Goal: Task Accomplishment & Management: Use online tool/utility

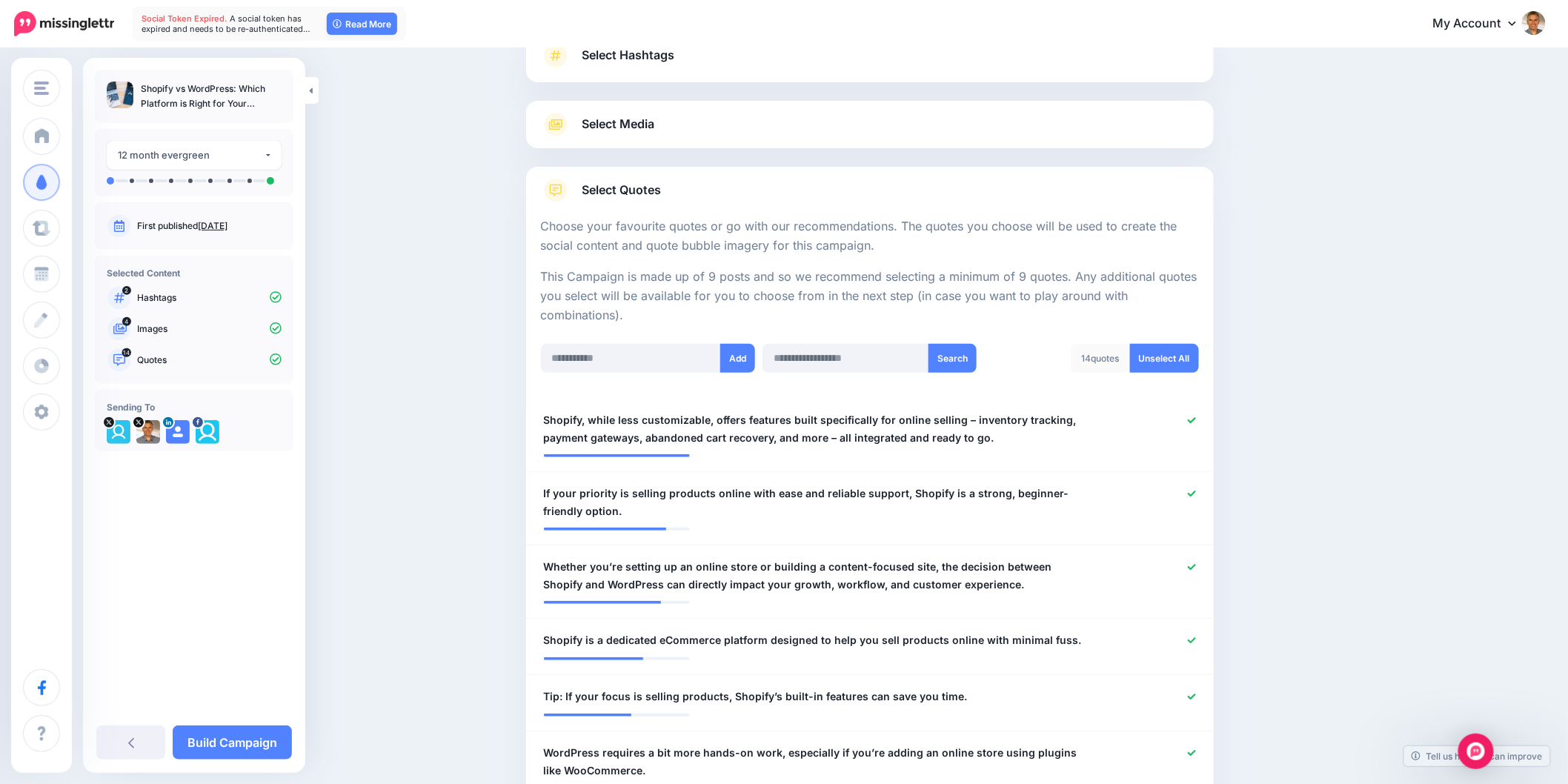
scroll to position [246, 0]
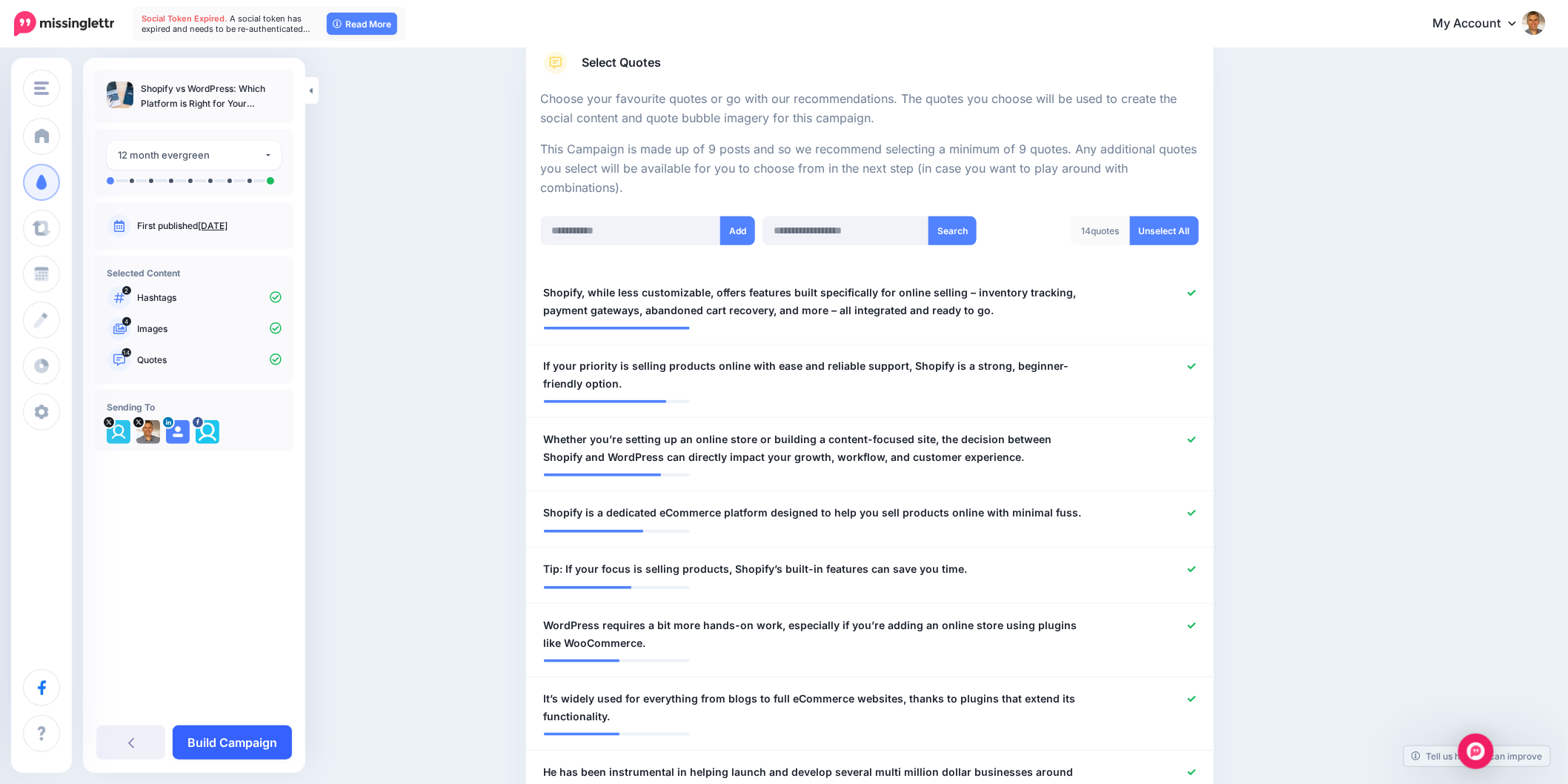
click at [264, 738] on link "Build Campaign" at bounding box center [232, 743] width 119 height 34
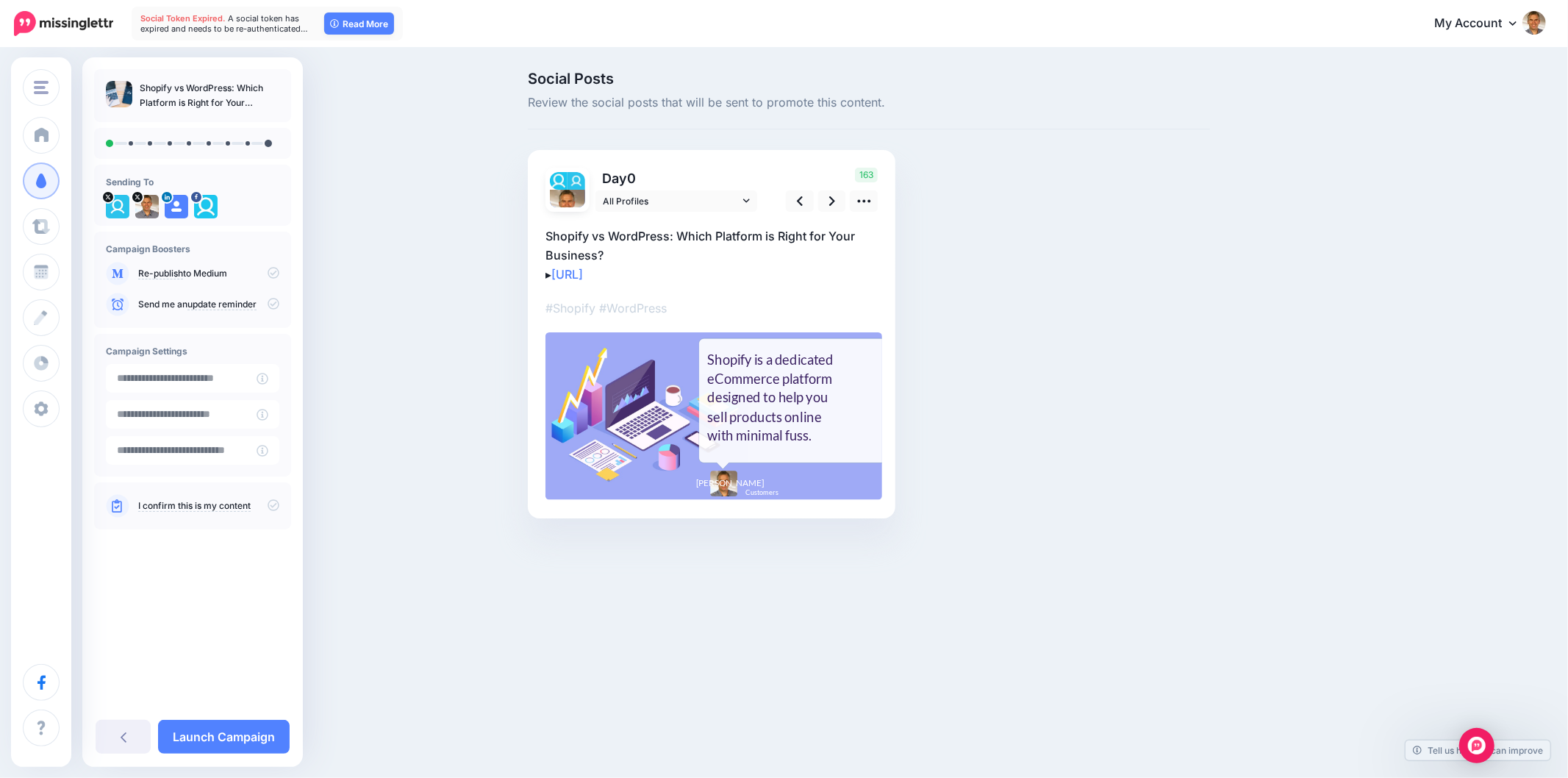
click at [1248, 677] on div "Customers Online Crowd Customers Add Workspace Dashboard Campaigns Curate Sched…" at bounding box center [784, 389] width 1568 height 778
click at [871, 197] on icon at bounding box center [864, 200] width 15 height 15
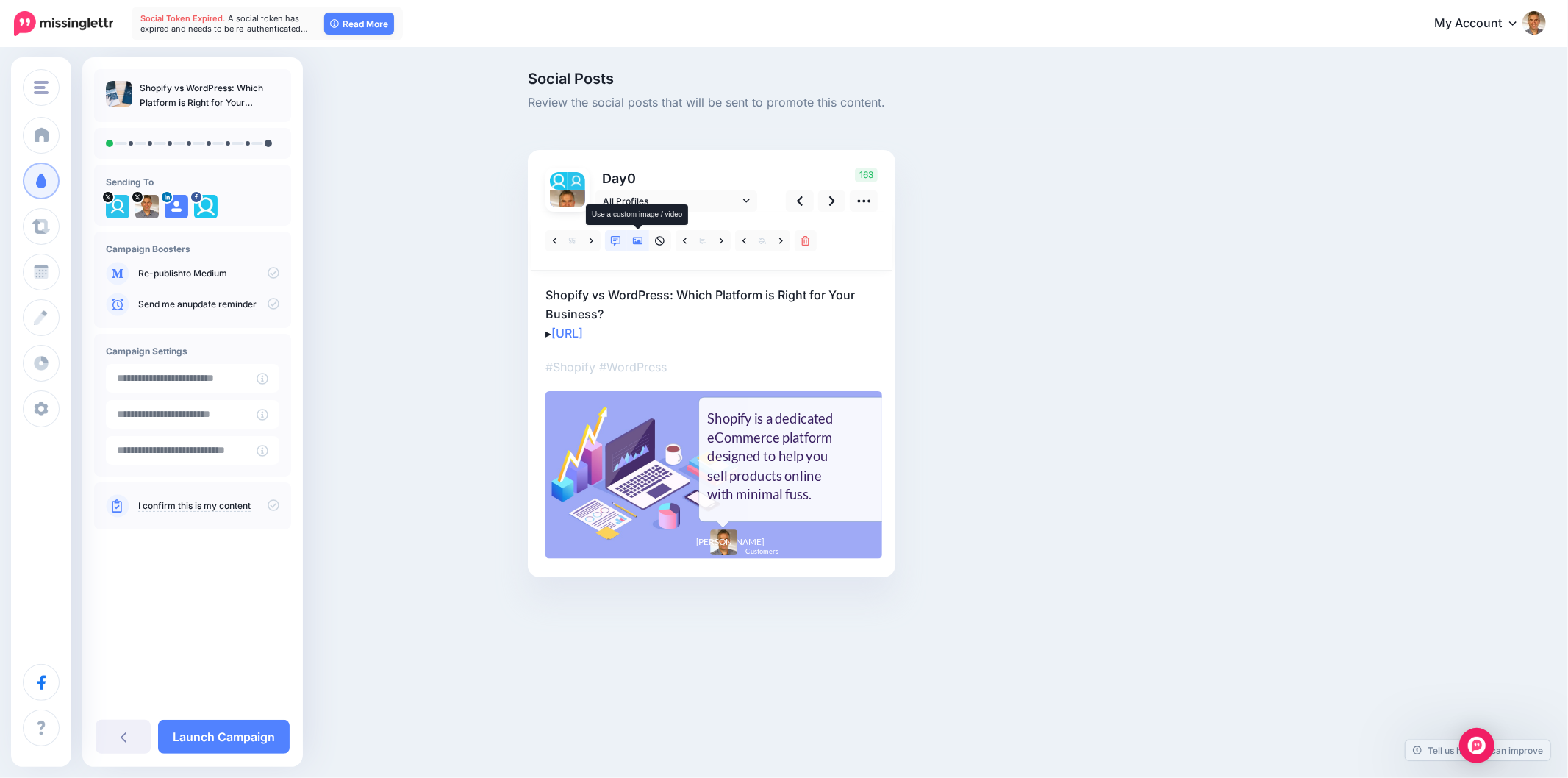
click at [634, 237] on icon at bounding box center [638, 241] width 10 height 7
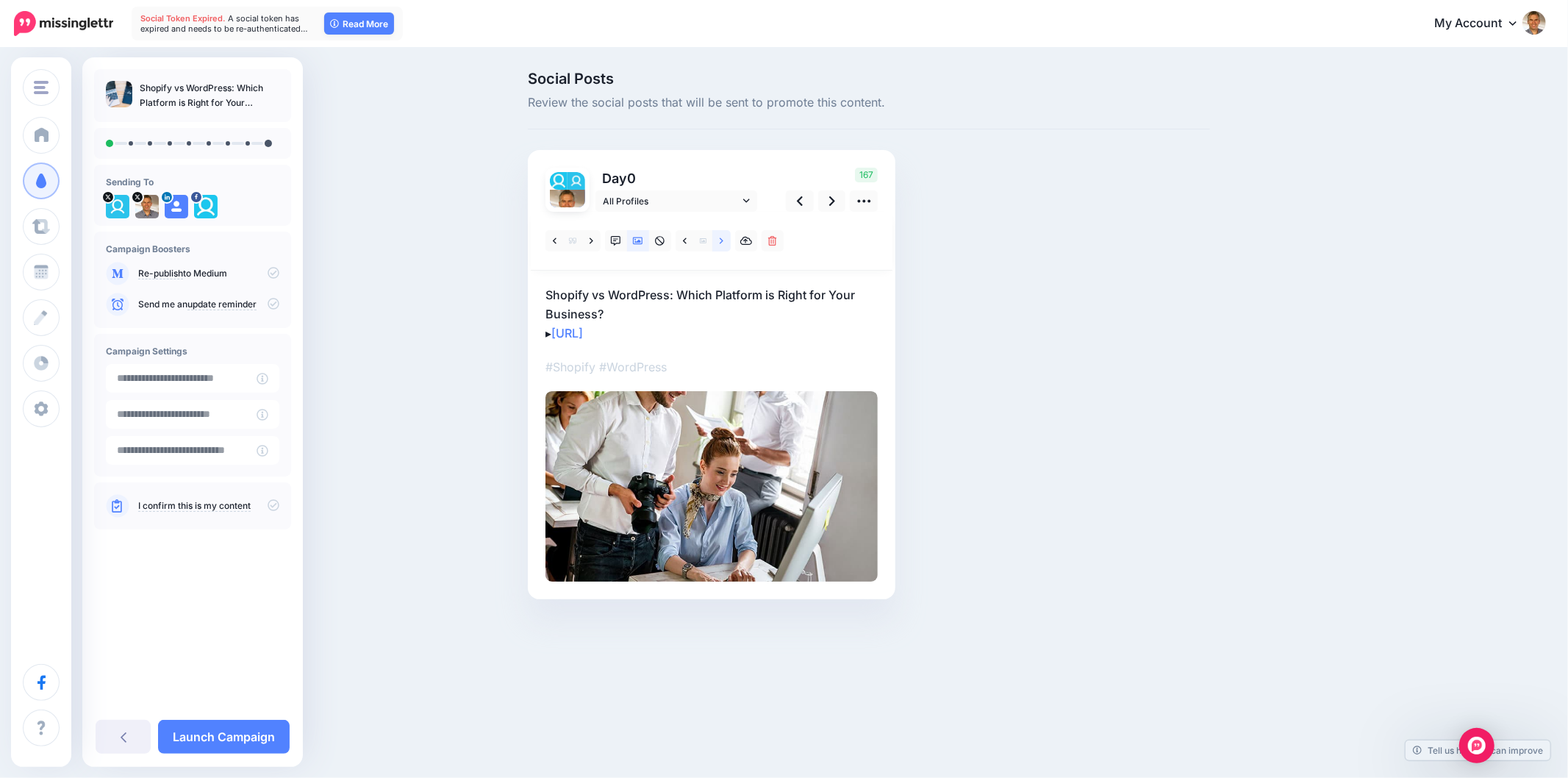
click at [722, 241] on icon at bounding box center [721, 241] width 4 height 10
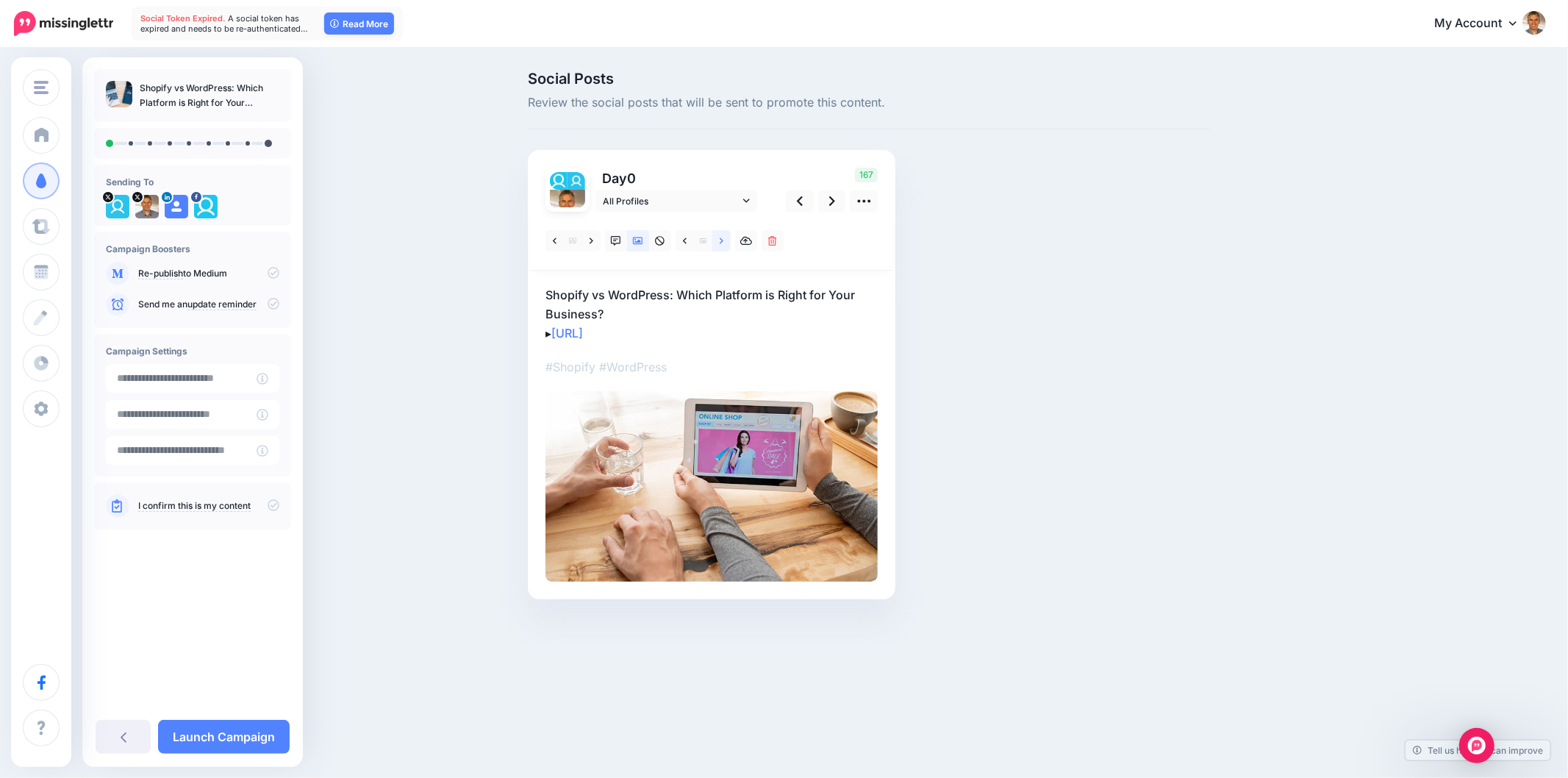
click at [721, 247] on link at bounding box center [721, 241] width 18 height 22
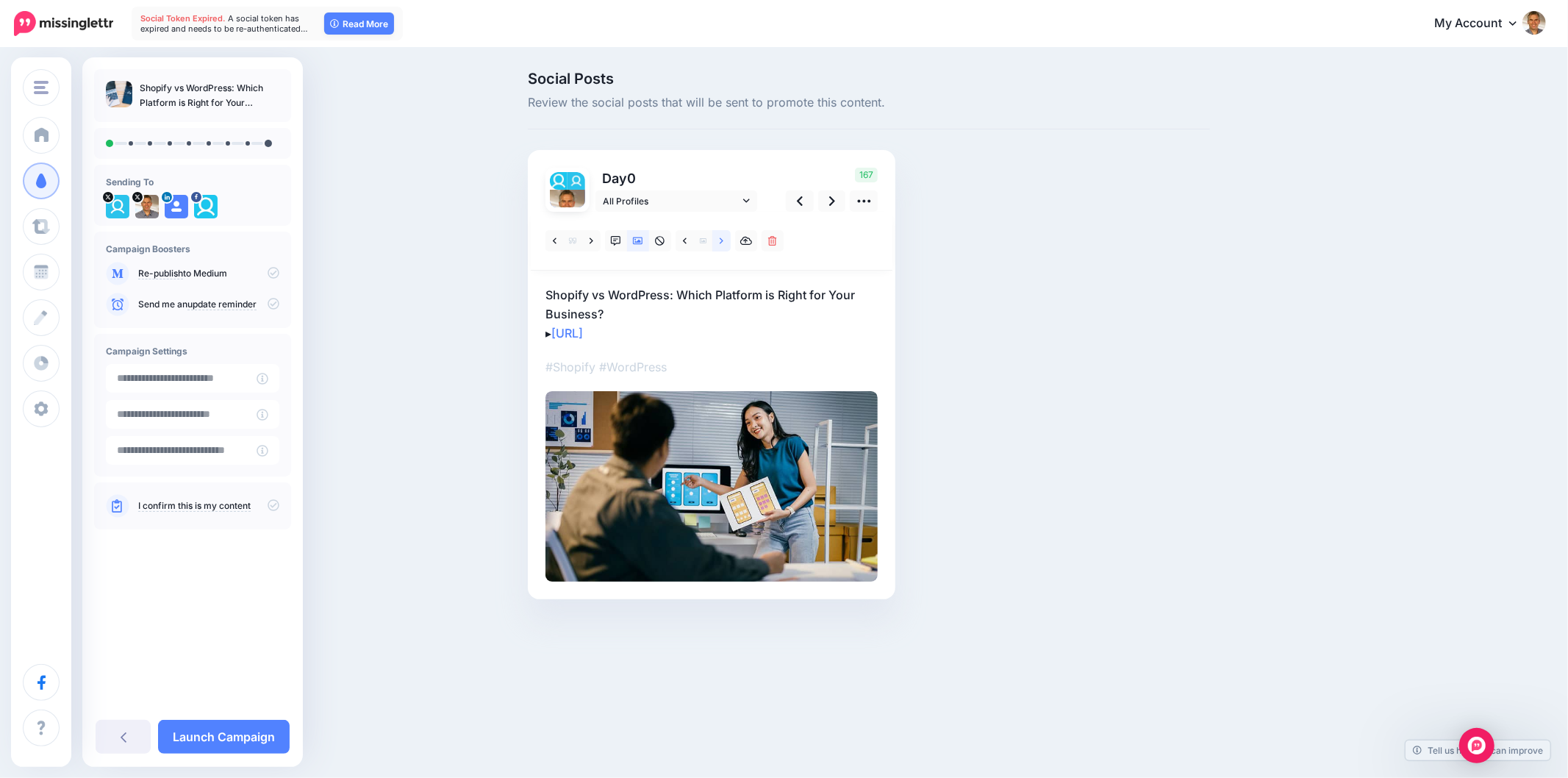
click at [722, 247] on link at bounding box center [721, 241] width 18 height 22
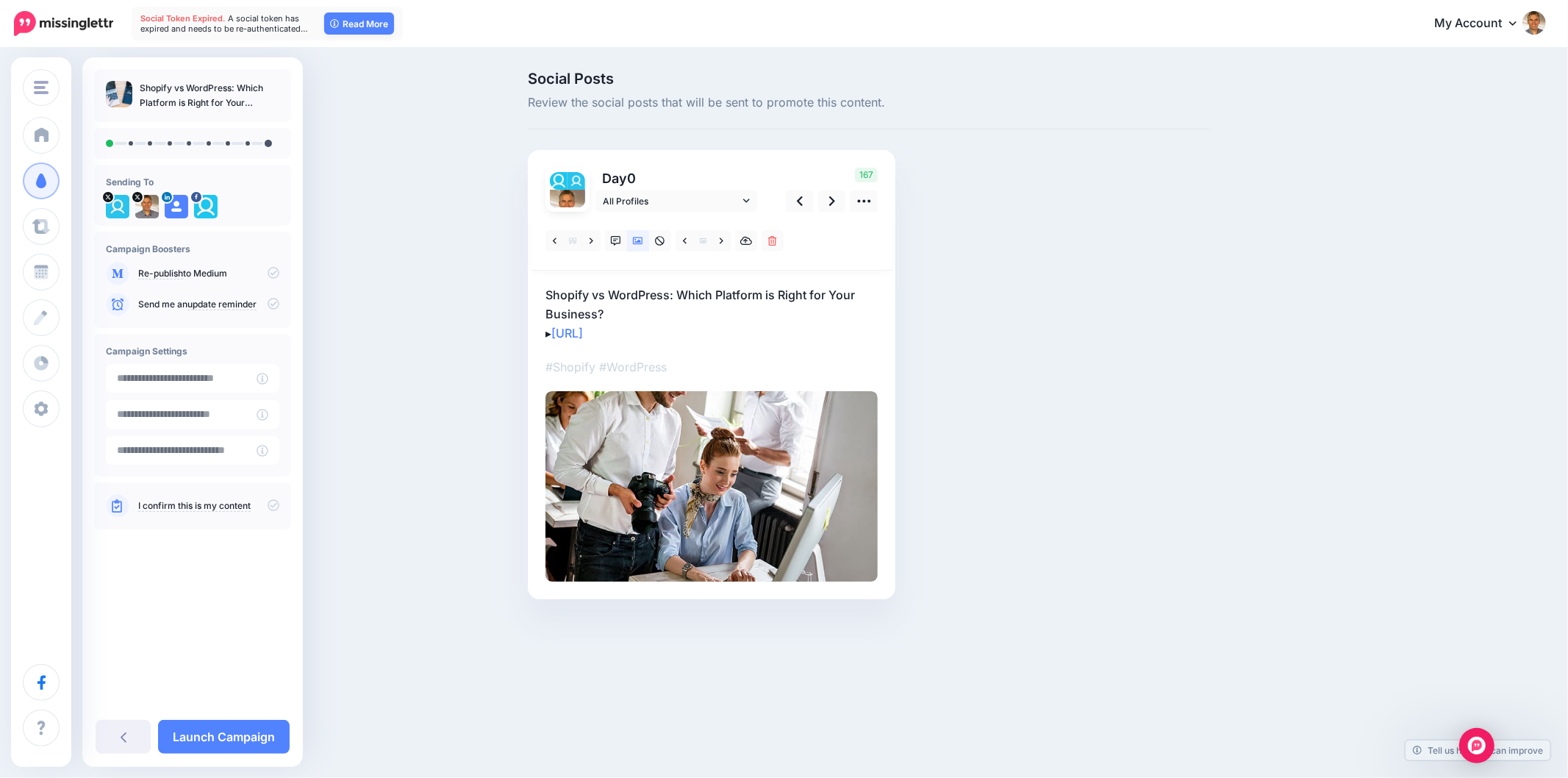
click at [647, 313] on p "Shopify vs WordPress: Which Platform is Right for Your Business? ▸ [URL]" at bounding box center [711, 314] width 332 height 57
click at [677, 309] on textarea "**********" at bounding box center [711, 314] width 332 height 57
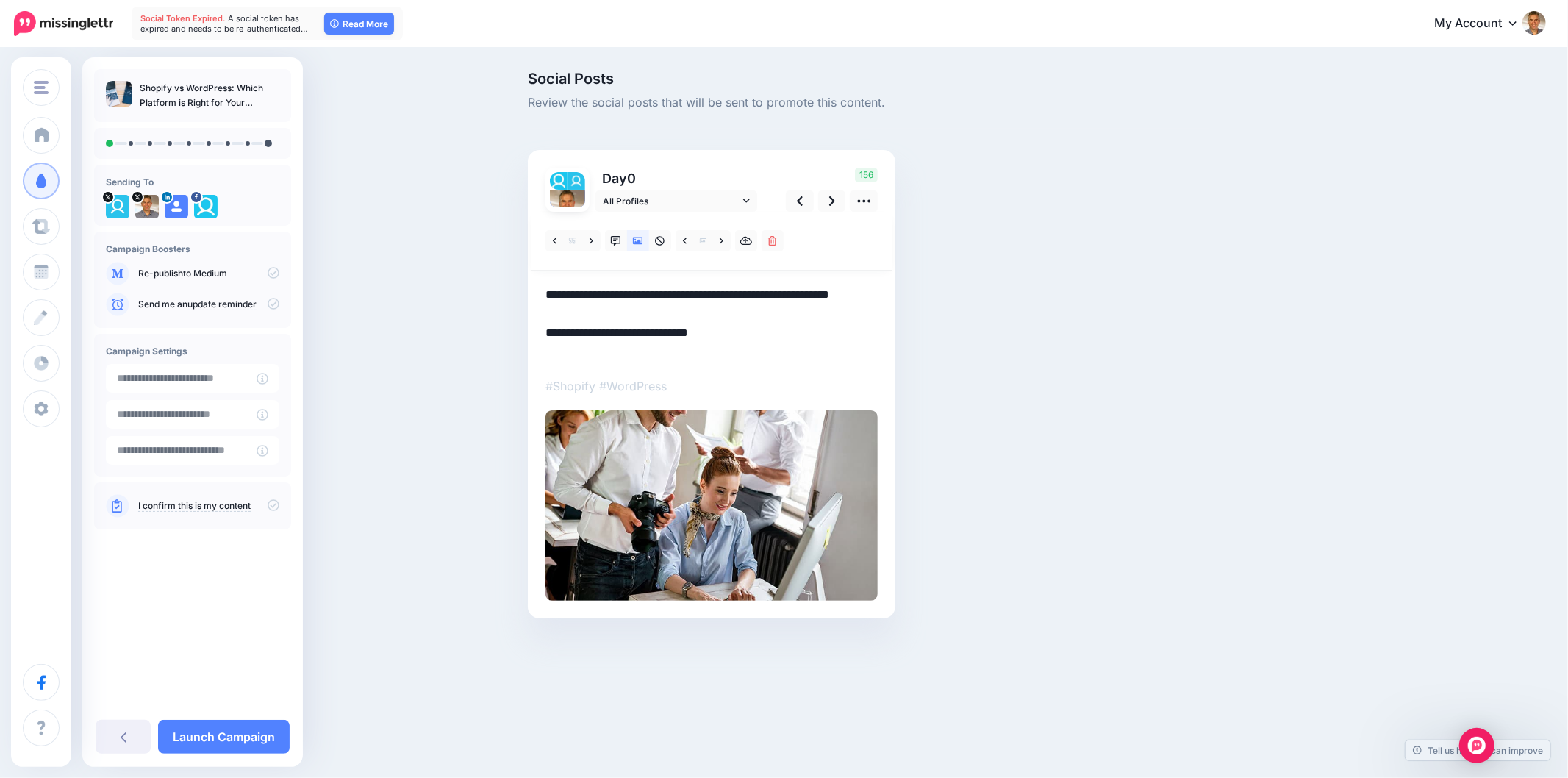
click at [826, 353] on textarea "**********" at bounding box center [711, 323] width 332 height 76
type textarea "**********"
click at [974, 344] on div "Social Posts Review the social posts that will be sent to promote this content.…" at bounding box center [869, 367] width 704 height 591
click at [716, 239] on link at bounding box center [721, 241] width 18 height 22
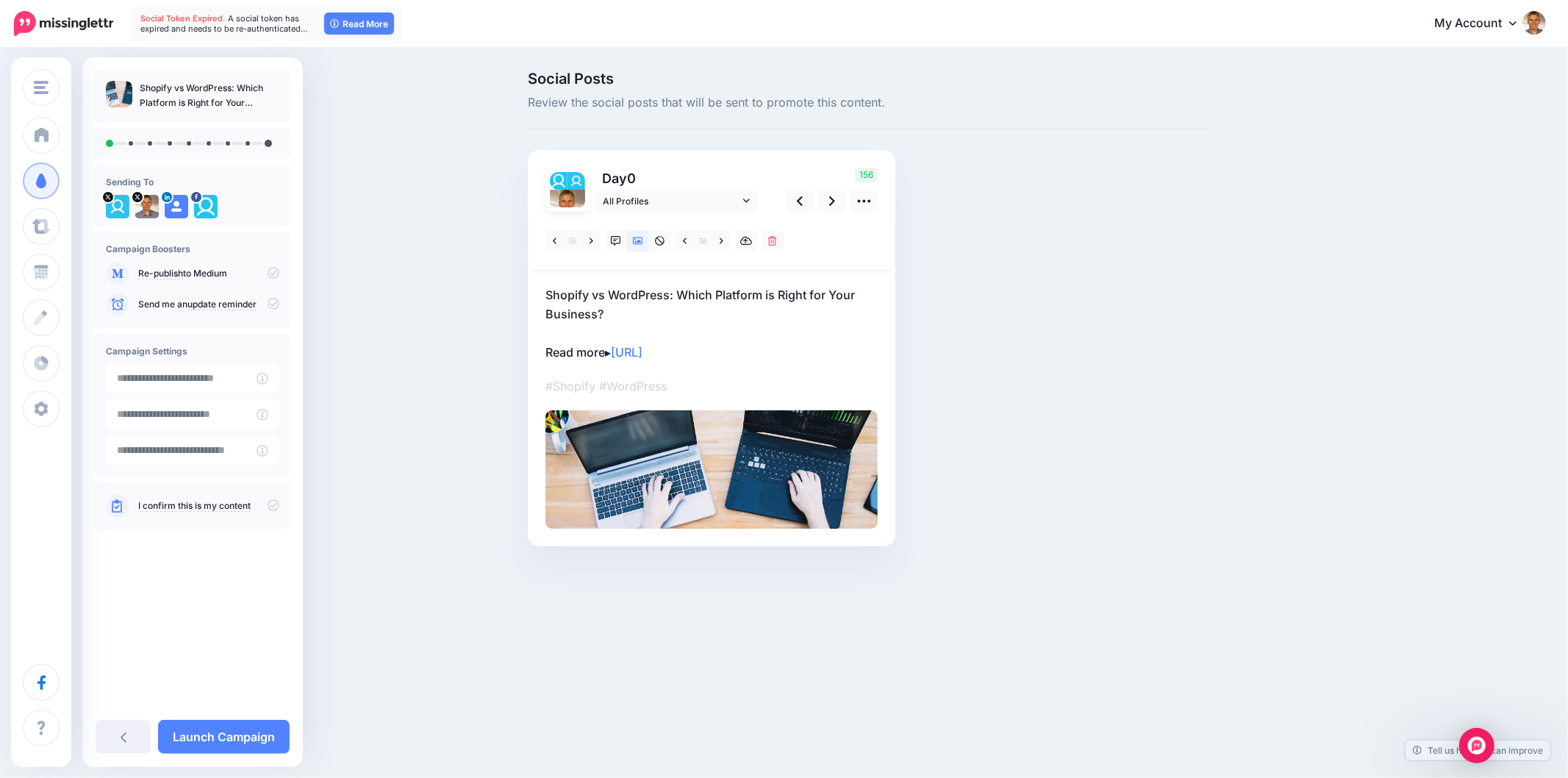
click at [1035, 351] on div "Social Posts Review the social posts that will be sent to promote this content.…" at bounding box center [869, 331] width 704 height 520
drag, startPoint x: 1250, startPoint y: 387, endPoint x: 1250, endPoint y: 371, distance: 16.0
click at [1250, 385] on div "Social Posts Review the social posts that will be sent to promote this content.…" at bounding box center [940, 331] width 846 height 520
click at [827, 199] on link at bounding box center [832, 201] width 28 height 22
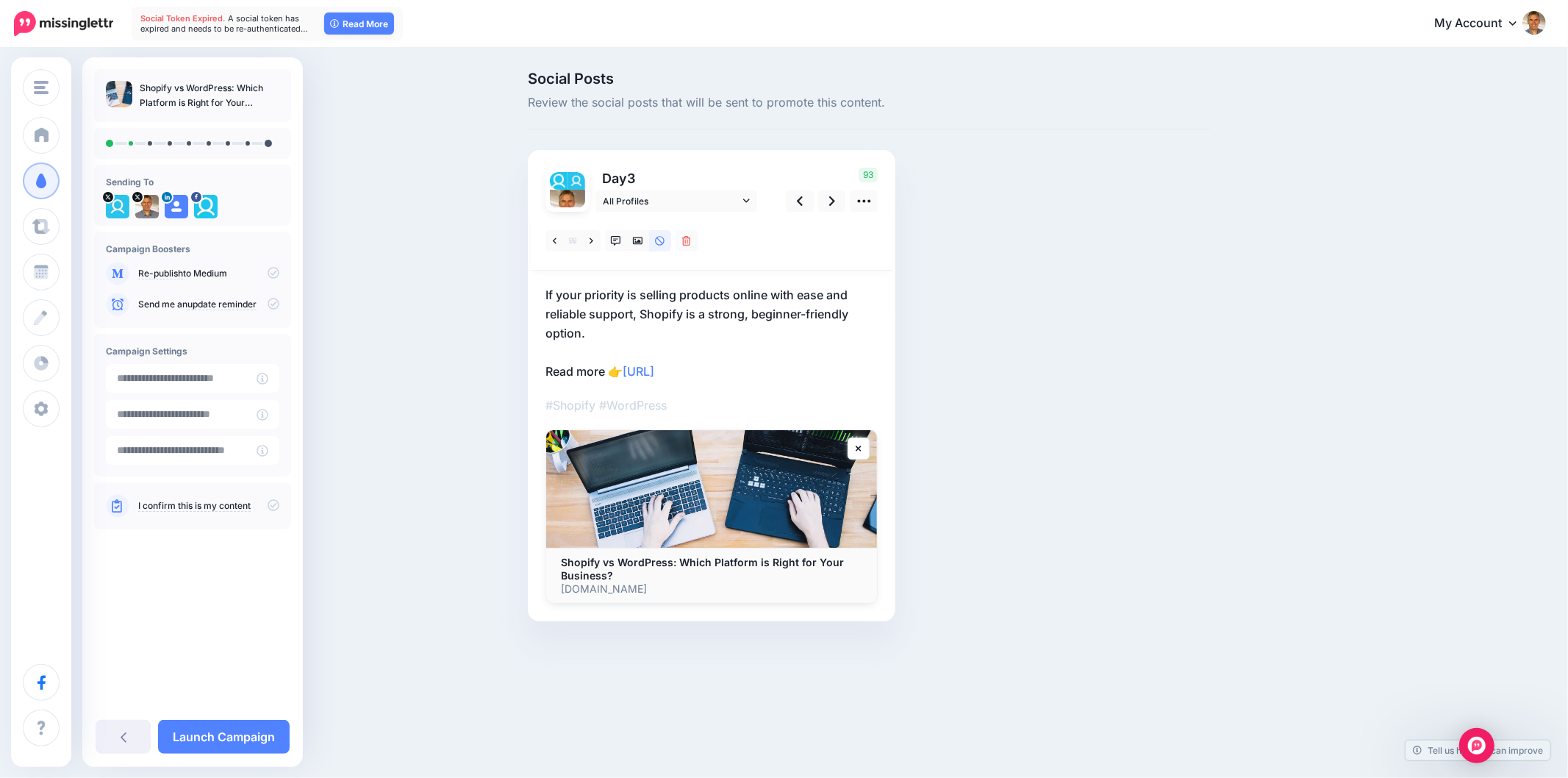
drag, startPoint x: 1093, startPoint y: 406, endPoint x: 1123, endPoint y: 385, distance: 36.6
click at [1093, 406] on div "Social Posts Review the social posts that will be sent to promote this content.…" at bounding box center [869, 368] width 704 height 595
drag, startPoint x: 532, startPoint y: 297, endPoint x: 860, endPoint y: 294, distance: 328.0
click at [860, 294] on div "Day 3 All Profiles" at bounding box center [712, 386] width 367 height 471
copy p "If your priority is selling products online with ease and"
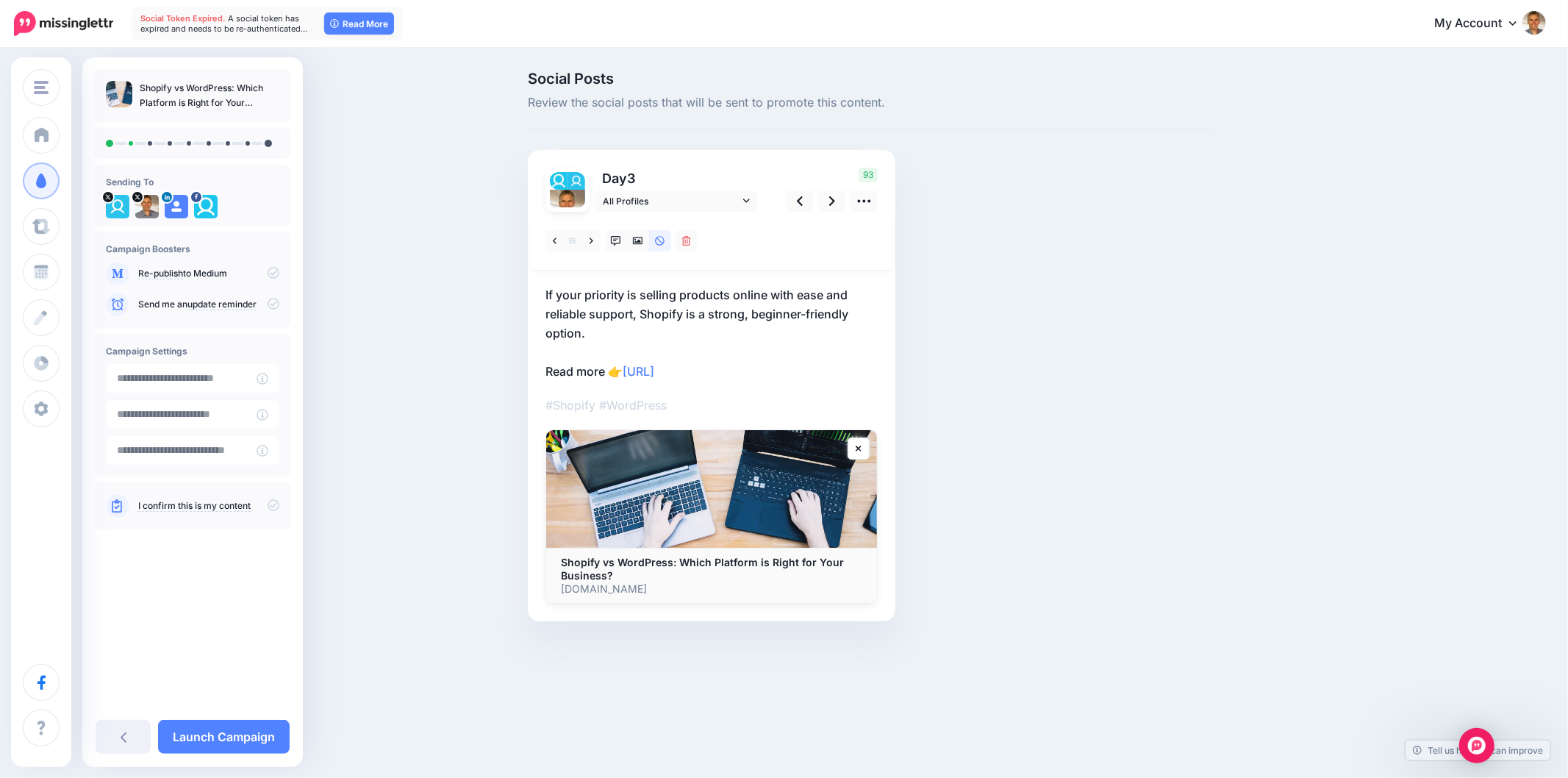
click at [1184, 366] on div "Social Posts Review the social posts that will be sent to promote this content.…" at bounding box center [869, 368] width 704 height 595
click at [640, 241] on icon at bounding box center [638, 241] width 10 height 7
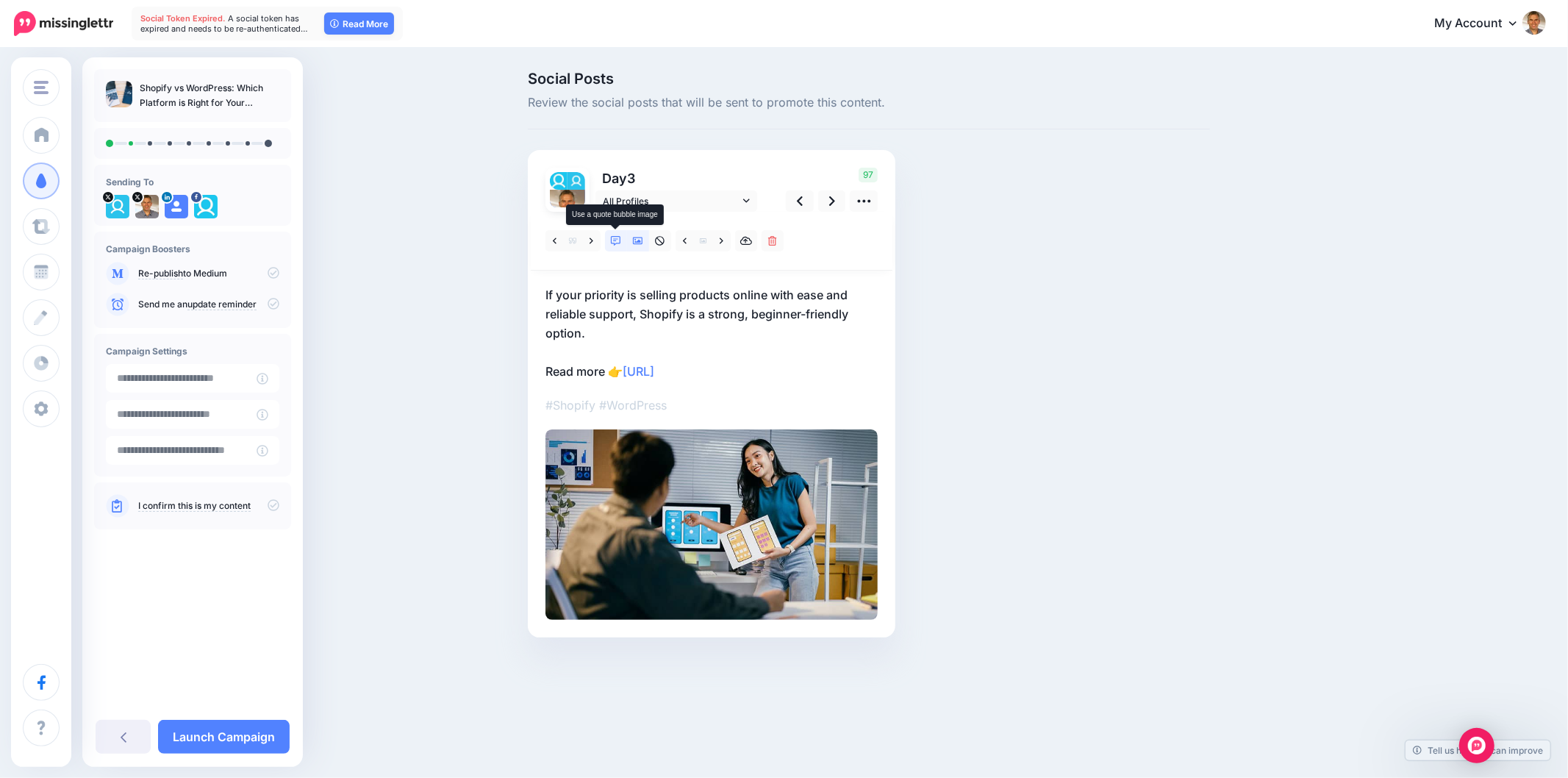
click at [619, 237] on icon at bounding box center [616, 241] width 10 height 10
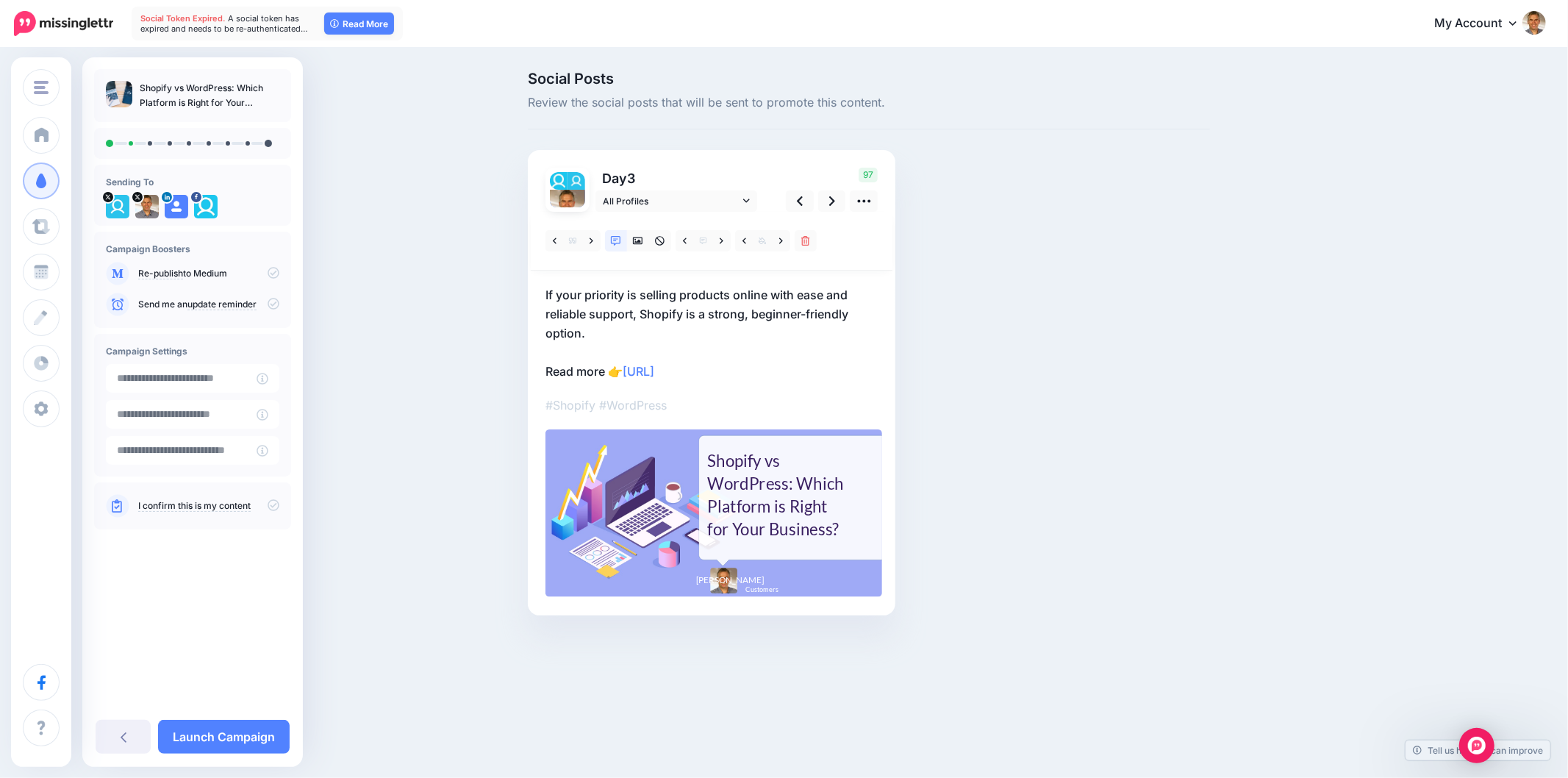
click at [855, 487] on div "Combined Shape Created with Sketch." at bounding box center [817, 501] width 235 height 204
click at [765, 489] on div "Shopify vs WordPress: Which Platform is Right for Your Business?" at bounding box center [777, 496] width 138 height 92
click at [0, 0] on textarea "**********" at bounding box center [0, 0] width 0 height 0
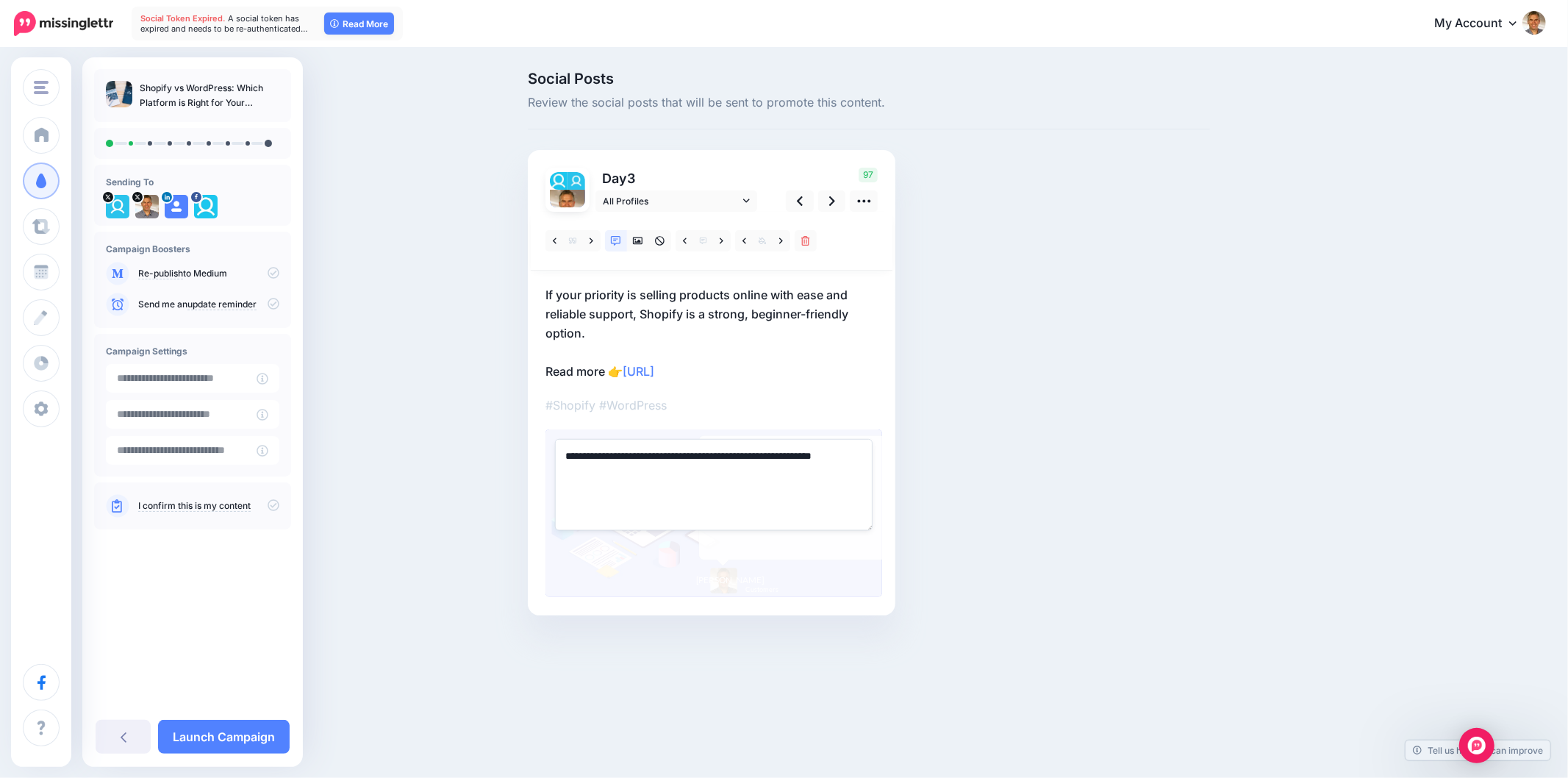
click at [765, 489] on textarea "**********" at bounding box center [713, 484] width 318 height 91
paste textarea "**********"
type textarea "**********"
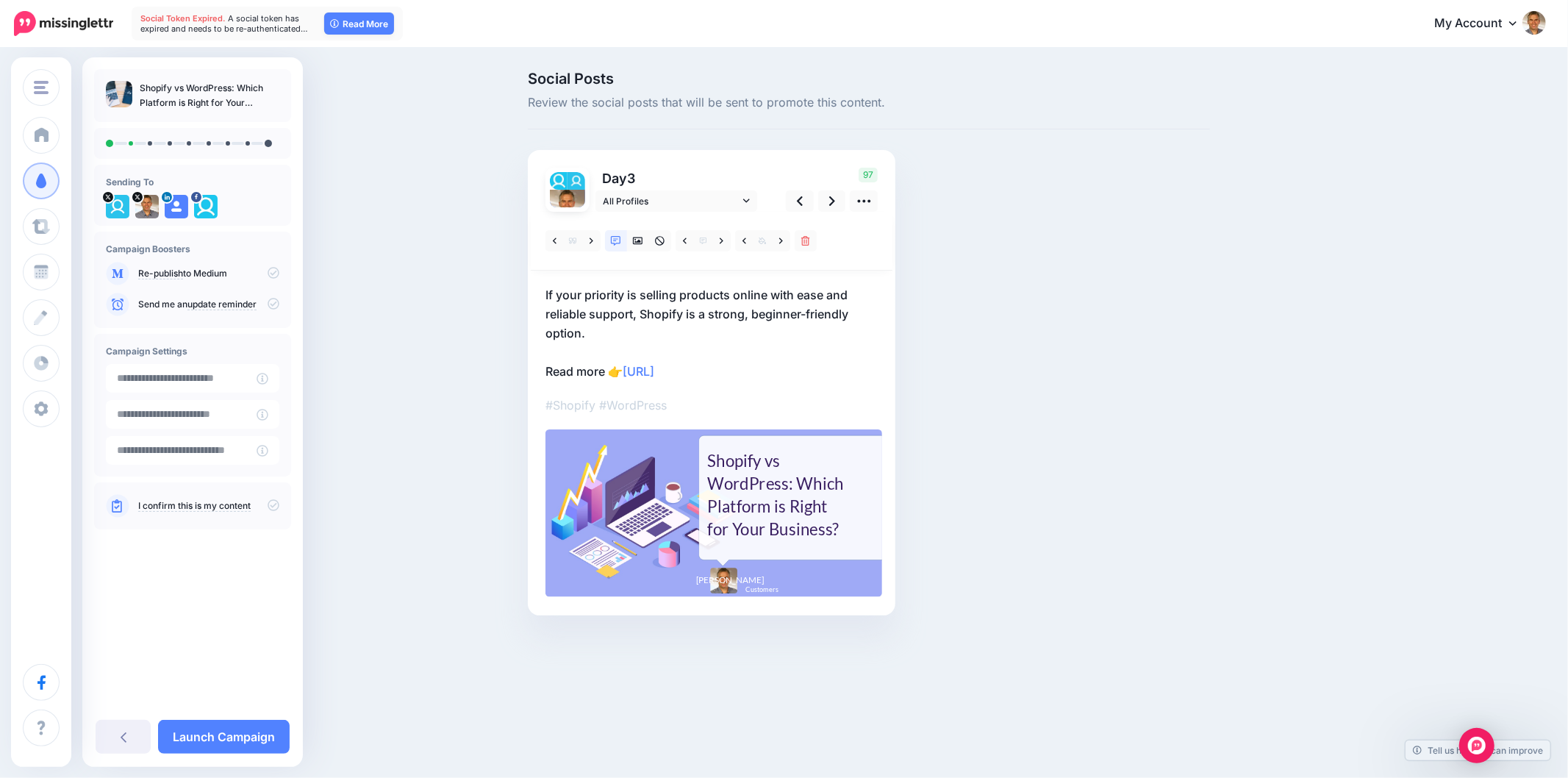
click at [1130, 475] on div "Social Posts Review the social posts that will be sent to promote this content.…" at bounding box center [869, 366] width 704 height 589
drag, startPoint x: 1031, startPoint y: 478, endPoint x: 1045, endPoint y: 476, distance: 14.1
click at [1031, 478] on div "Social Posts Review the social posts that will be sent to promote this content.…" at bounding box center [869, 366] width 704 height 589
drag, startPoint x: 1180, startPoint y: 373, endPoint x: 804, endPoint y: 283, distance: 386.6
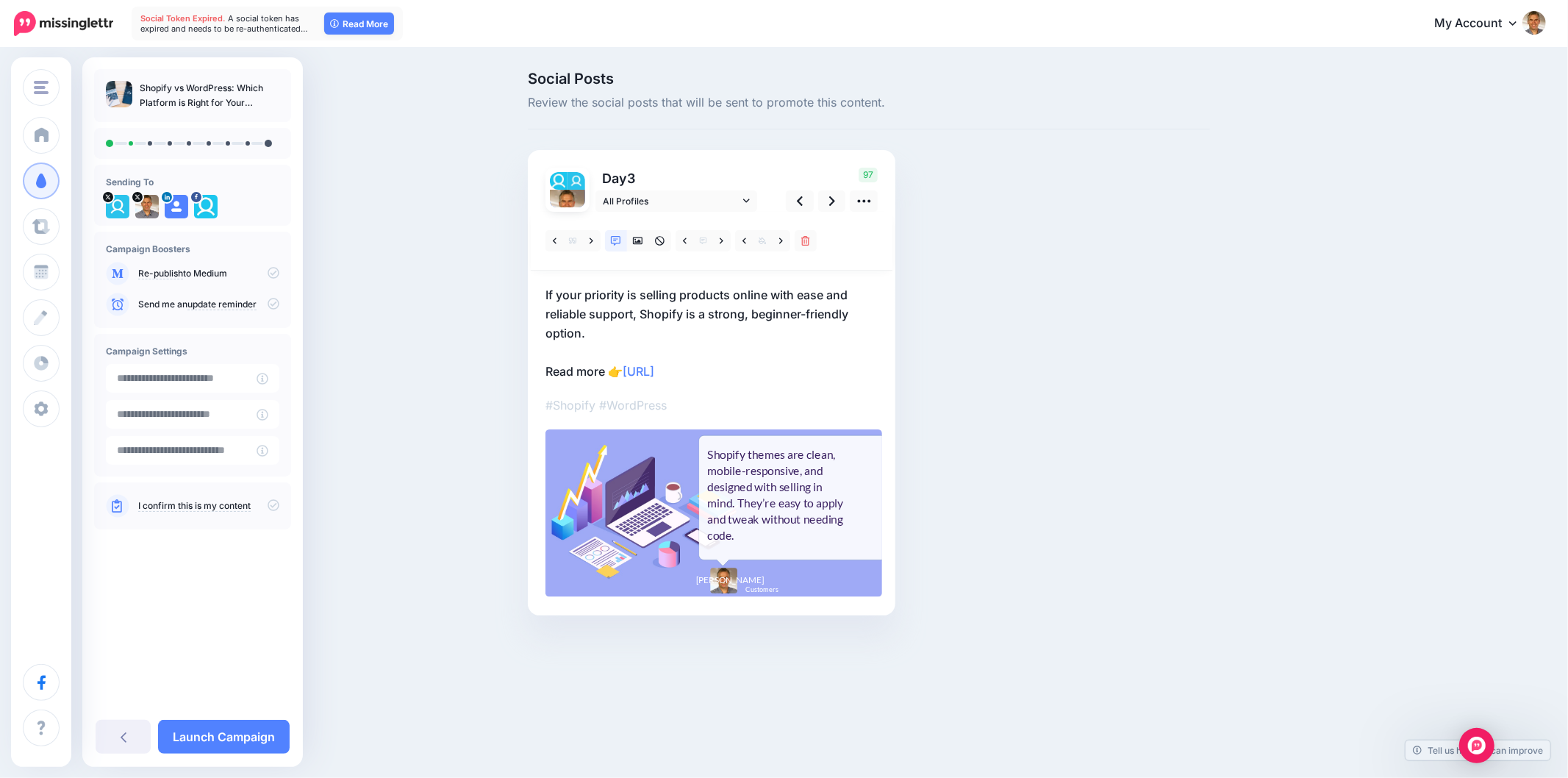
click at [1178, 373] on div "Social Posts Review the social posts that will be sent to promote this content.…" at bounding box center [869, 366] width 704 height 589
drag, startPoint x: 832, startPoint y: 201, endPoint x: 934, endPoint y: 255, distance: 115.4
click at [832, 200] on icon at bounding box center [831, 200] width 6 height 15
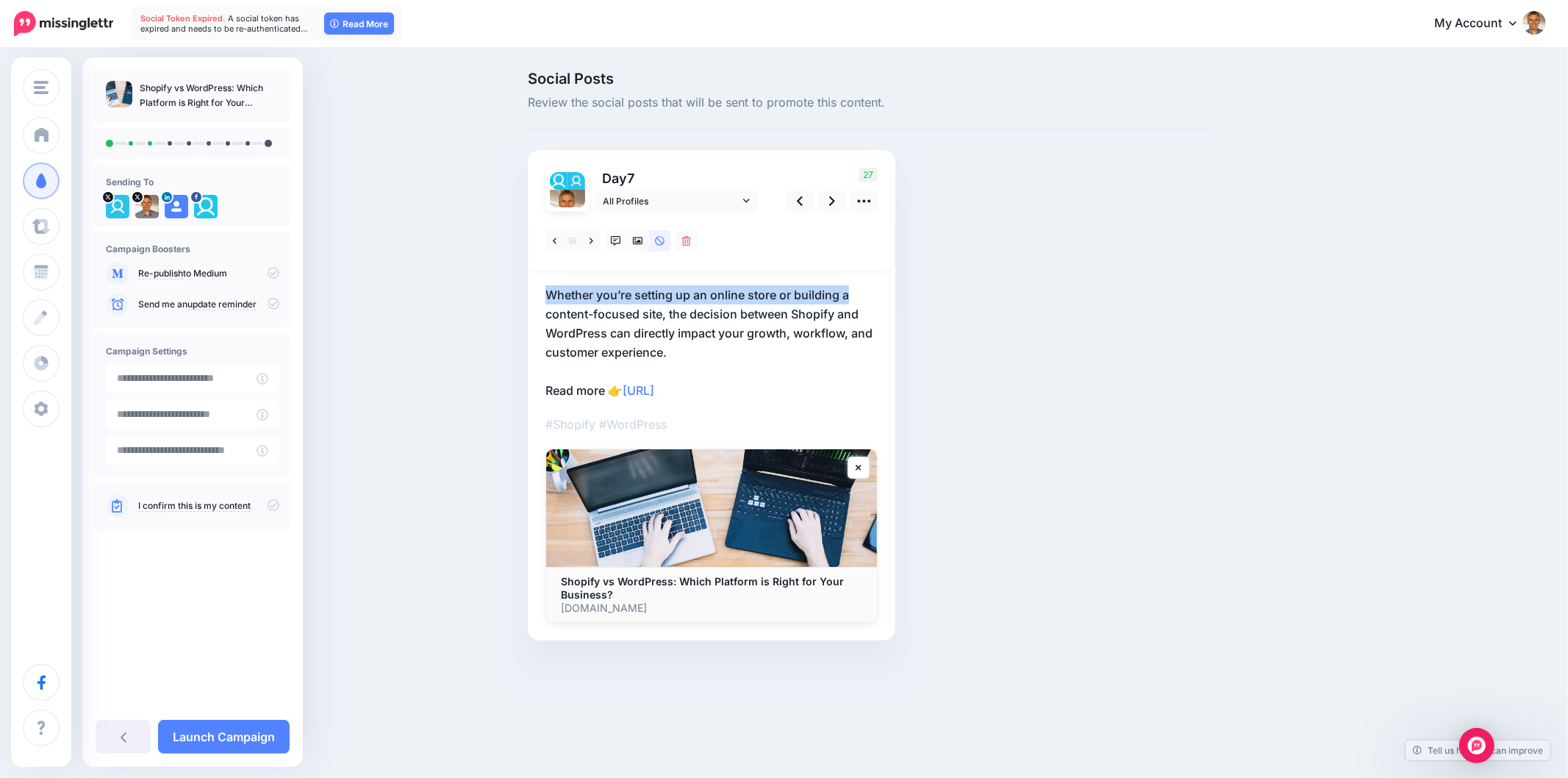
drag, startPoint x: 538, startPoint y: 299, endPoint x: 851, endPoint y: 293, distance: 313.1
click at [851, 293] on div "Day 7 All Profiles" at bounding box center [712, 396] width 367 height 491
copy p "Whether you’re setting up an online store or building a"
click at [795, 208] on link at bounding box center [799, 201] width 28 height 22
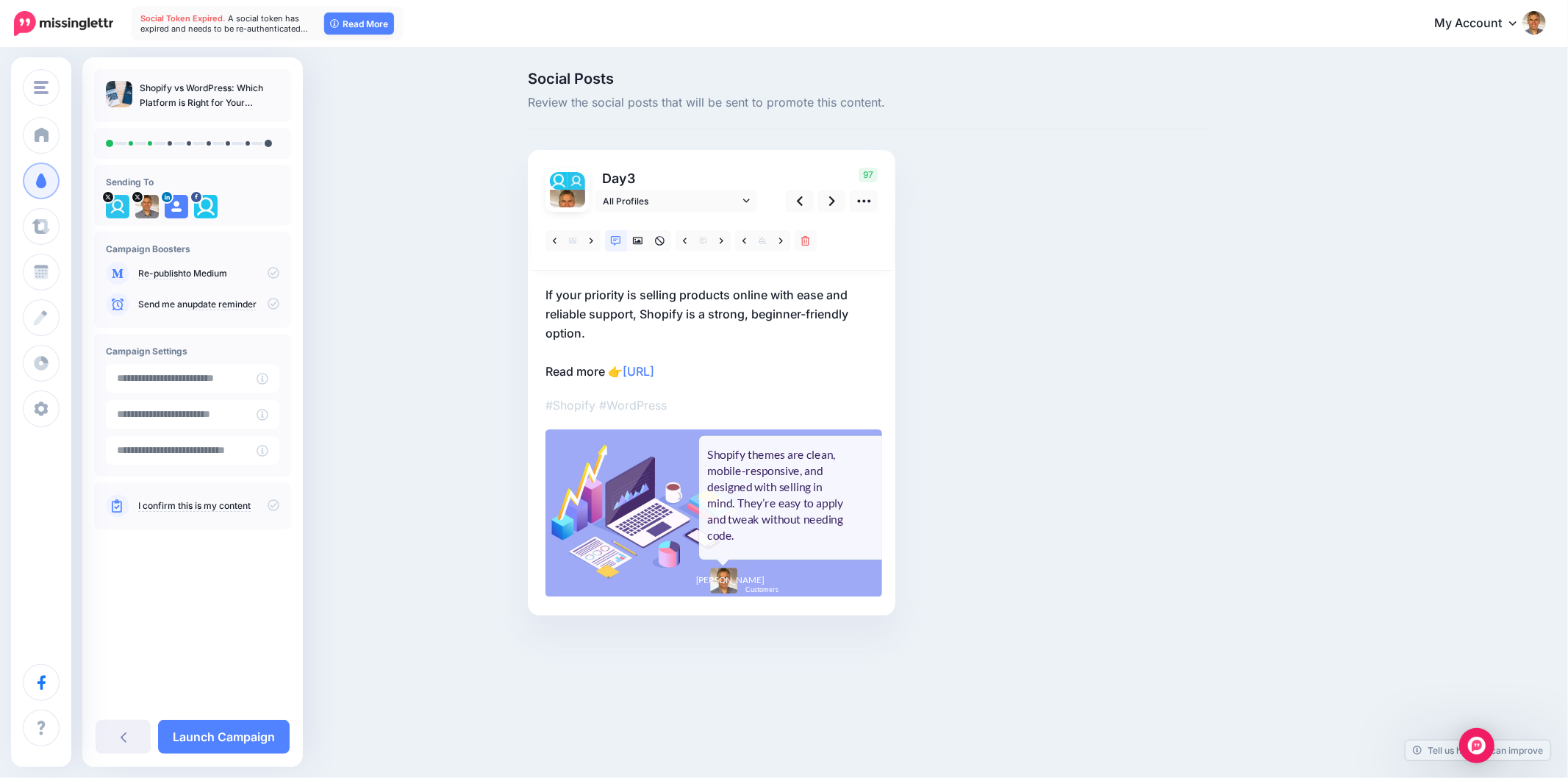
click at [627, 313] on p "If your priority is selling products online with ease and reliable support, Sho…" at bounding box center [711, 333] width 332 height 96
click at [0, 0] on textarea "**********" at bounding box center [0, 0] width 0 height 0
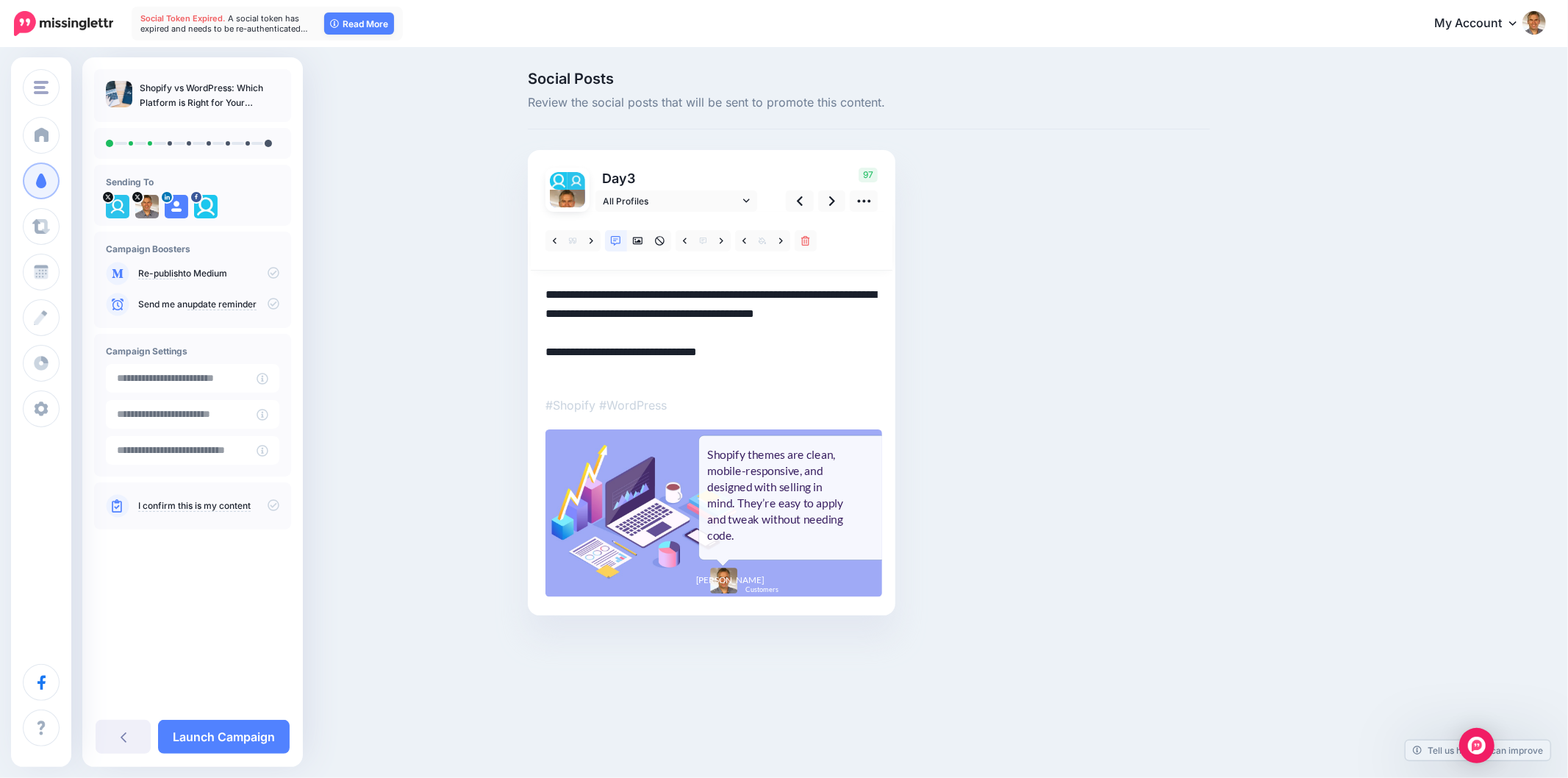
click at [627, 312] on textarea "**********" at bounding box center [711, 333] width 332 height 96
paste textarea
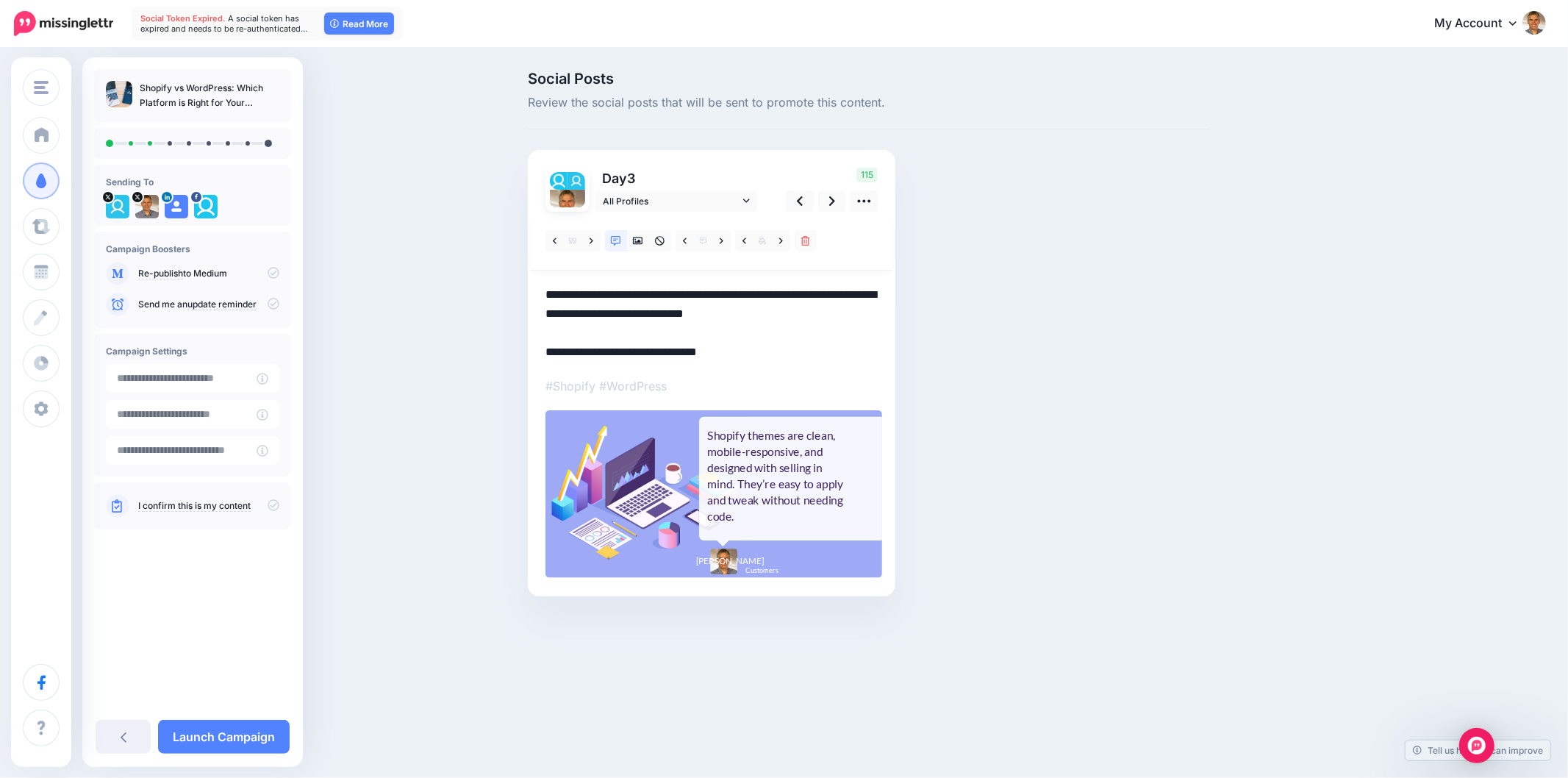
click at [846, 320] on textarea "**********" at bounding box center [711, 323] width 332 height 76
type textarea "**********"
drag, startPoint x: 1134, startPoint y: 361, endPoint x: 1394, endPoint y: 360, distance: 260.0
click at [1135, 362] on div "Social Posts Review the social posts that will be sent to promote this content.…" at bounding box center [869, 356] width 704 height 570
click at [753, 494] on div "Shopify themes are clean, mobile-responsive, and designed with selling in mind.…" at bounding box center [777, 475] width 138 height 97
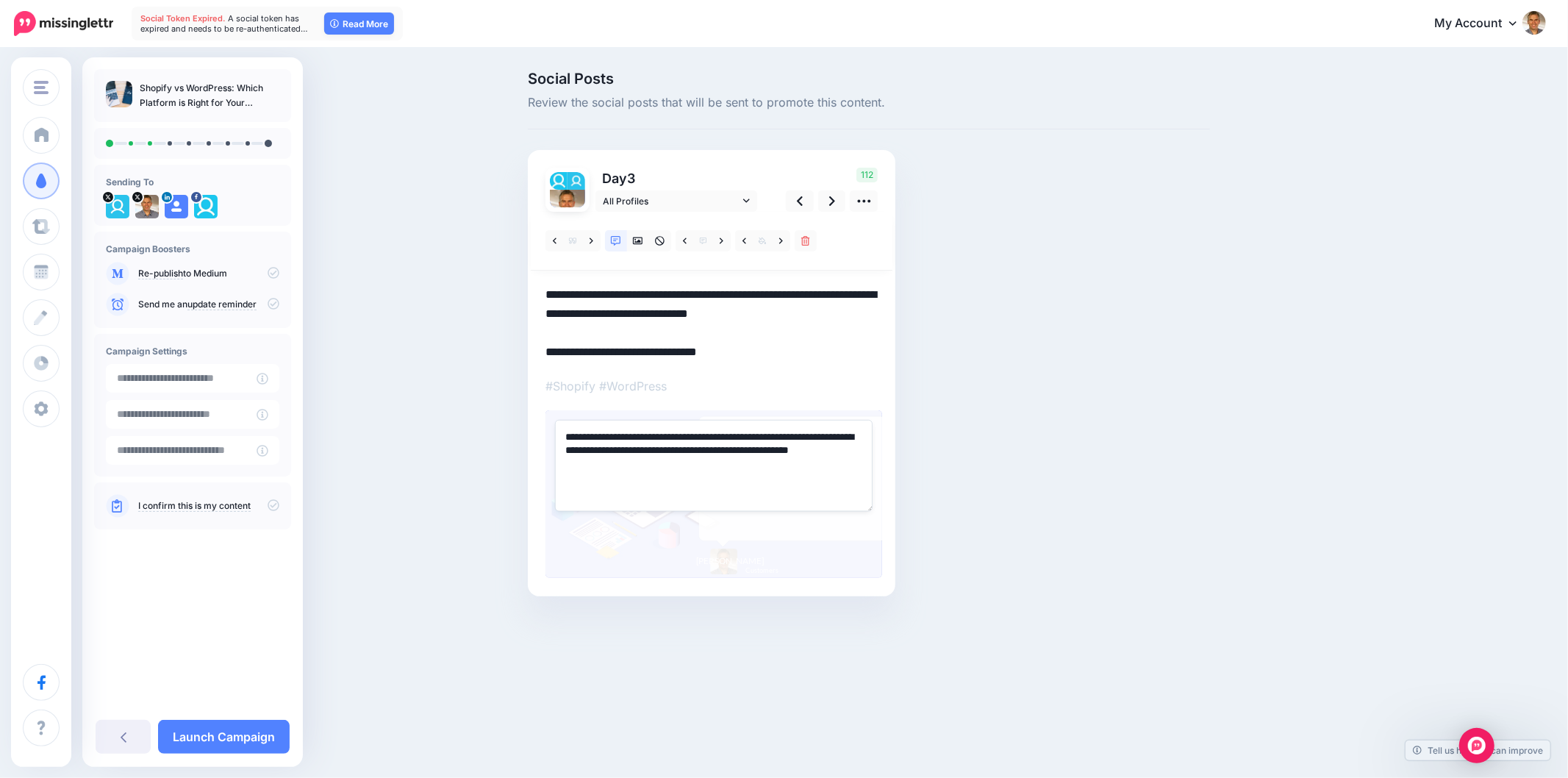
click at [743, 463] on textarea "**********" at bounding box center [713, 465] width 318 height 91
click at [741, 463] on textarea "**********" at bounding box center [713, 465] width 318 height 91
paste textarea "**********"
type textarea "**********"
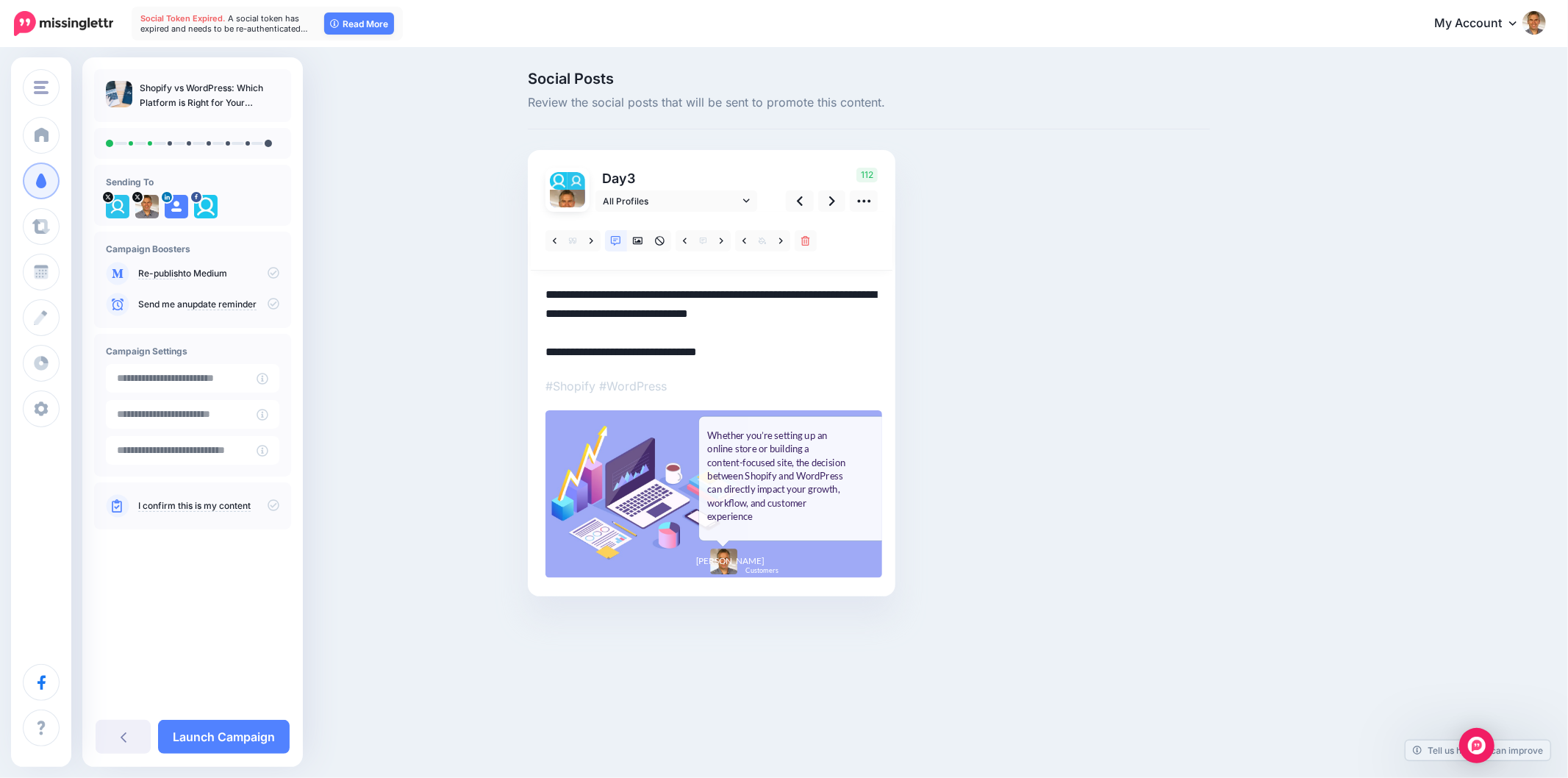
click at [1040, 429] on div "Social Posts Review the social posts that will be sent to promote this content.…" at bounding box center [869, 356] width 704 height 570
click at [1097, 400] on div "Social Posts Review the social posts that will be sent to promote this content.…" at bounding box center [869, 356] width 704 height 570
click at [1095, 397] on div "Social Posts Review the social posts that will be sent to promote this content.…" at bounding box center [869, 356] width 704 height 570
click at [1378, 369] on div "Social Posts Review the social posts that will be sent to promote this content.…" at bounding box center [784, 356] width 1568 height 614
click at [831, 203] on icon at bounding box center [831, 201] width 6 height 10
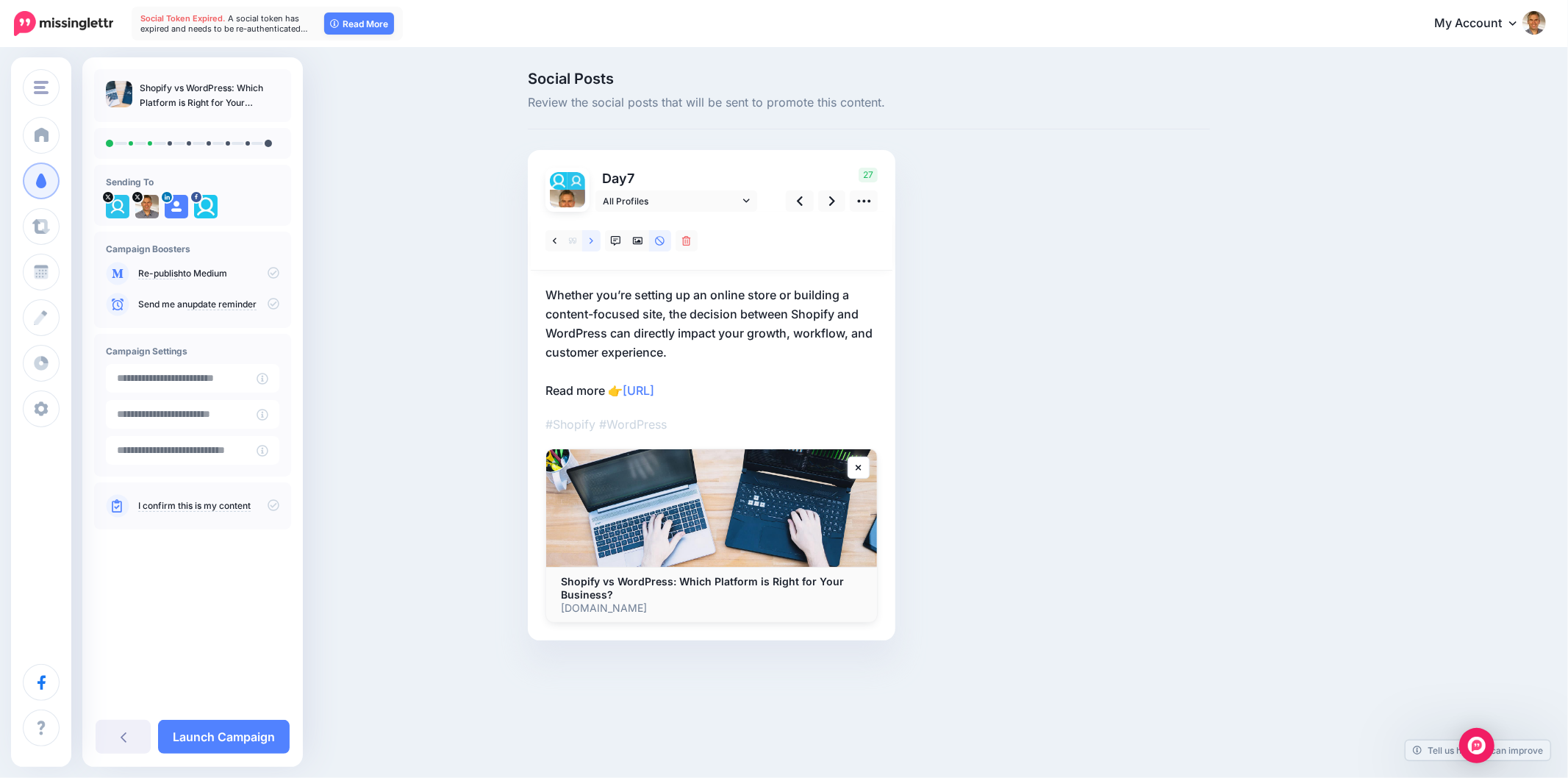
click at [589, 239] on link at bounding box center [591, 241] width 18 height 22
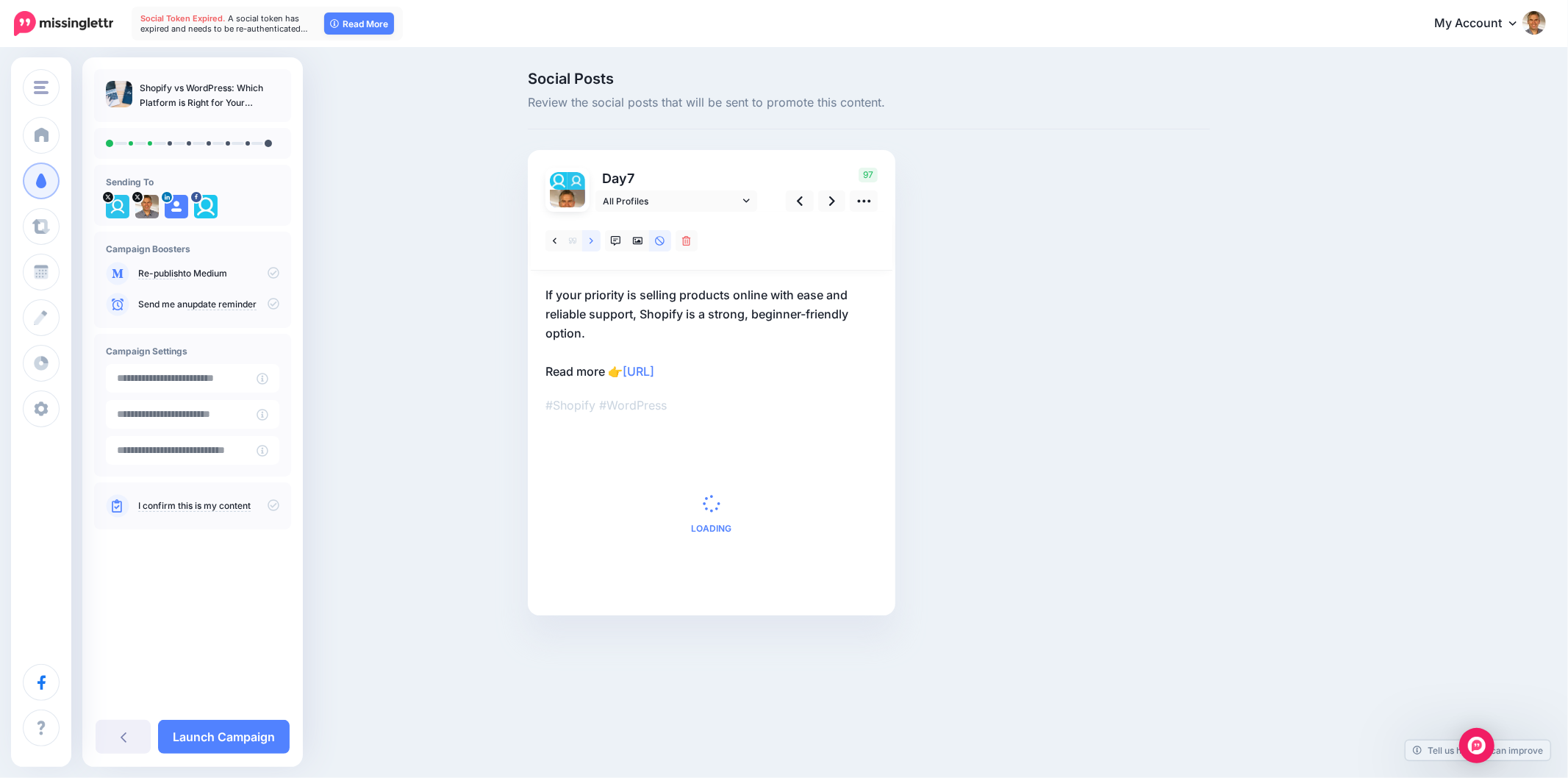
click at [589, 240] on link at bounding box center [591, 241] width 18 height 22
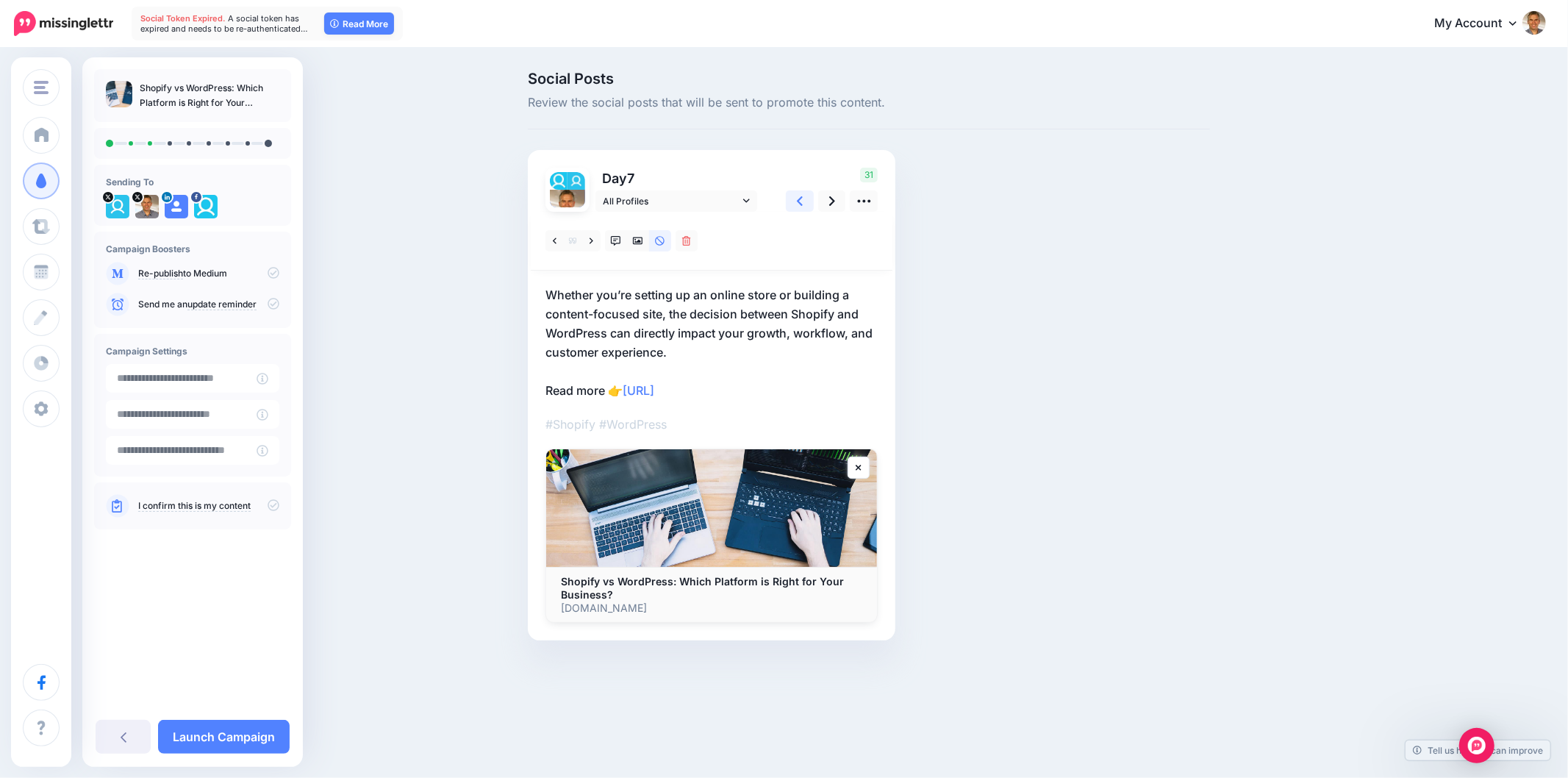
click at [795, 200] on link at bounding box center [799, 201] width 28 height 22
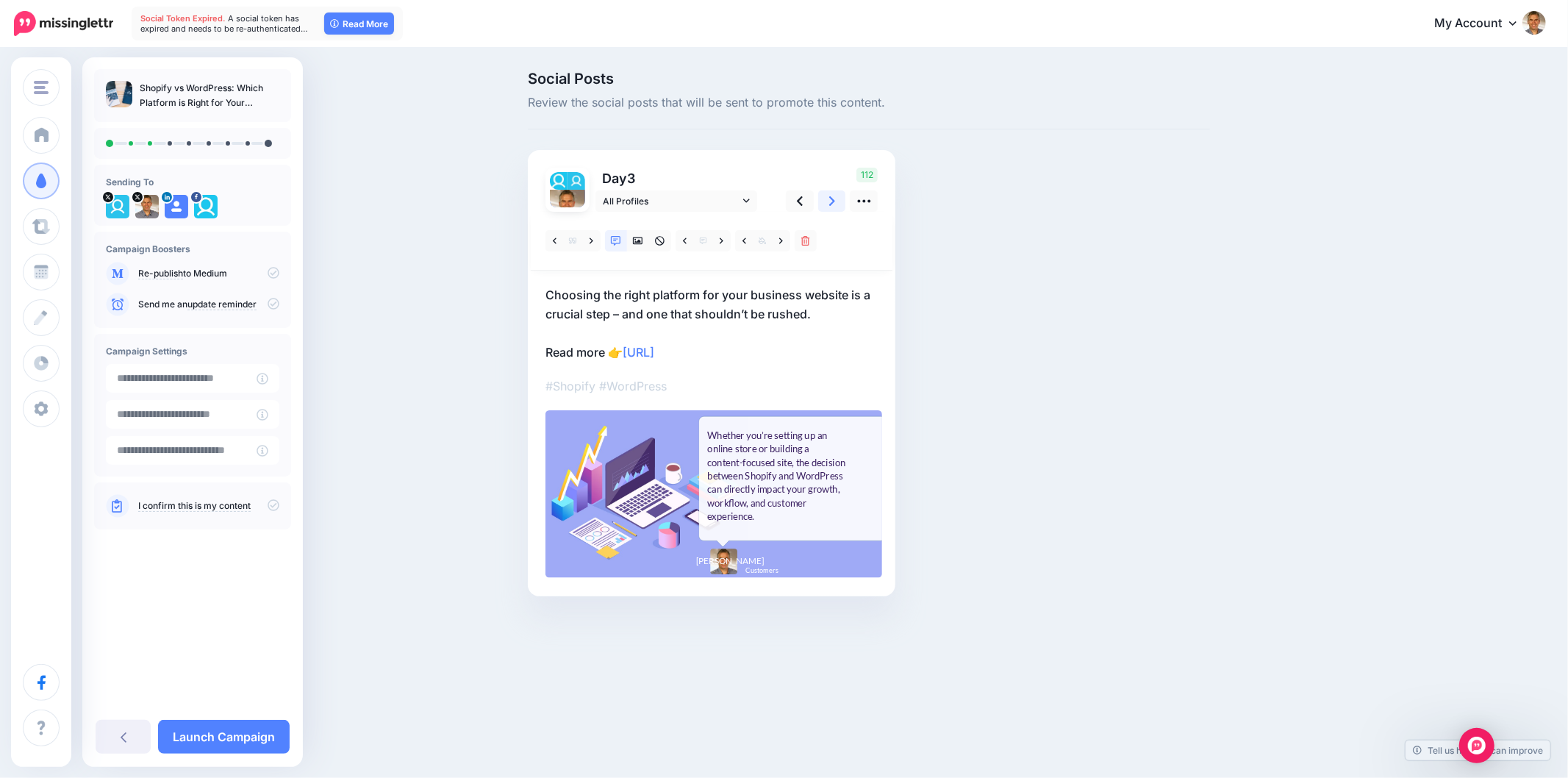
click at [835, 196] on link at bounding box center [832, 201] width 28 height 22
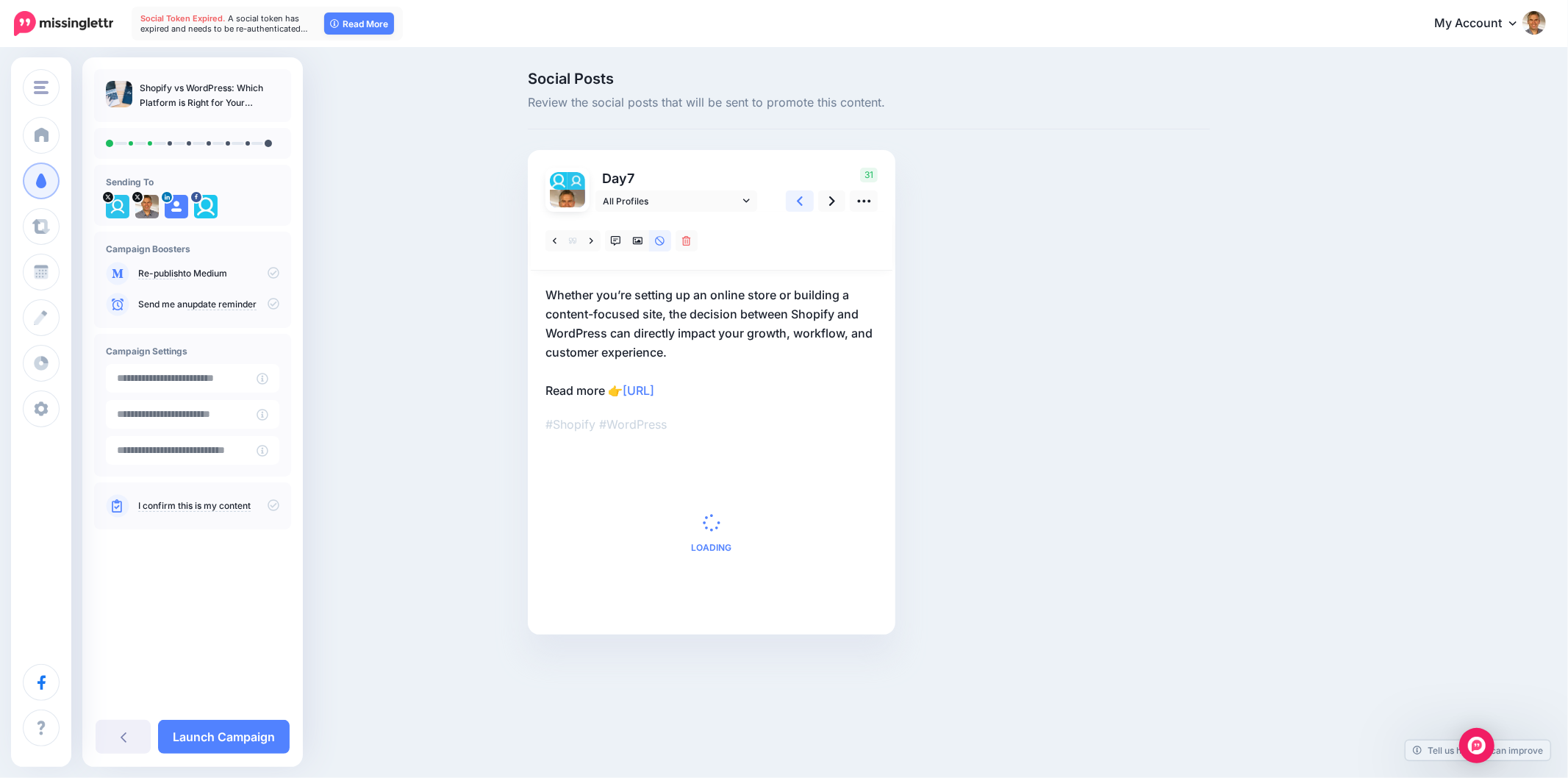
click at [796, 211] on link at bounding box center [799, 201] width 28 height 22
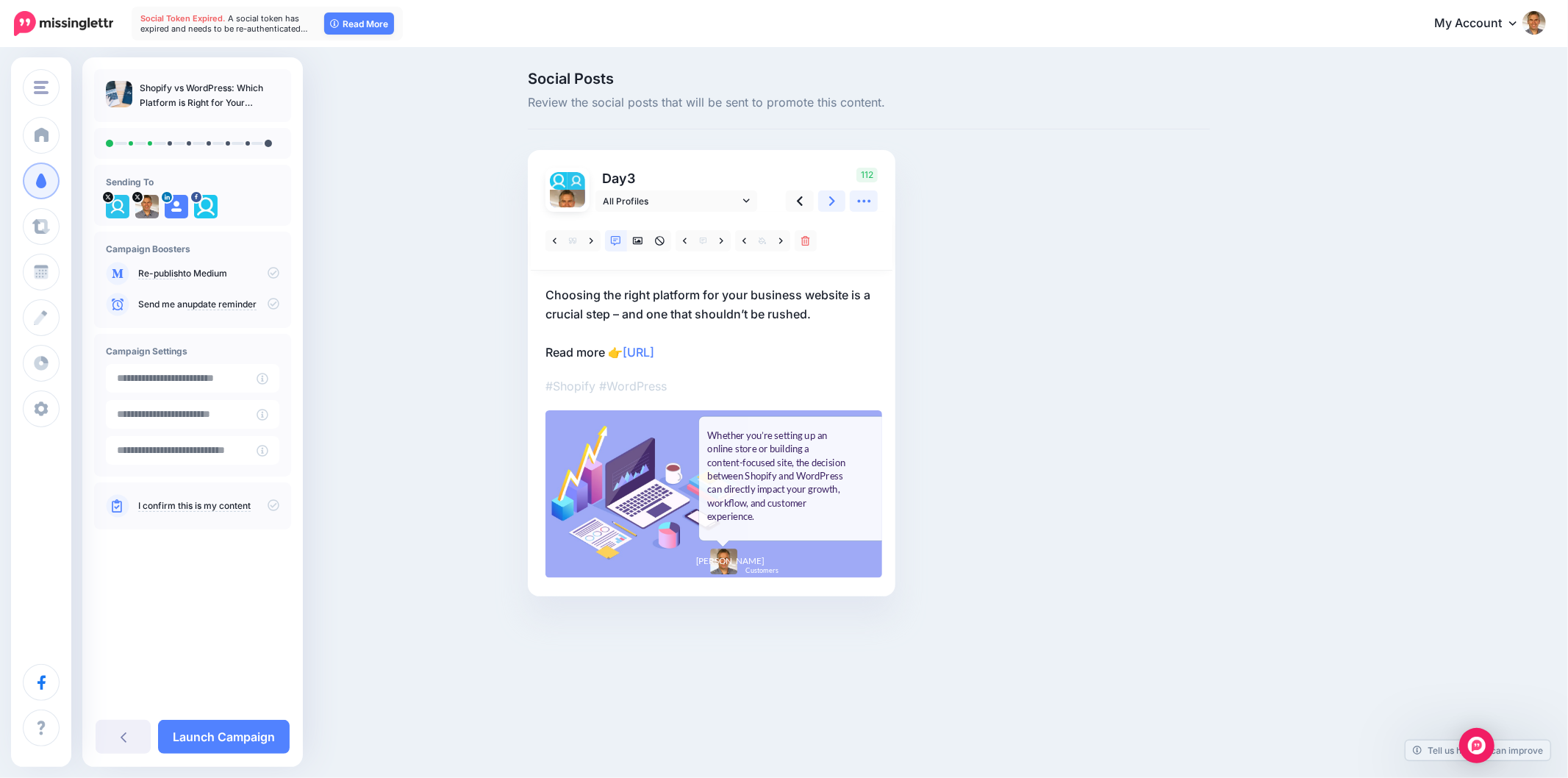
drag, startPoint x: 829, startPoint y: 199, endPoint x: 858, endPoint y: 194, distance: 29.4
click at [829, 197] on icon at bounding box center [831, 200] width 6 height 15
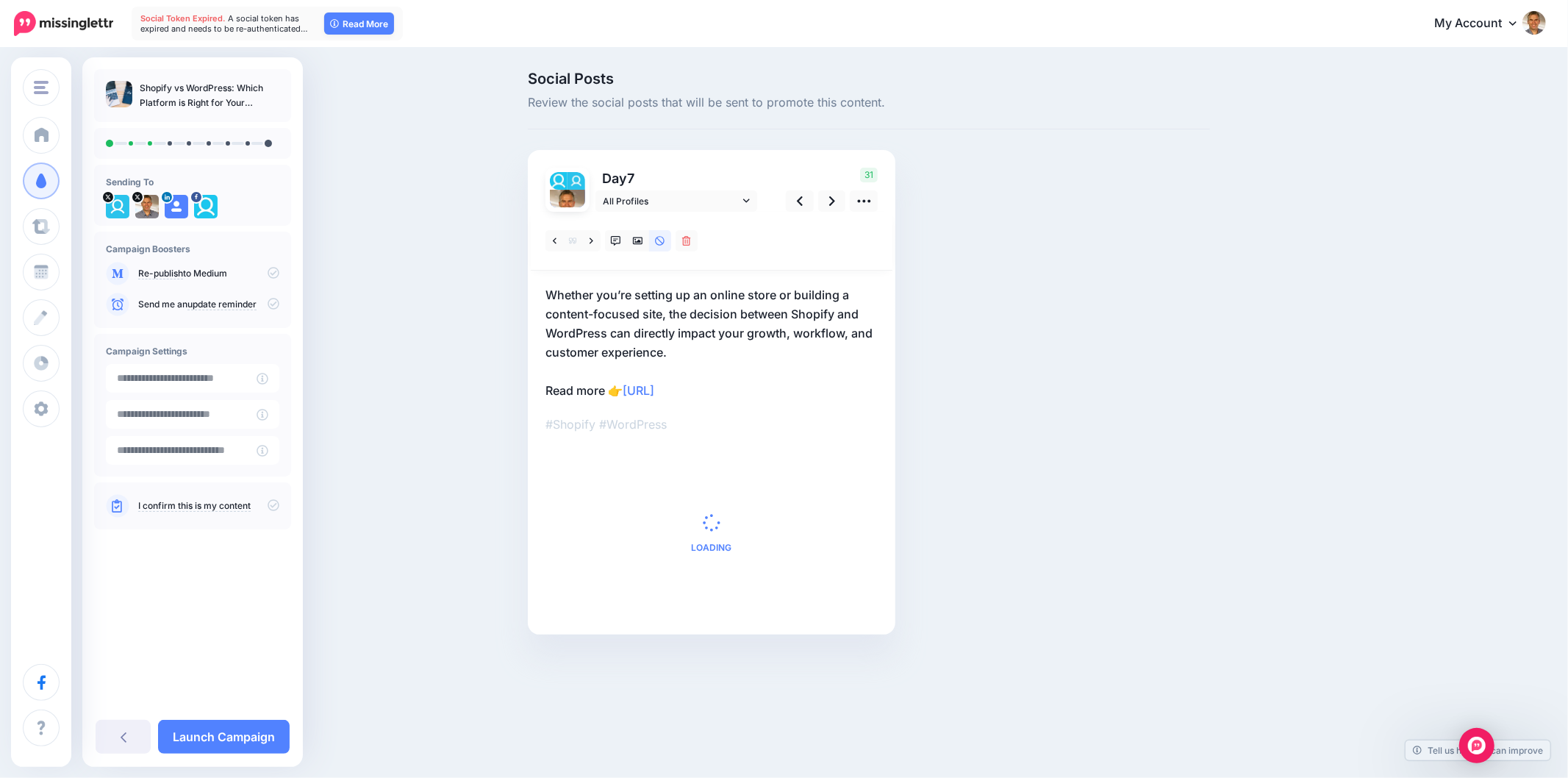
drag, startPoint x: 1153, startPoint y: 274, endPoint x: 1029, endPoint y: 261, distance: 124.7
click at [1153, 274] on div "Social Posts Review the social posts that will be sent to promote this content.…" at bounding box center [869, 375] width 704 height 607
click at [593, 243] on link at bounding box center [591, 241] width 18 height 22
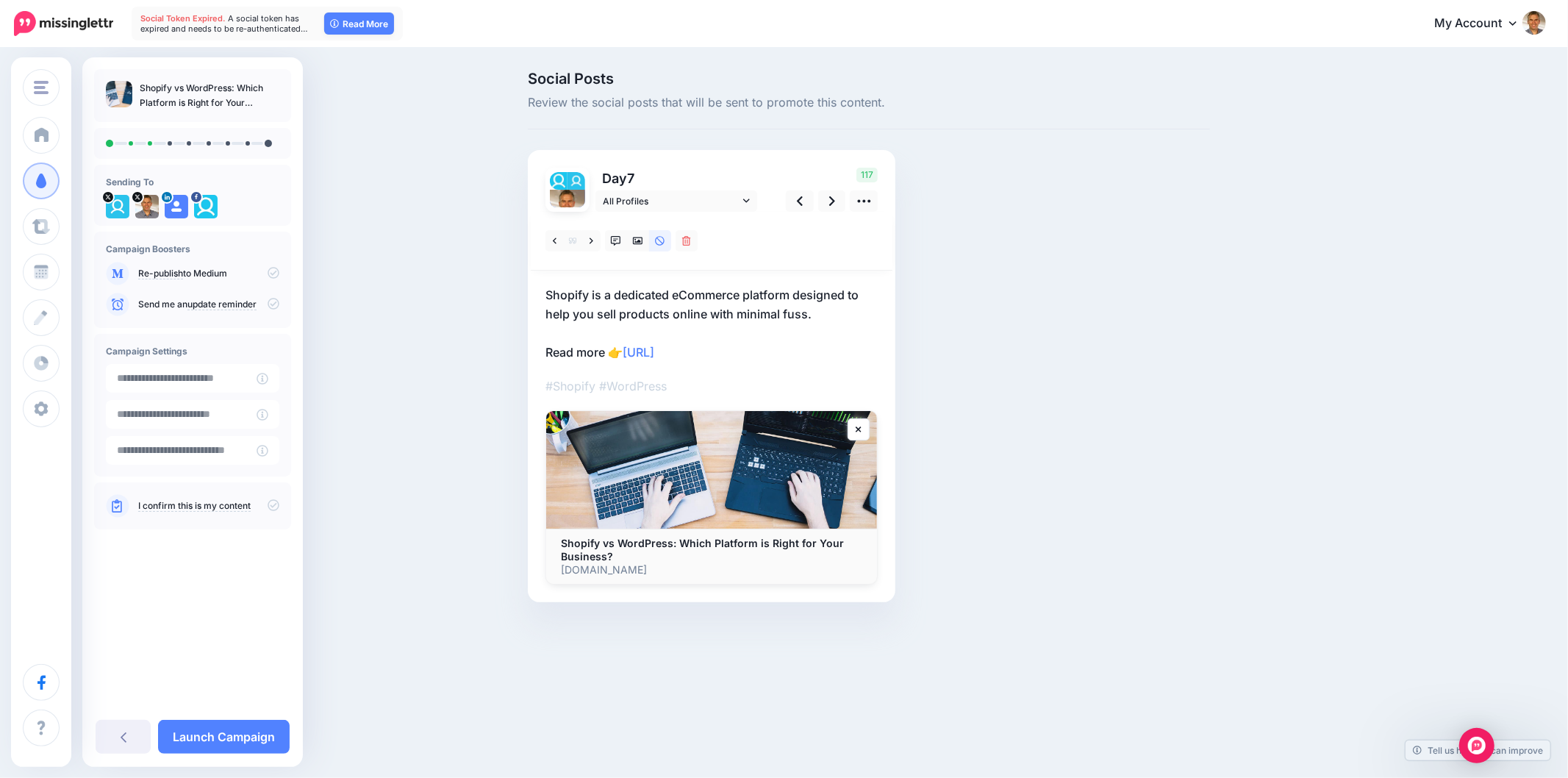
click at [1387, 433] on div "Social Posts Review the social posts that will be sent to promote this content.…" at bounding box center [784, 359] width 1568 height 620
drag, startPoint x: 540, startPoint y: 298, endPoint x: 869, endPoint y: 294, distance: 329.0
click at [869, 294] on div "Day 7 All Profiles" at bounding box center [712, 377] width 367 height 452
copy p "Shopify is a dedicated eCommerce platform designed to"
click at [1321, 398] on div "Social Posts Review the social posts that will be sent to promote this content.…" at bounding box center [940, 359] width 846 height 575
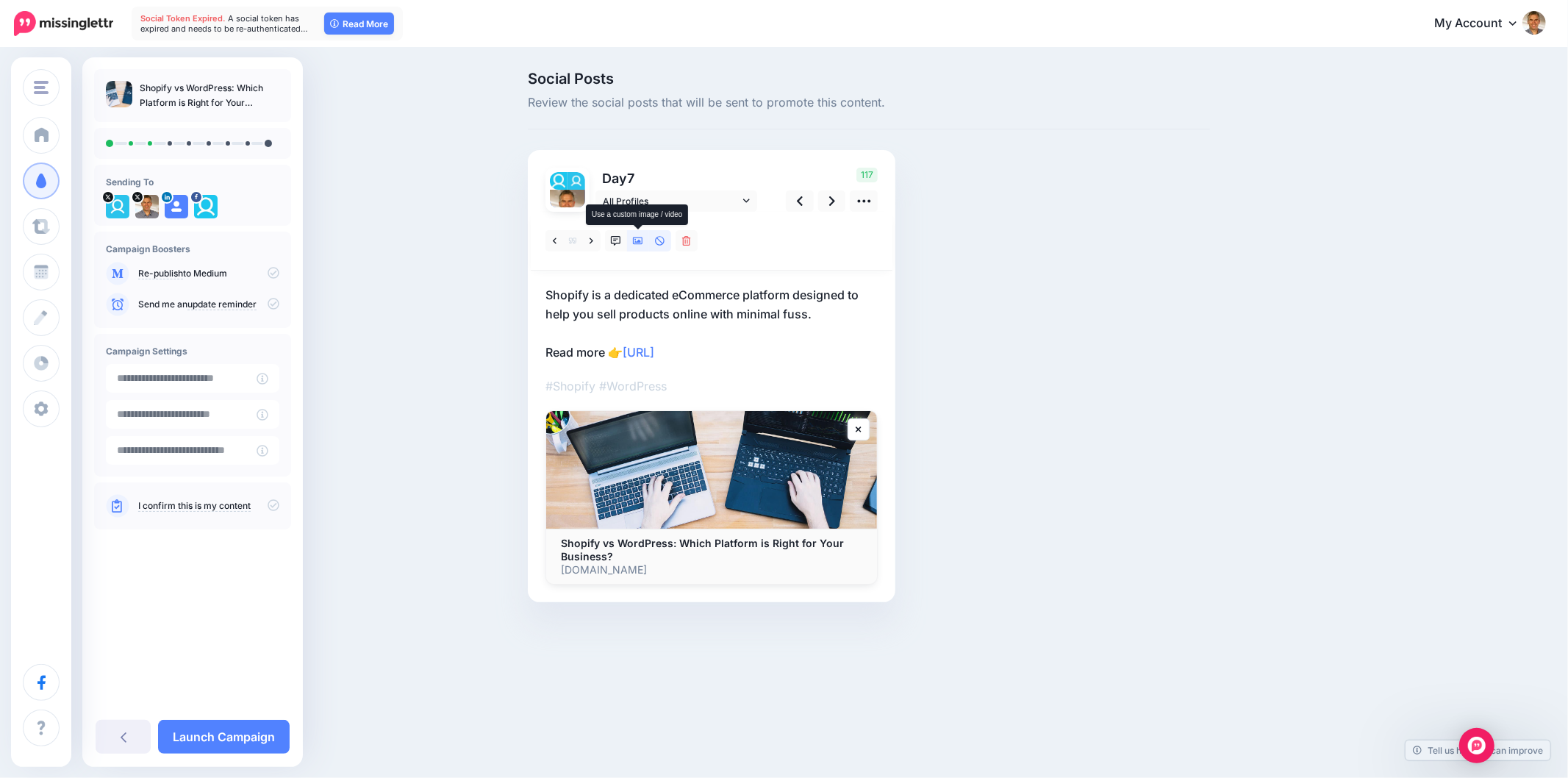
drag, startPoint x: 640, startPoint y: 241, endPoint x: 987, endPoint y: 261, distance: 347.6
click at [641, 241] on icon at bounding box center [638, 241] width 10 height 7
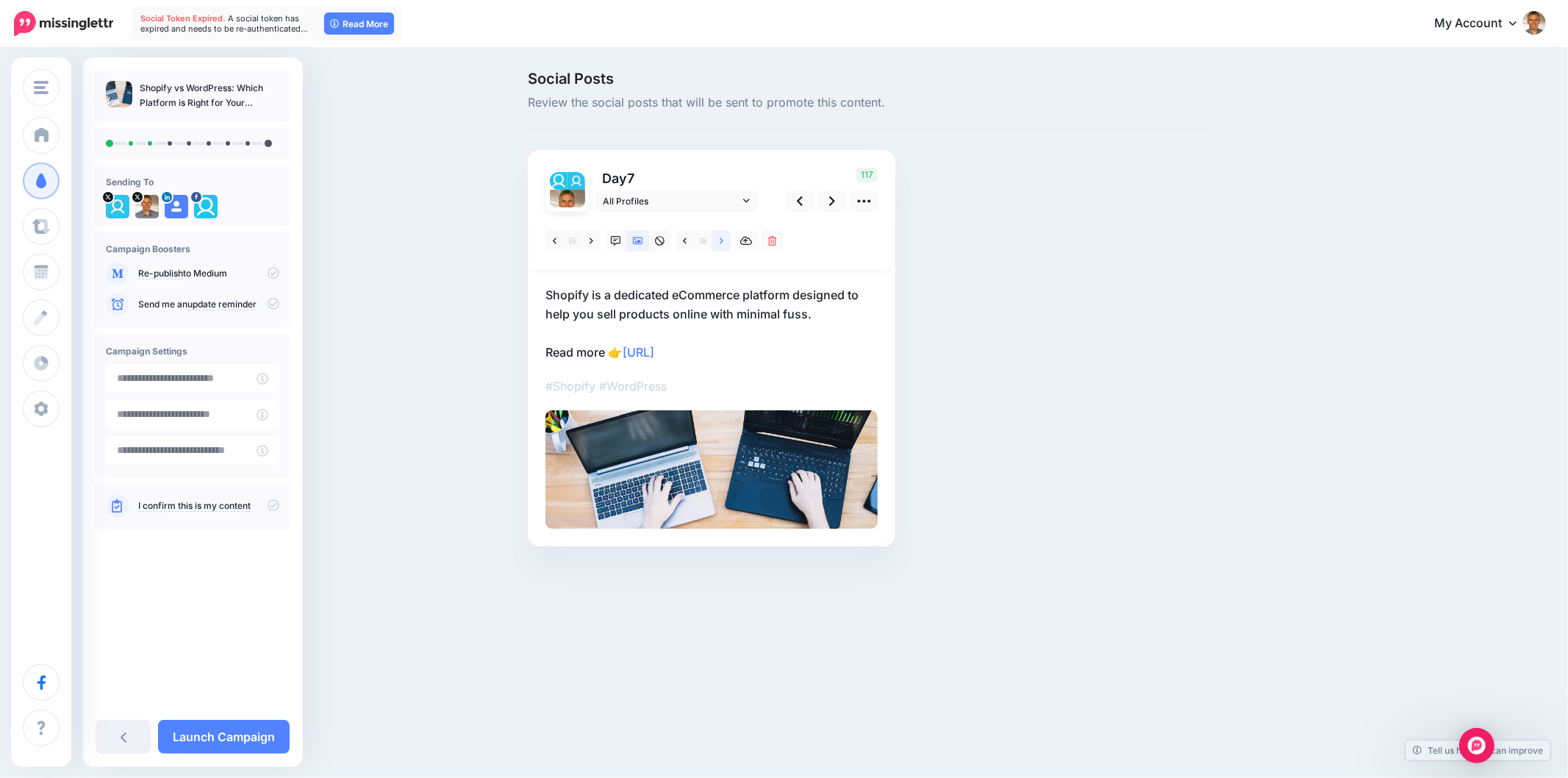
click at [719, 233] on link at bounding box center [721, 241] width 18 height 22
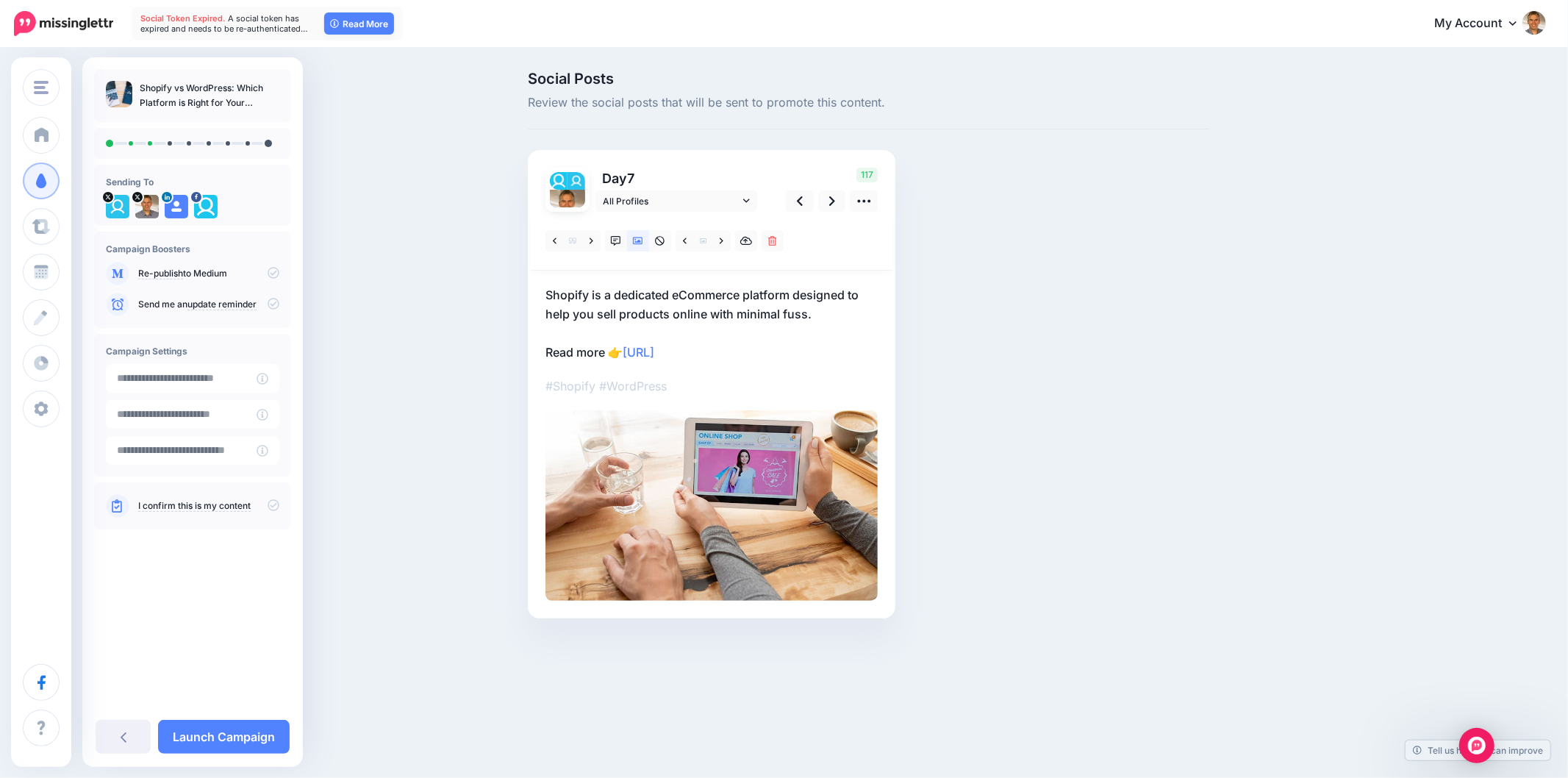
click at [1052, 385] on div "Social Posts Review the social posts that will be sent to promote this content.…" at bounding box center [869, 367] width 704 height 591
click at [1488, 426] on div "Social Posts Review the social posts that will be sent to promote this content.…" at bounding box center [784, 367] width 1568 height 636
click at [832, 196] on icon at bounding box center [831, 200] width 6 height 15
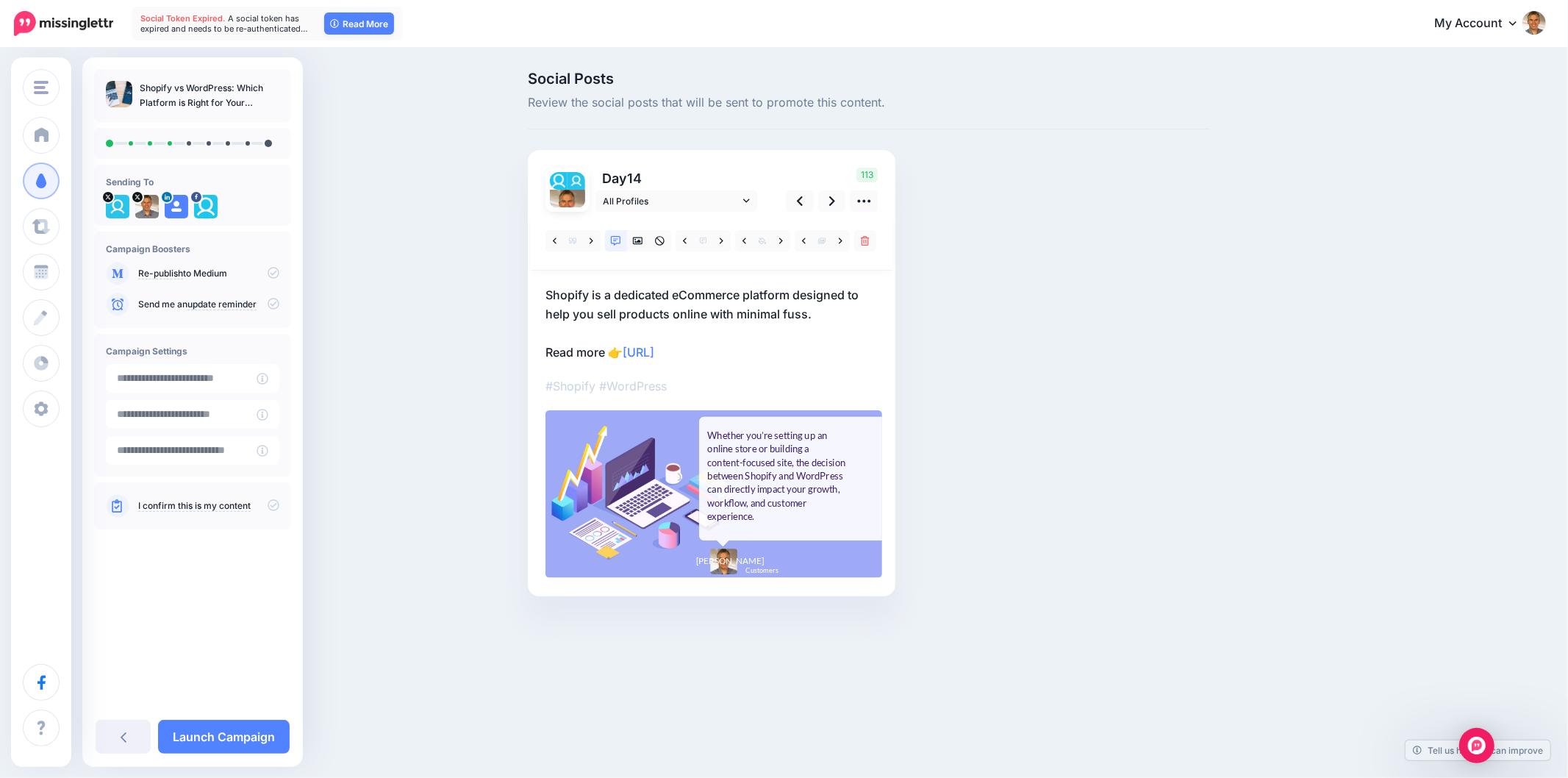
click at [1425, 357] on div "Social Posts Review the social posts that will be sent to promote this content.…" at bounding box center [784, 356] width 1568 height 614
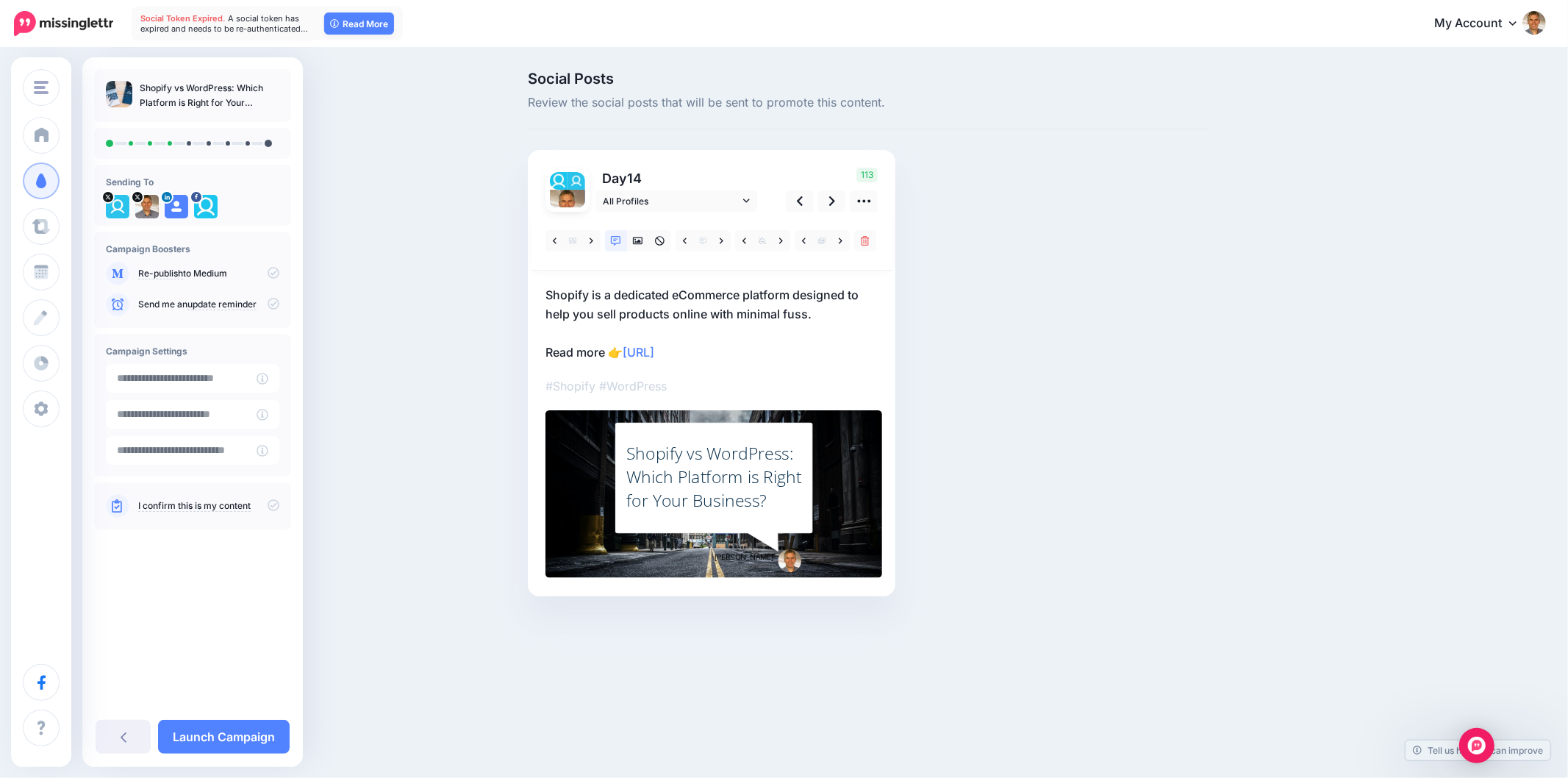
click at [1253, 471] on div "Social Posts Review the social posts that will be sent to promote this content.…" at bounding box center [940, 356] width 846 height 570
click at [593, 237] on link at bounding box center [591, 241] width 18 height 22
click at [590, 241] on icon at bounding box center [591, 241] width 4 height 10
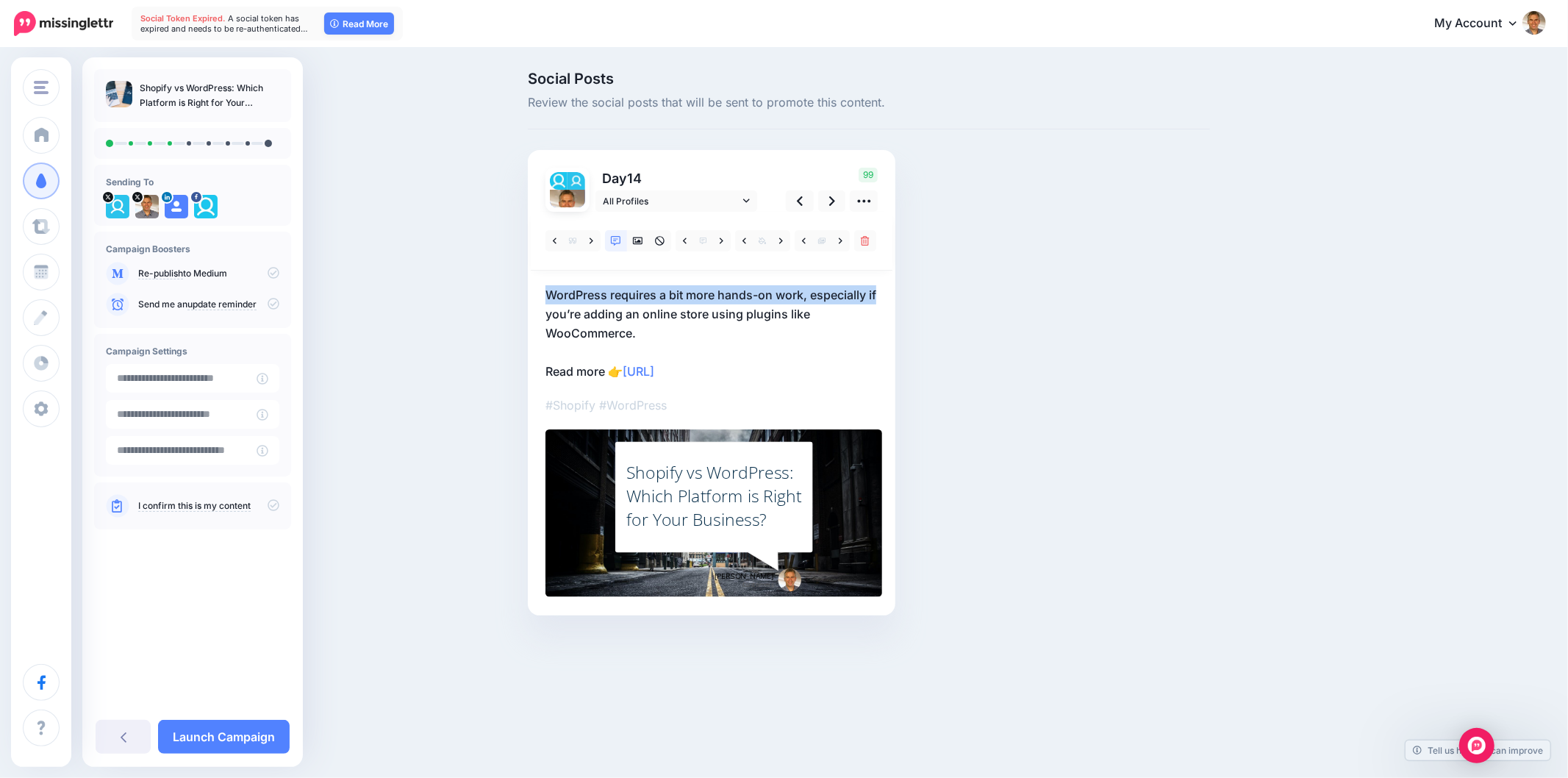
drag, startPoint x: 532, startPoint y: 293, endPoint x: 913, endPoint y: 282, distance: 381.2
click at [913, 282] on div "Social Posts Review the social posts that will be sent to promote this content.…" at bounding box center [869, 366] width 704 height 589
copy p "WordPress requires a bit more hands-on work, especially if"
click at [1009, 552] on div "Social Posts Review the social posts that will be sent to promote this content.…" at bounding box center [869, 366] width 704 height 589
click at [636, 237] on icon at bounding box center [638, 241] width 10 height 7
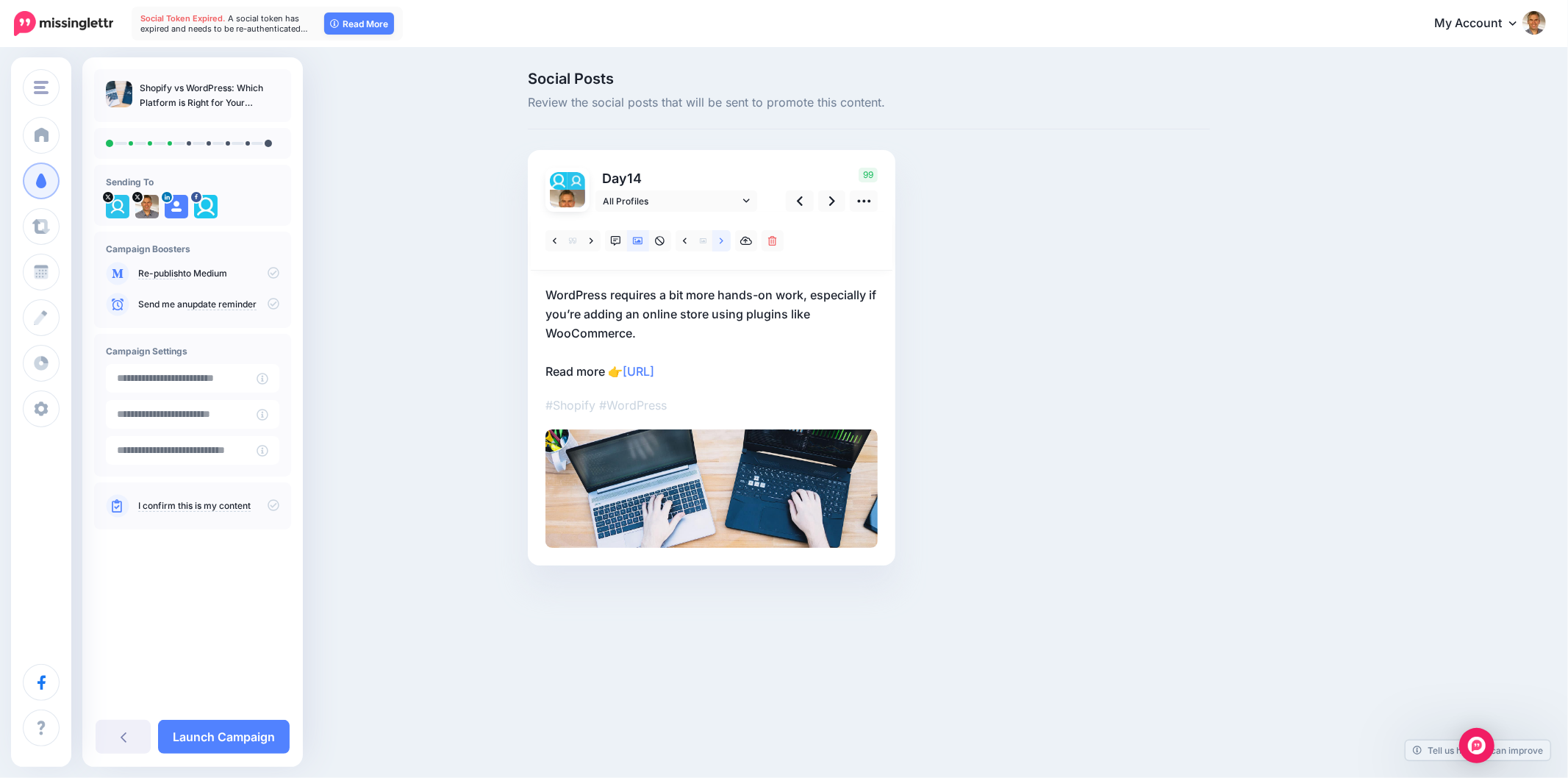
click at [722, 246] on link at bounding box center [721, 241] width 18 height 22
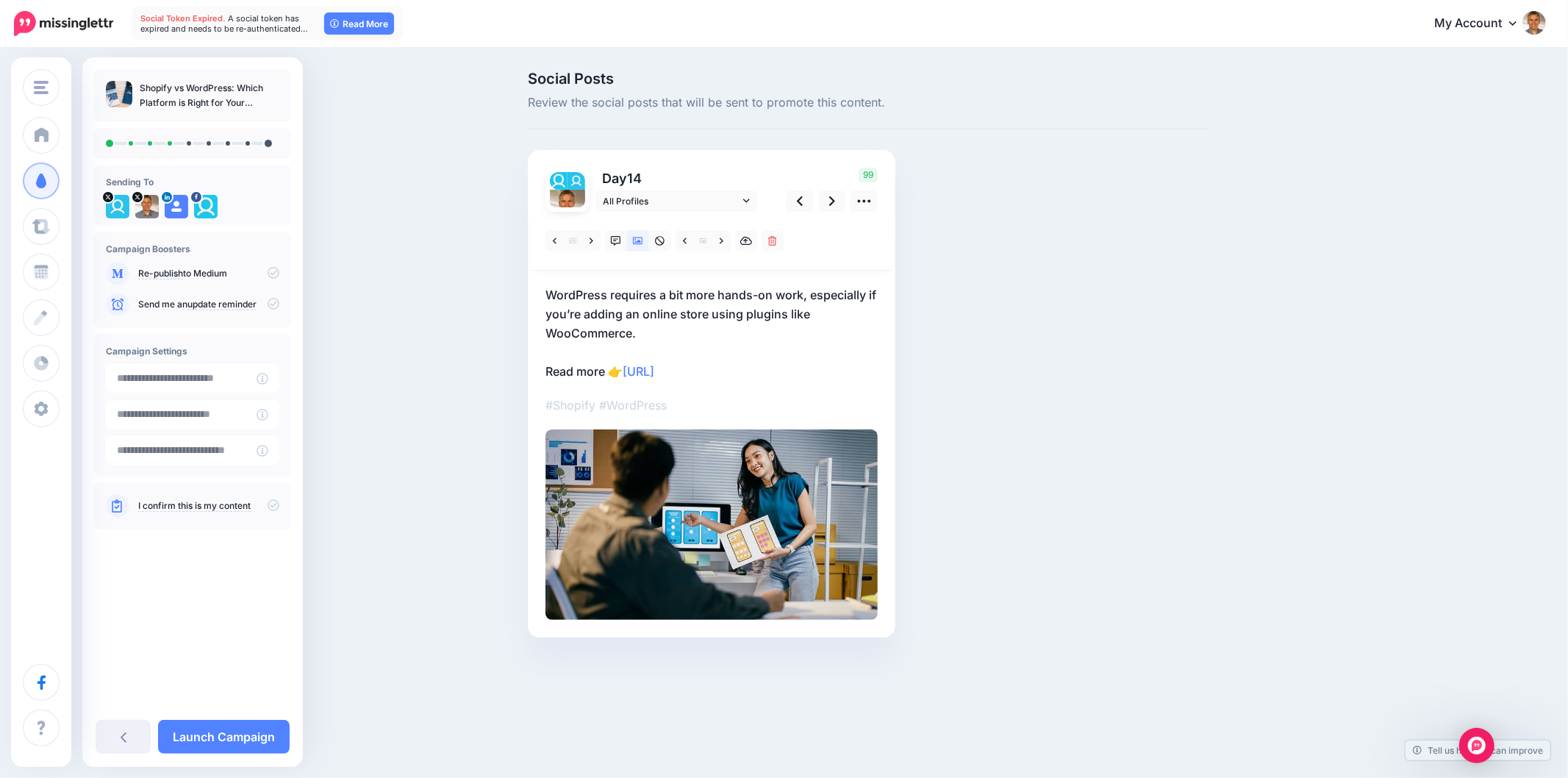
click at [1173, 339] on div "Social Posts Review the social posts that will be sent to promote this content.…" at bounding box center [869, 377] width 704 height 611
drag, startPoint x: 1282, startPoint y: 371, endPoint x: 849, endPoint y: 256, distance: 448.0
click at [1282, 371] on div "Social Posts Review the social posts that will be sent to promote this content.…" at bounding box center [940, 377] width 846 height 611
click at [821, 203] on link at bounding box center [832, 201] width 28 height 22
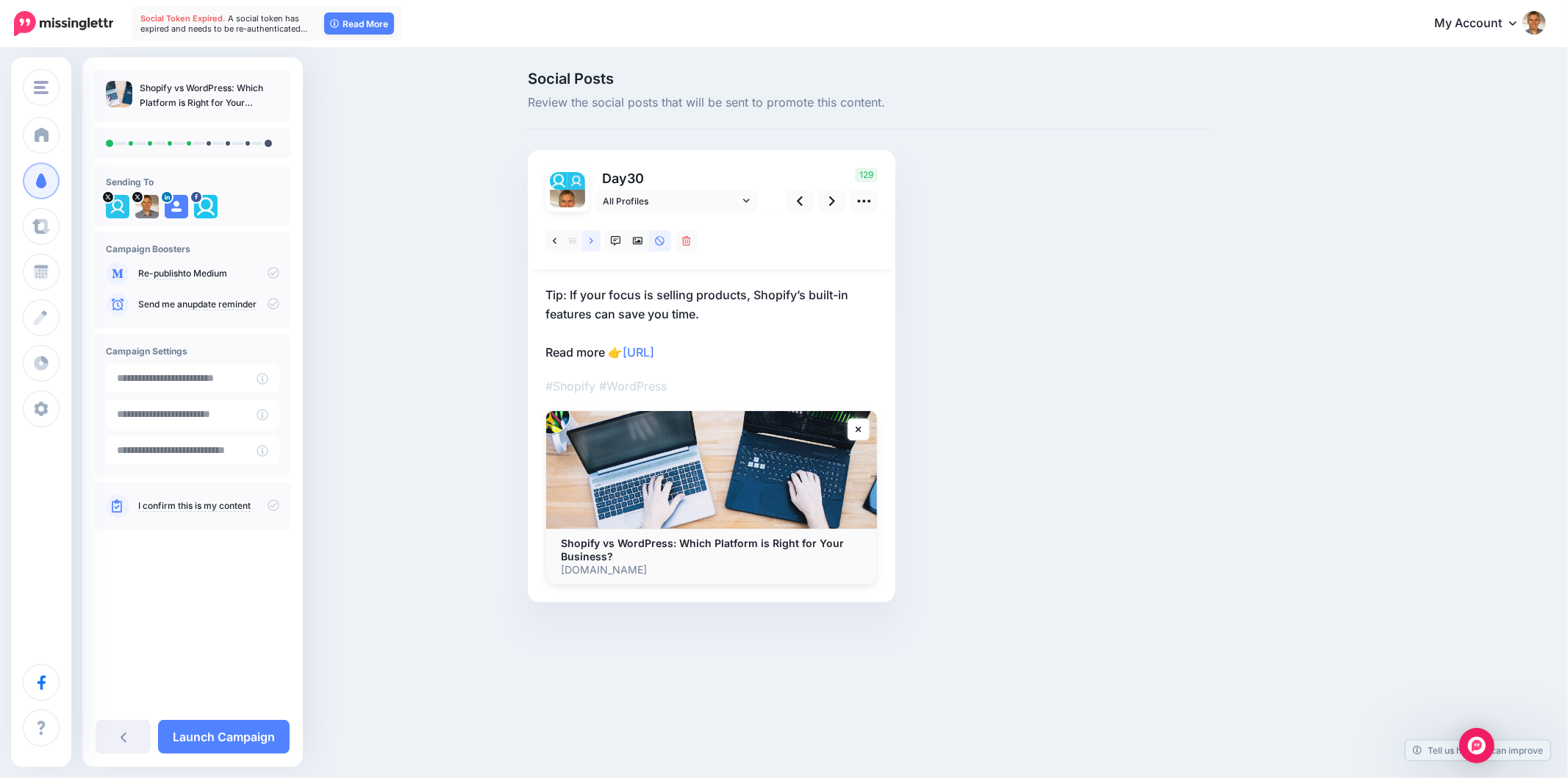
click at [596, 245] on link at bounding box center [591, 241] width 18 height 22
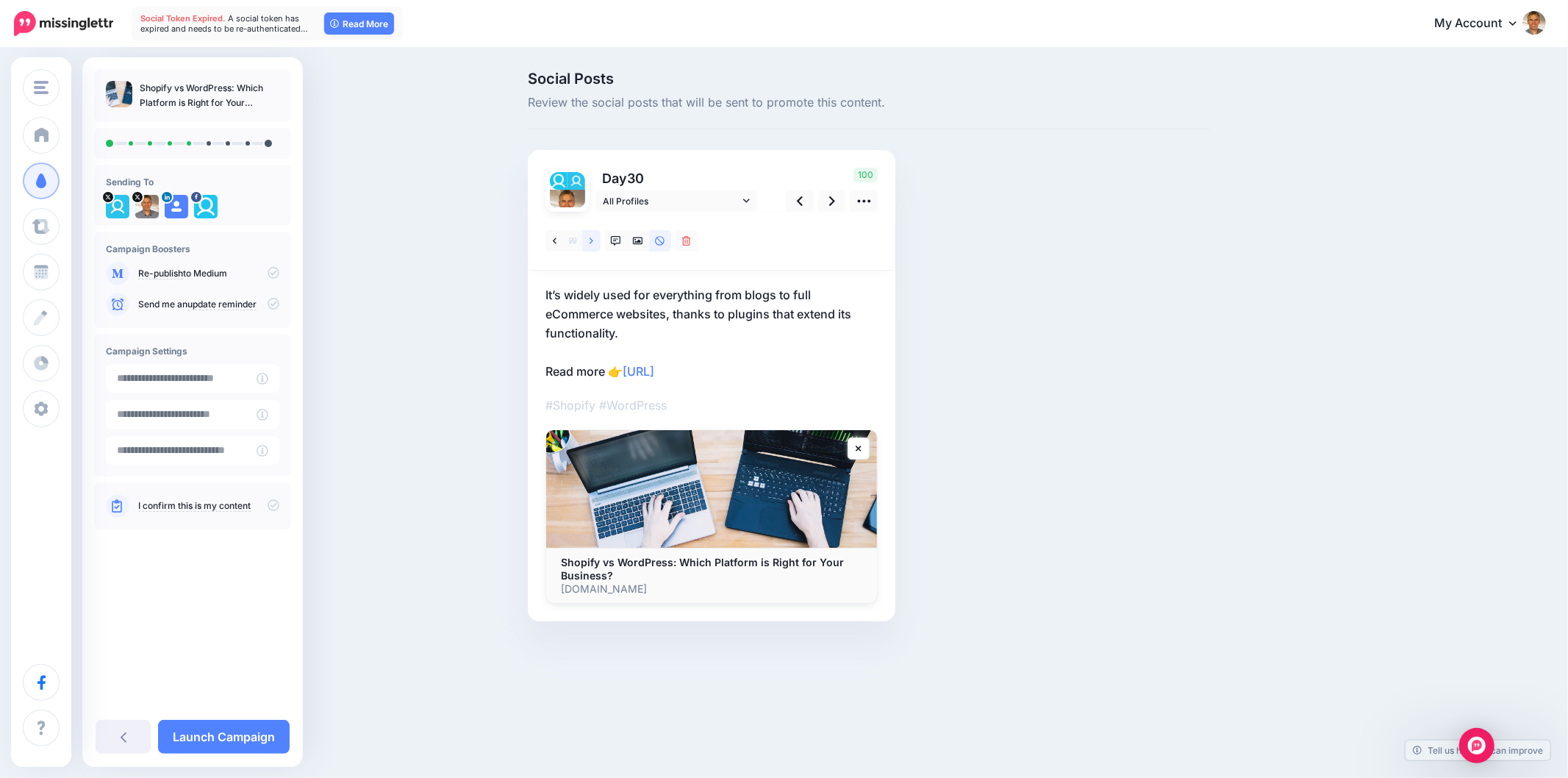
click at [599, 241] on link at bounding box center [591, 241] width 18 height 22
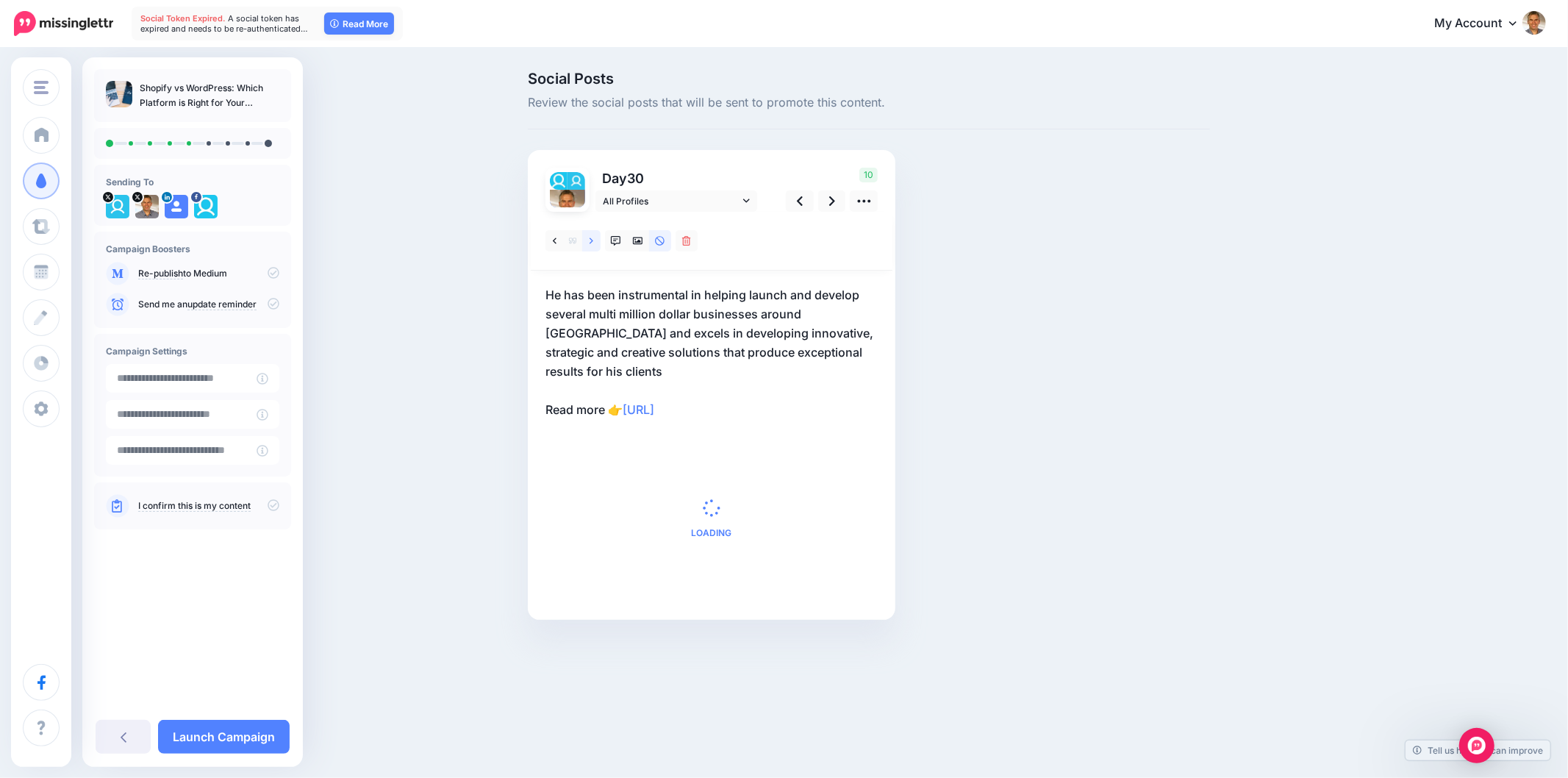
click at [589, 243] on icon at bounding box center [591, 241] width 4 height 10
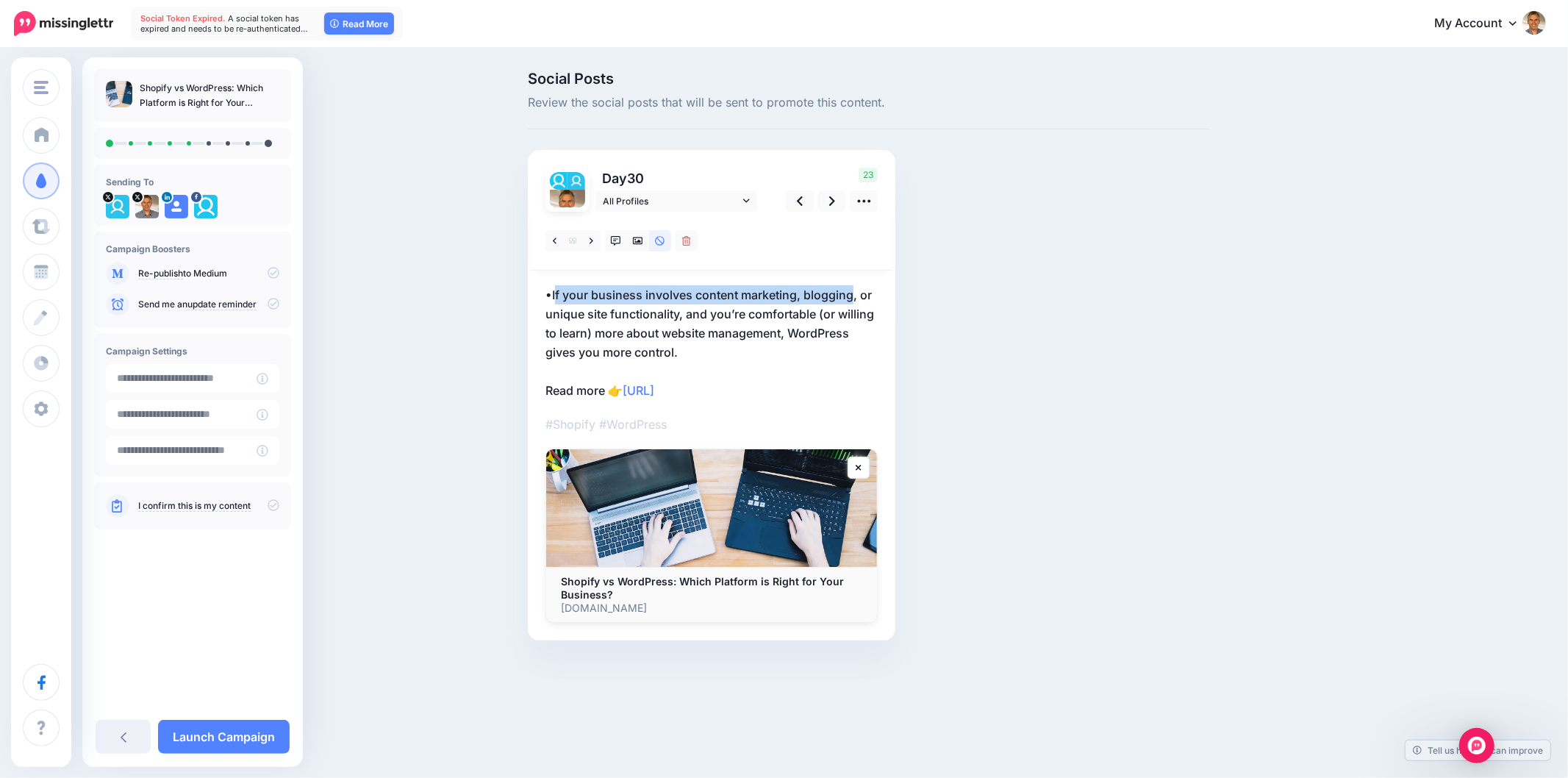
drag, startPoint x: 555, startPoint y: 297, endPoint x: 861, endPoint y: 309, distance: 306.2
click at [852, 294] on p "•If your business involves content marketing, blogging, or unique site function…" at bounding box center [711, 343] width 332 height 115
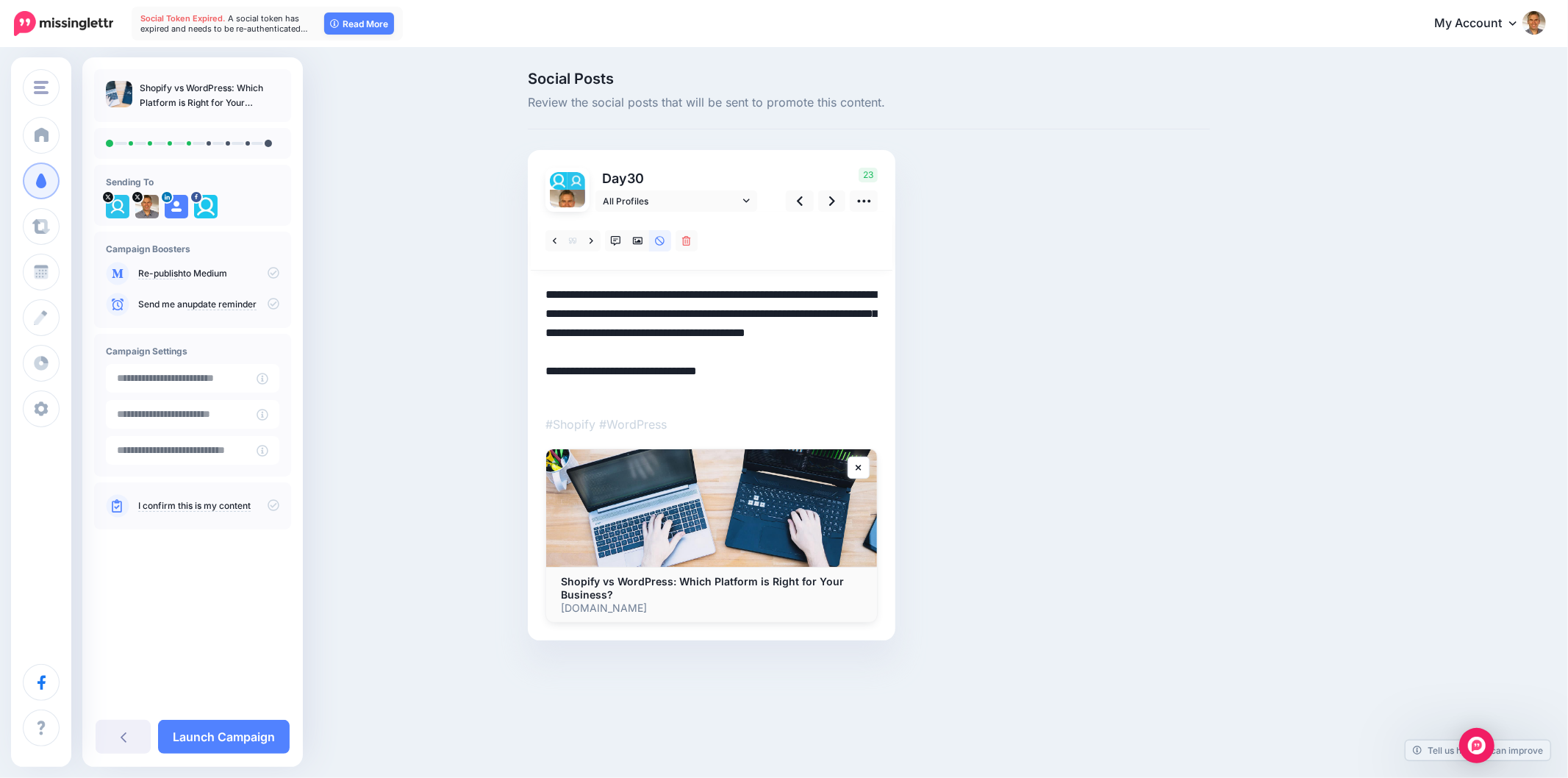
click at [871, 337] on textarea "**********" at bounding box center [711, 343] width 332 height 115
click at [548, 293] on textarea "**********" at bounding box center [711, 343] width 332 height 115
drag, startPoint x: 545, startPoint y: 297, endPoint x: 855, endPoint y: 290, distance: 310.1
click at [855, 290] on textarea "**********" at bounding box center [711, 343] width 332 height 115
click at [637, 237] on icon at bounding box center [638, 241] width 10 height 7
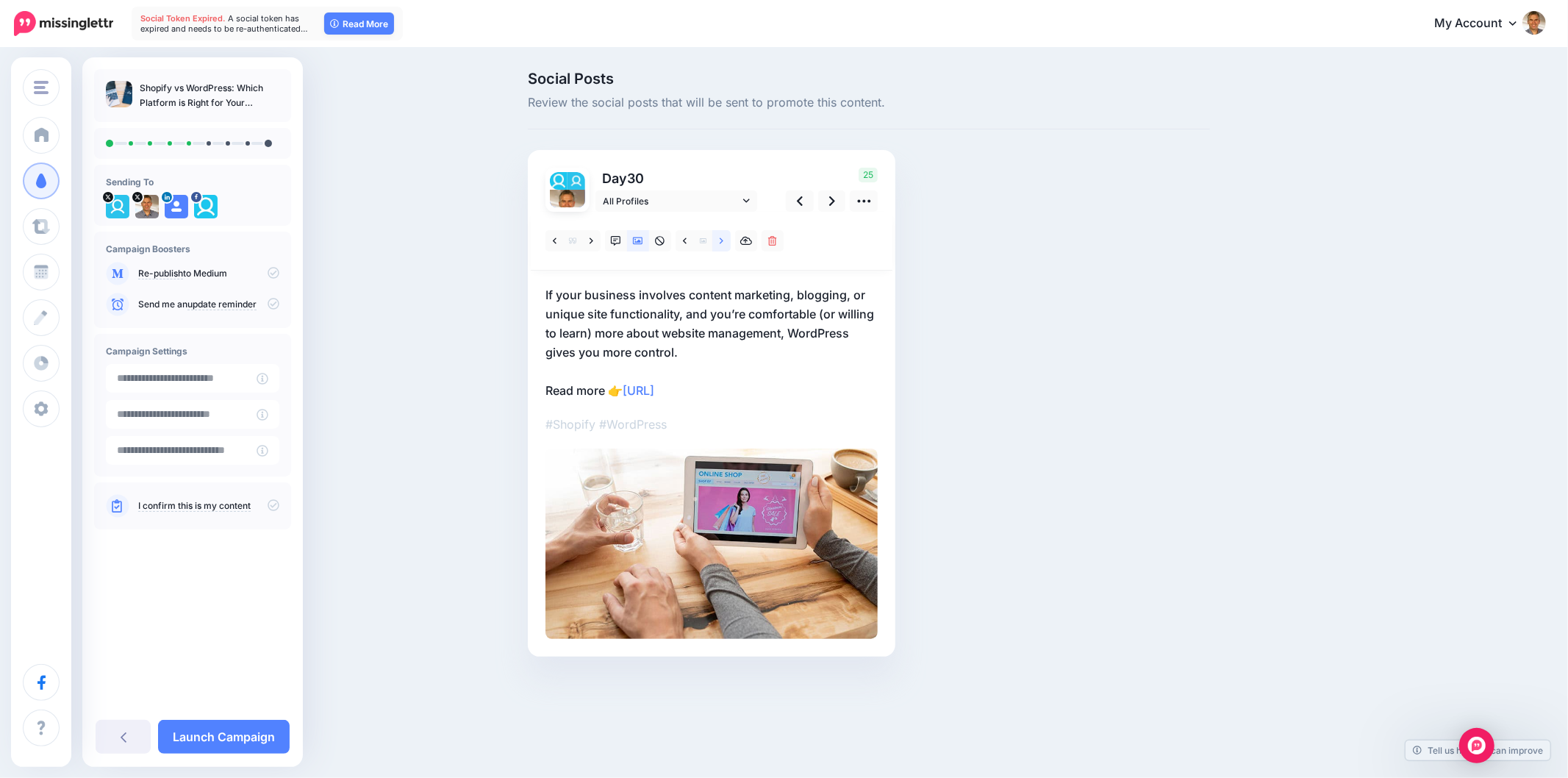
click at [716, 247] on link at bounding box center [721, 241] width 18 height 22
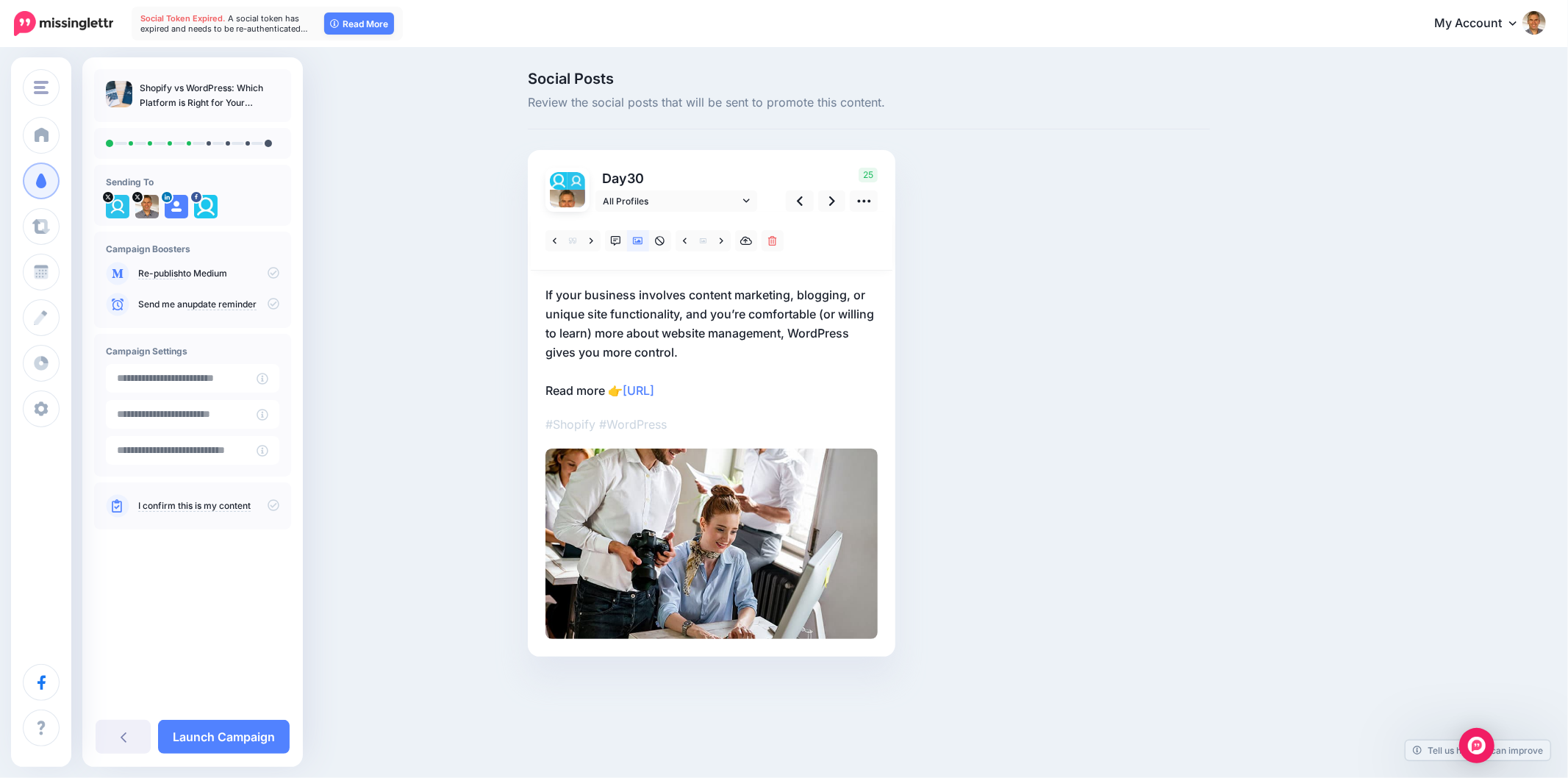
click at [1307, 353] on div "Social Posts Review the social posts that will be sent to promote this content.…" at bounding box center [940, 386] width 846 height 630
click at [1325, 488] on div "Social Posts Review the social posts that will be sent to promote this content.…" at bounding box center [940, 386] width 846 height 630
click at [828, 200] on link at bounding box center [832, 201] width 28 height 22
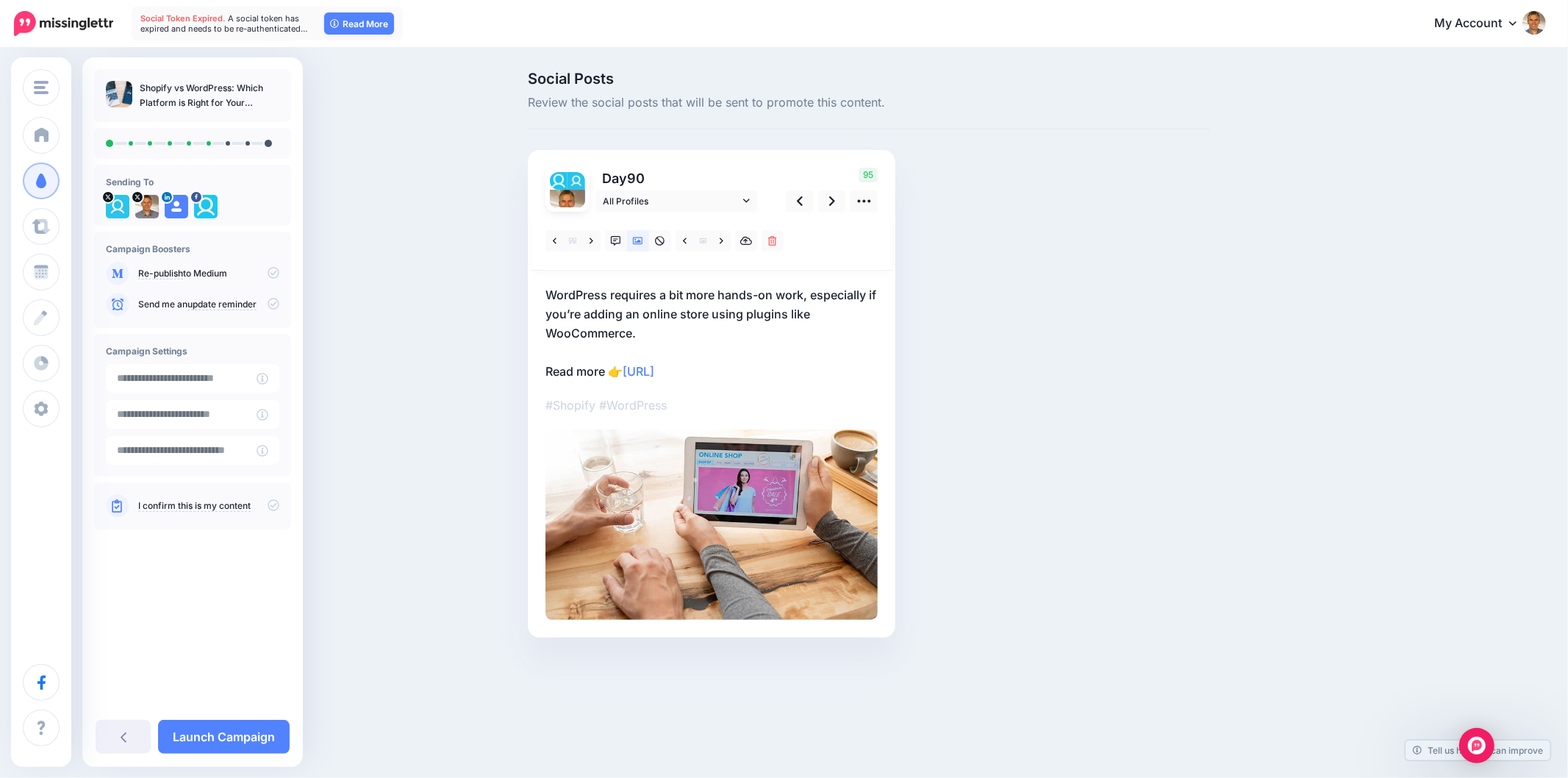
click at [1086, 356] on div "Social Posts Review the social posts that will be sent to promote this content.…" at bounding box center [869, 377] width 704 height 611
click at [597, 239] on link at bounding box center [591, 241] width 18 height 22
click at [1242, 292] on div "Social Posts Review the social posts that will be sent to promote this content.…" at bounding box center [940, 377] width 846 height 611
click at [1238, 522] on div "Social Posts Review the social posts that will be sent to promote this content.…" at bounding box center [940, 377] width 846 height 611
click at [1167, 443] on div "Social Posts Review the social posts that will be sent to promote this content.…" at bounding box center [869, 377] width 704 height 611
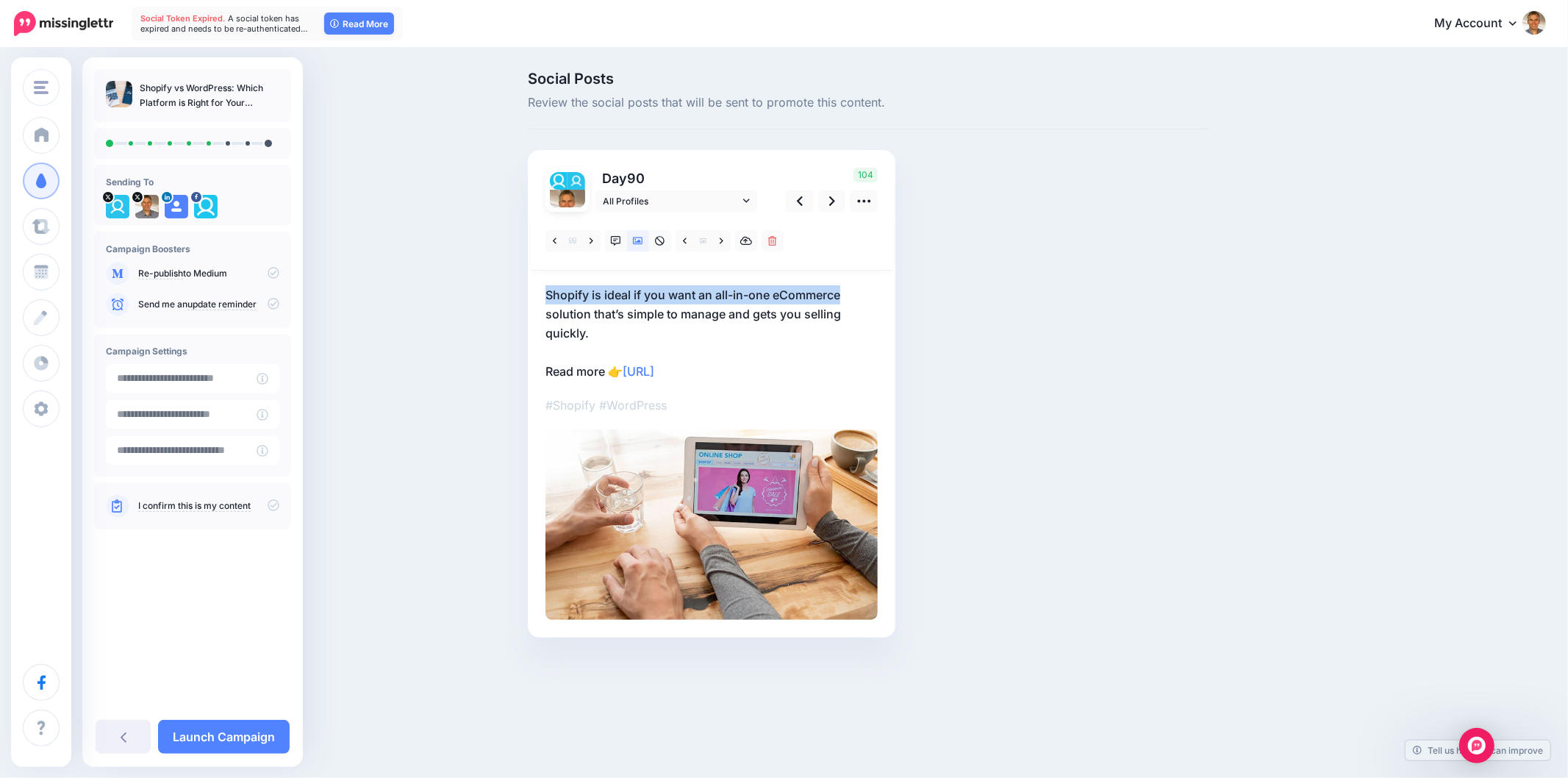
drag, startPoint x: 555, startPoint y: 298, endPoint x: 872, endPoint y: 290, distance: 317.1
click at [872, 290] on div "Day 90 All Profiles" at bounding box center [712, 394] width 367 height 488
copy p "Shopify is ideal if you want an all-in-one eCommerce"
drag, startPoint x: 587, startPoint y: 245, endPoint x: 607, endPoint y: 254, distance: 21.9
click at [589, 245] on link at bounding box center [591, 241] width 18 height 22
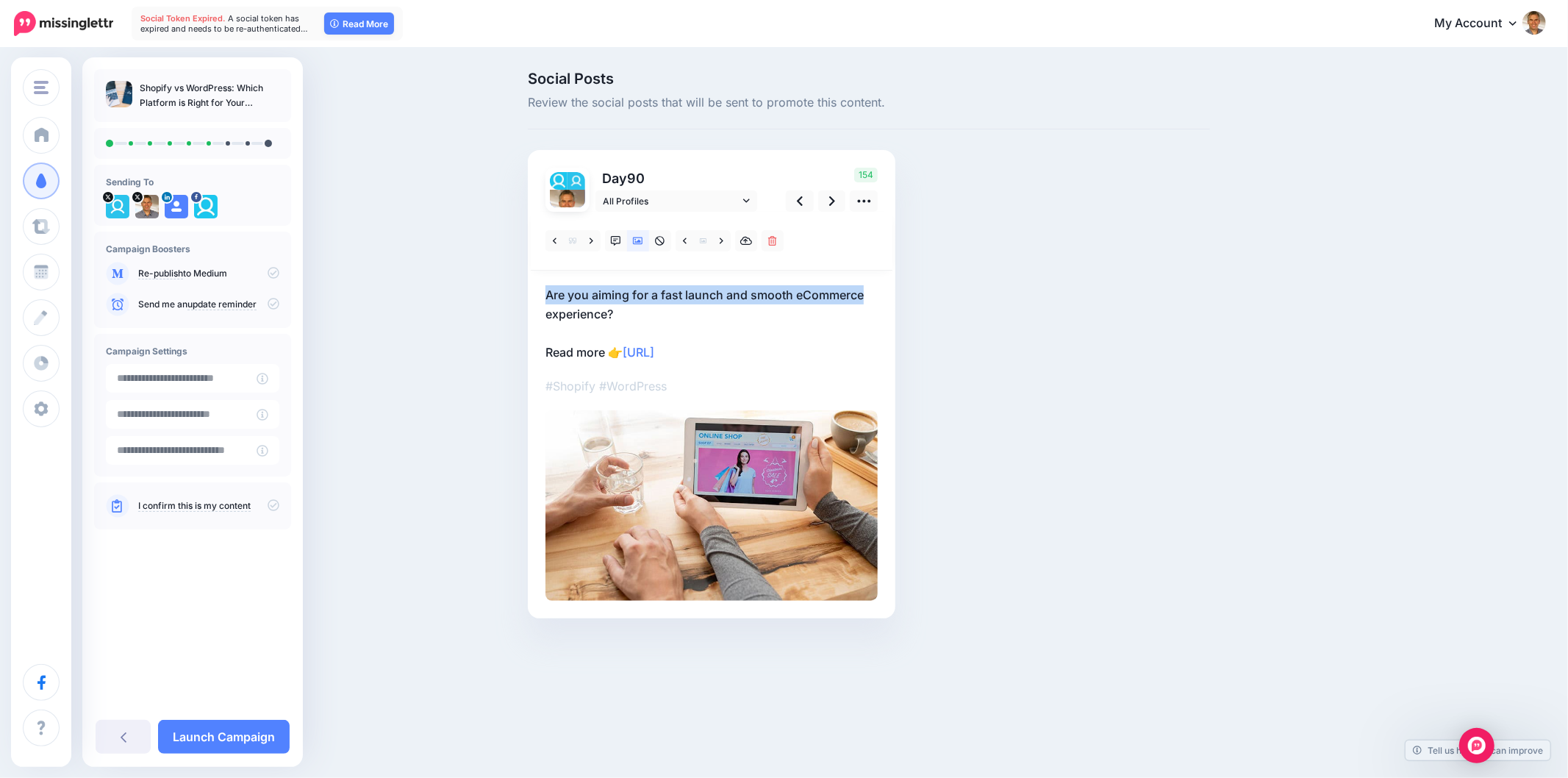
drag, startPoint x: 555, startPoint y: 296, endPoint x: 872, endPoint y: 293, distance: 317.0
click at [872, 293] on p "Are you aiming for a fast launch and smooth eCommerce experience? Read more 👉 […" at bounding box center [711, 323] width 332 height 76
click at [648, 307] on textarea "**********" at bounding box center [711, 323] width 332 height 76
drag, startPoint x: 631, startPoint y: 313, endPoint x: 536, endPoint y: 293, distance: 97.1
click at [536, 293] on div "Day 90 All Profiles" at bounding box center [712, 385] width 367 height 468
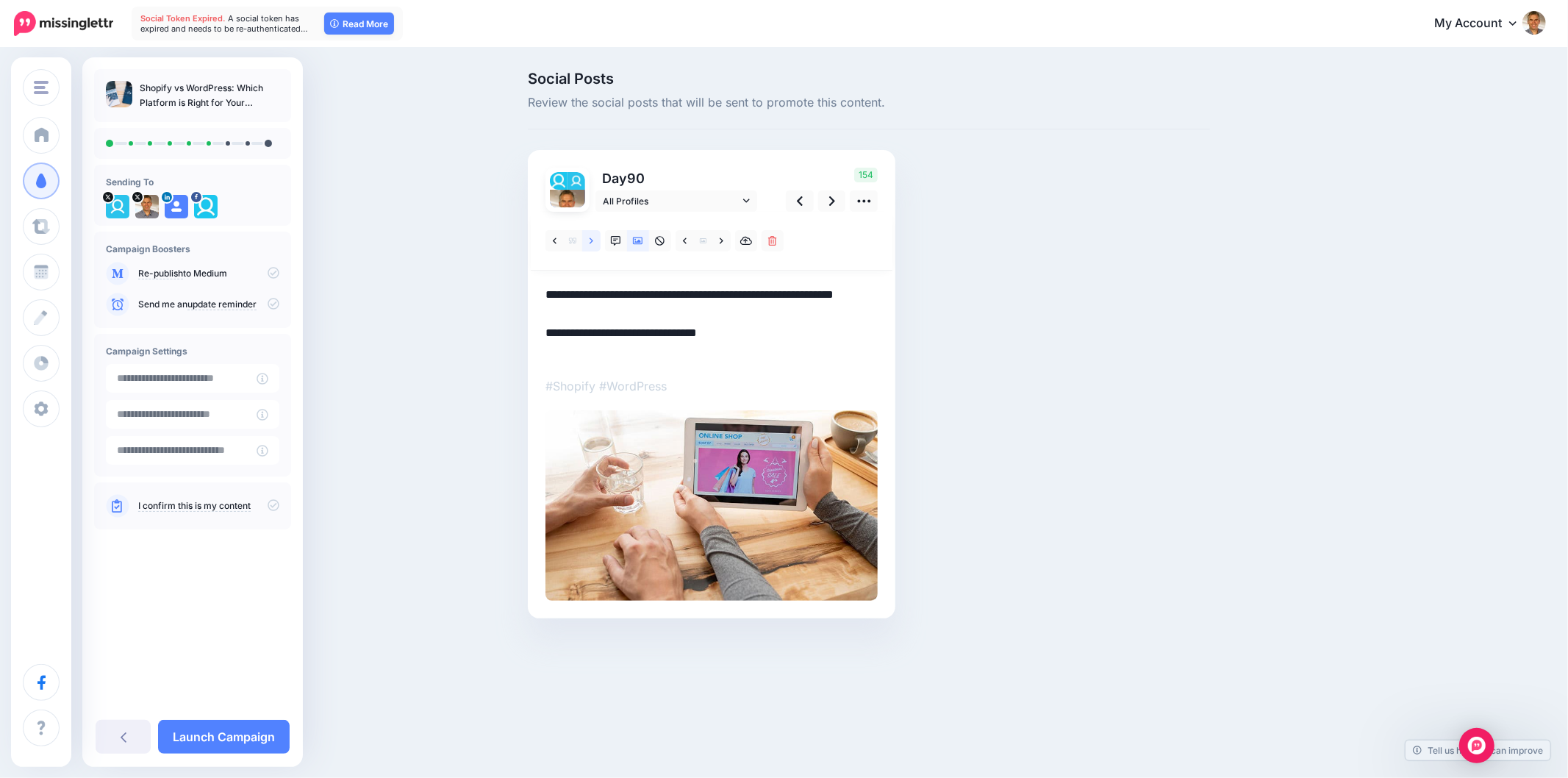
click at [592, 241] on icon at bounding box center [591, 240] width 4 height 6
click at [1123, 330] on div "Social Posts Review the social posts that will be sent to promote this content.…" at bounding box center [869, 367] width 704 height 591
drag, startPoint x: 533, startPoint y: 295, endPoint x: 929, endPoint y: 292, distance: 396.0
click at [929, 292] on div "Social Posts Review the social posts that will be sent to promote this content.…" at bounding box center [869, 367] width 704 height 591
copy p "If you're after simplicity and speed, Shopify offers a"
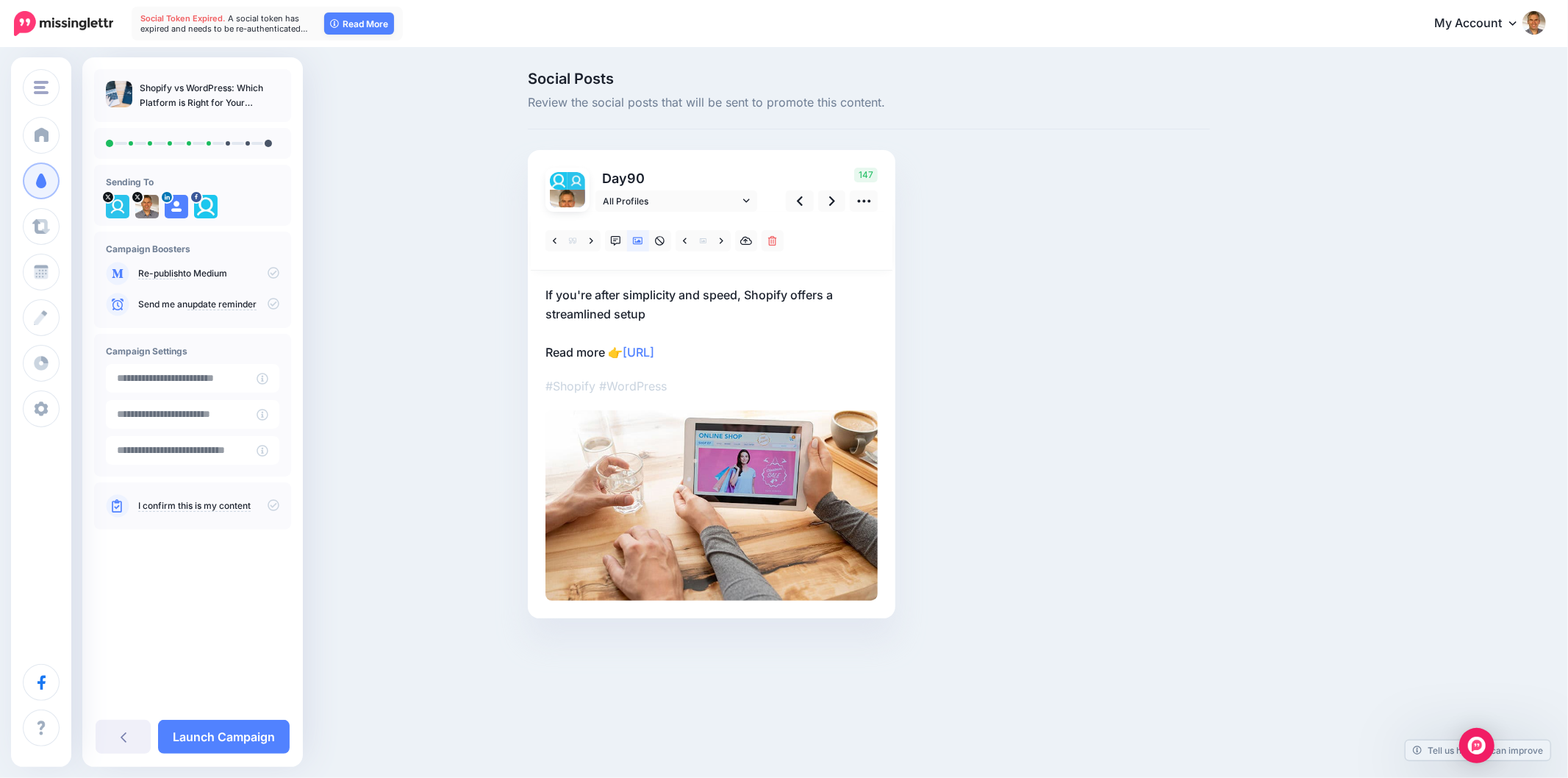
click at [681, 318] on p "If you're after simplicity and speed, Shopify offers a streamlined setup Read m…" at bounding box center [711, 323] width 332 height 76
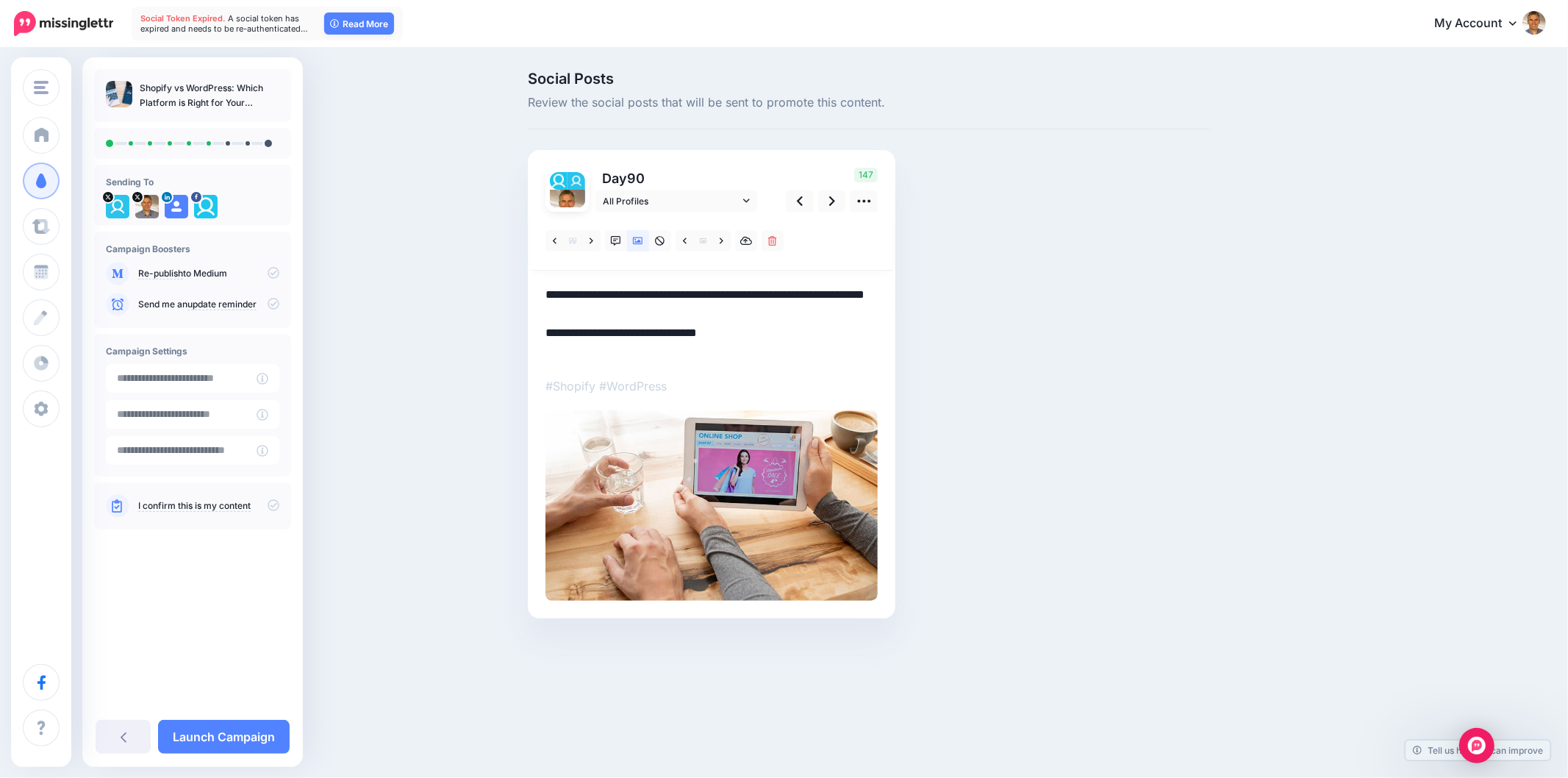
click at [678, 318] on textarea "**********" at bounding box center [711, 323] width 332 height 76
type textarea "**********"
click at [1094, 355] on div "Social Posts Review the social posts that will be sent to promote this content.…" at bounding box center [869, 367] width 704 height 591
drag, startPoint x: 543, startPoint y: 288, endPoint x: 706, endPoint y: 325, distance: 167.1
click at [856, 325] on div "Day 90 All Profiles" at bounding box center [712, 385] width 367 height 468
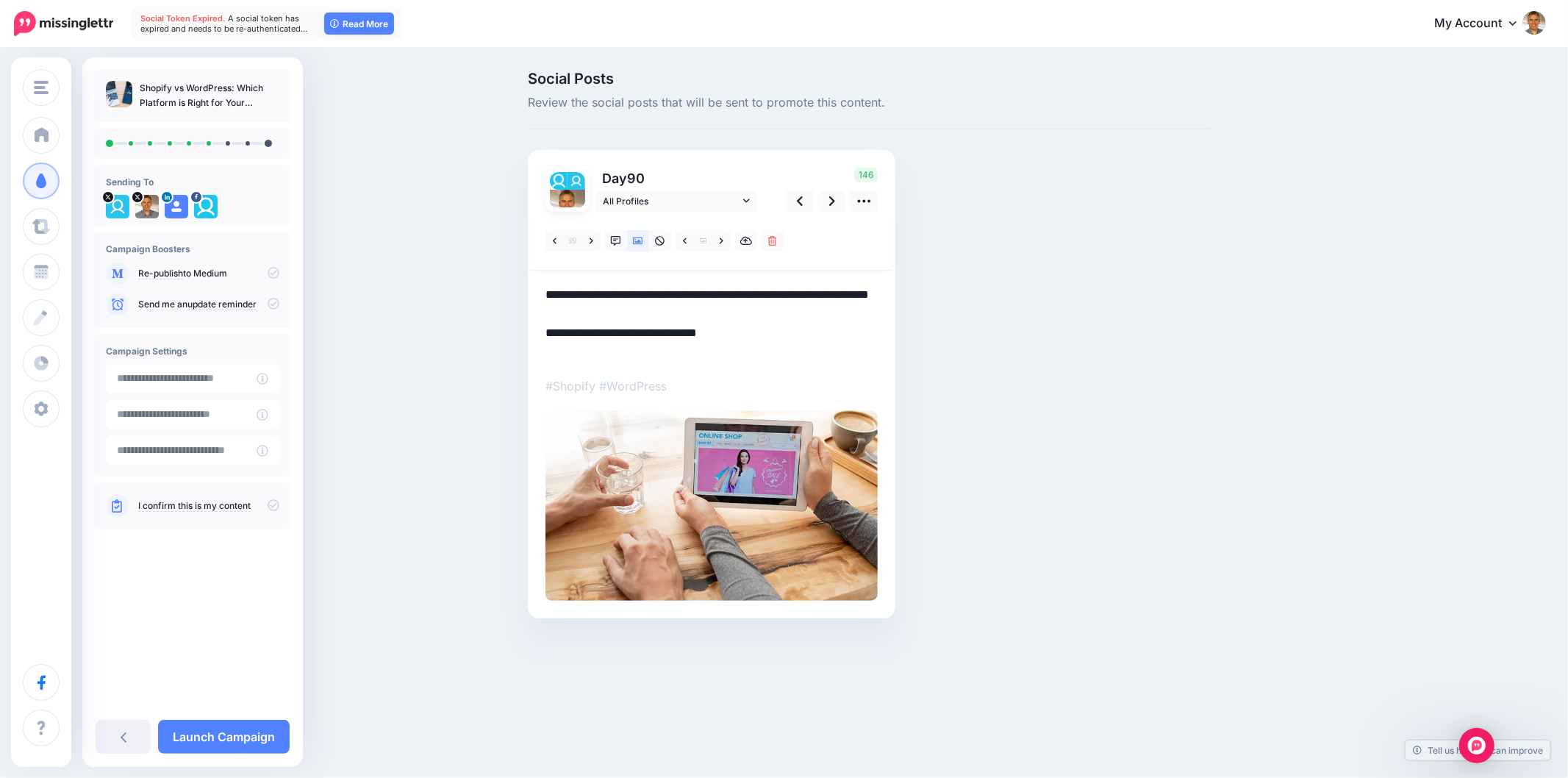
drag, startPoint x: 657, startPoint y: 326, endPoint x: 512, endPoint y: 293, distance: 148.7
click at [512, 293] on div "Social Posts Review the social posts that will be sent to promote this content.…" at bounding box center [784, 367] width 1568 height 636
click at [1334, 412] on div "Social Posts Review the social posts that will be sent to promote this content.…" at bounding box center [940, 367] width 846 height 591
click at [1216, 486] on div "Social Posts Review the social posts that will be sent to promote this content.…" at bounding box center [869, 367] width 704 height 591
click at [619, 241] on icon at bounding box center [616, 241] width 10 height 10
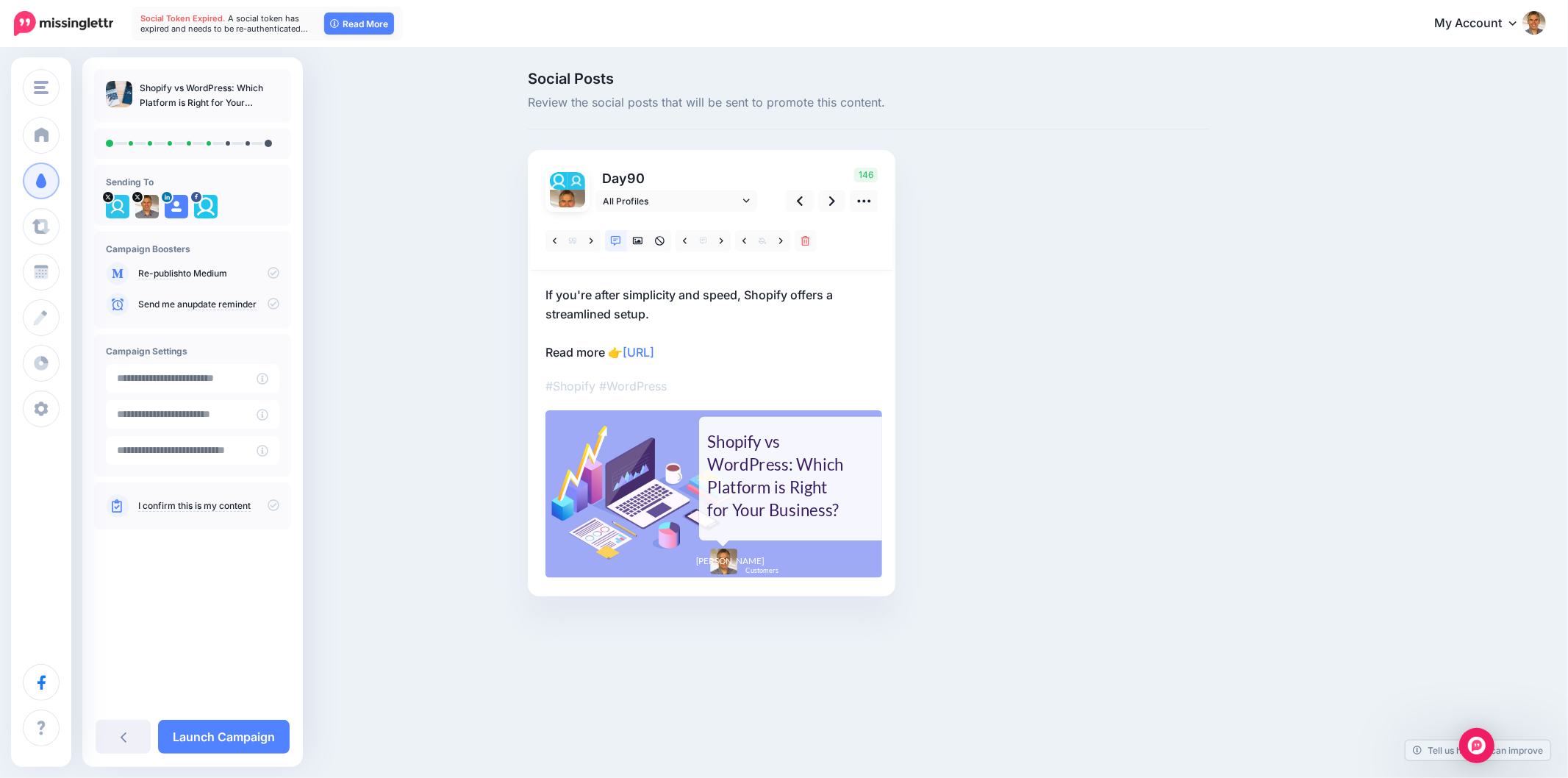
click at [817, 499] on div "Shopify vs WordPress: Which Platform is Right for Your Business?" at bounding box center [777, 476] width 138 height 92
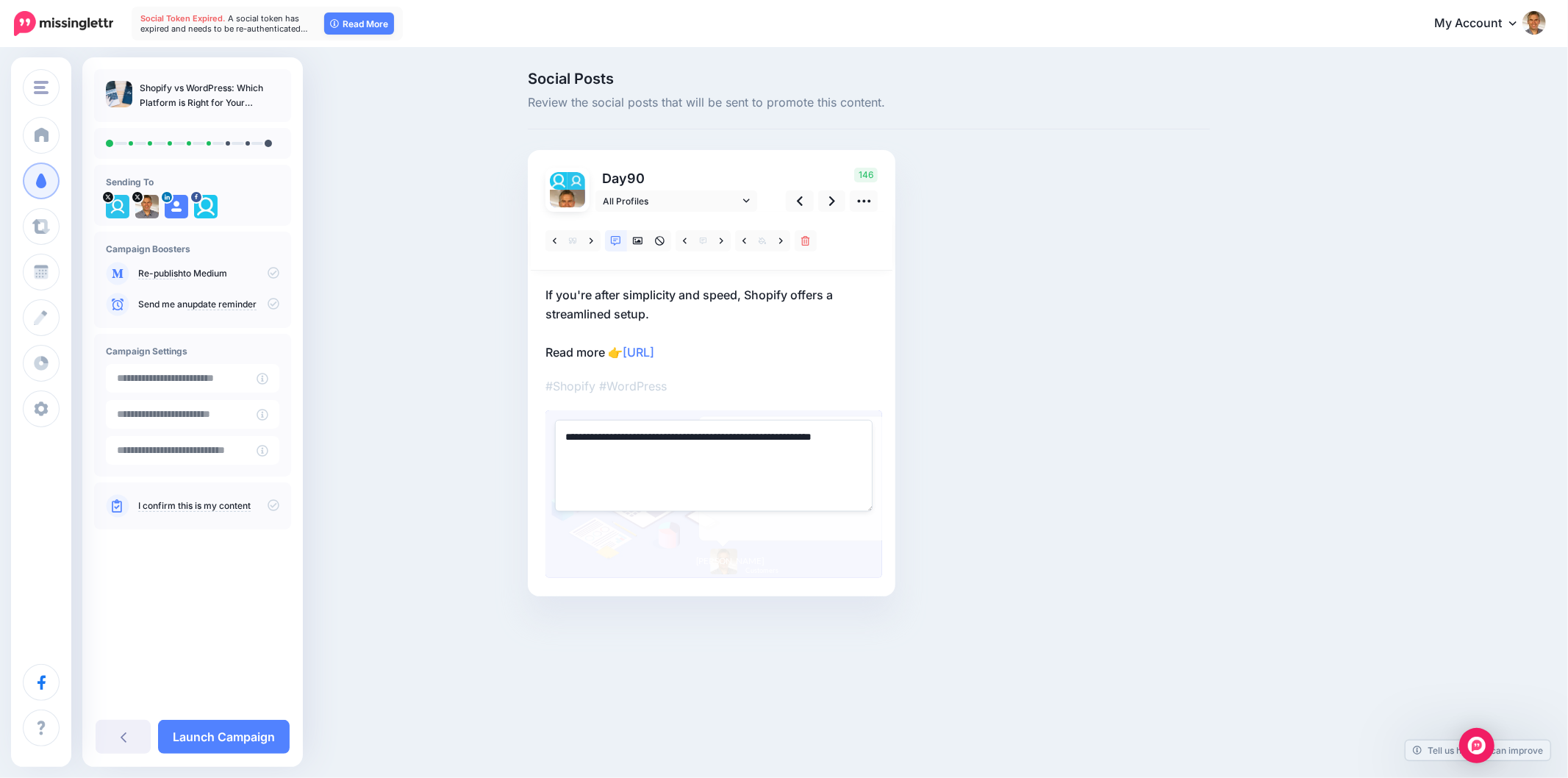
click at [817, 499] on textarea "**********" at bounding box center [713, 465] width 318 height 91
paste textarea "**********"
drag, startPoint x: 1047, startPoint y: 480, endPoint x: 1049, endPoint y: 488, distance: 8.2
click at [1048, 480] on div "Social Posts Review the social posts that will be sent to promote this content.…" at bounding box center [869, 356] width 704 height 570
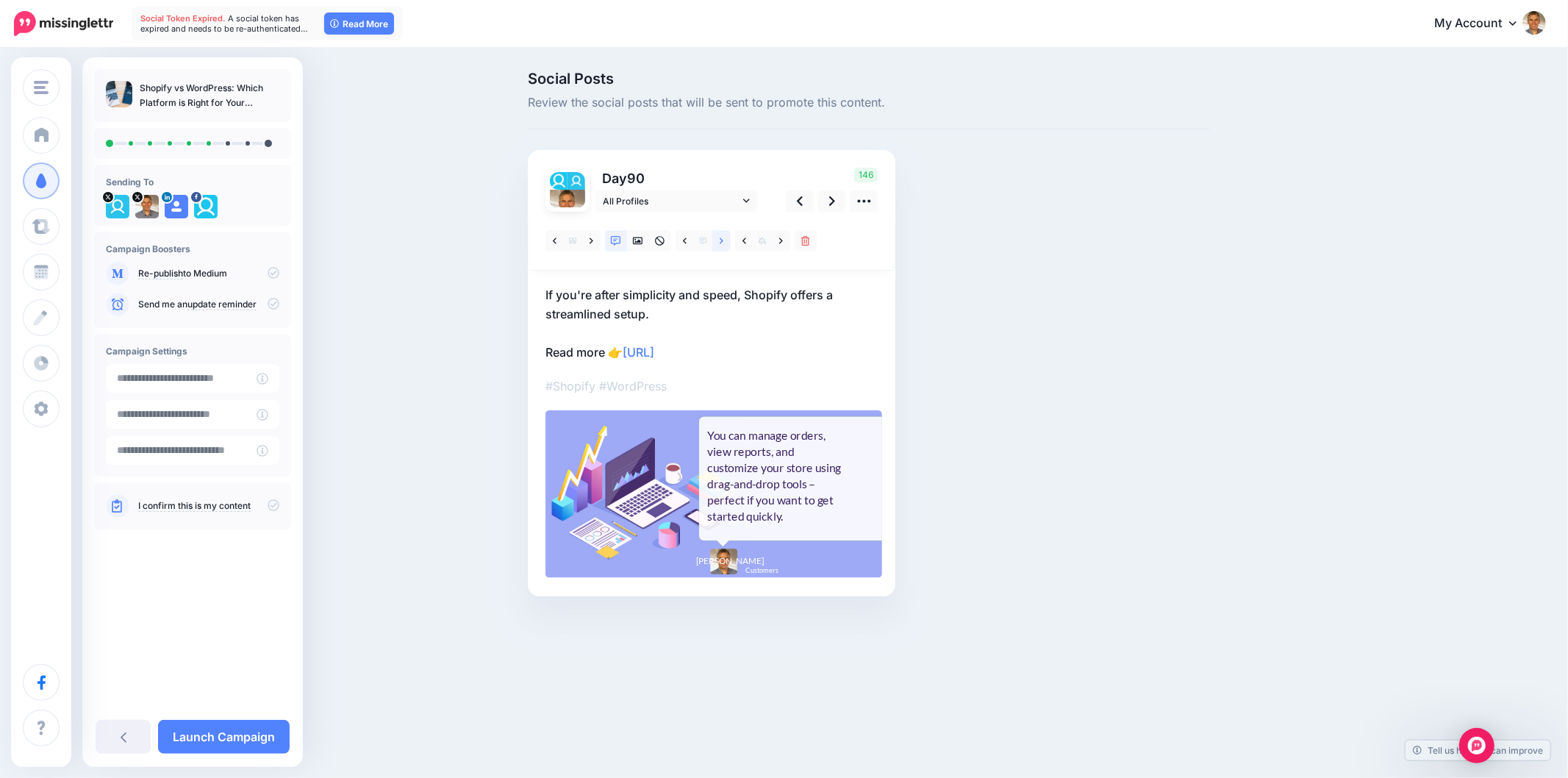
click at [716, 244] on link at bounding box center [721, 241] width 18 height 22
click at [726, 467] on div "Bottom line: Shopify offers predictable pricing with fewer surprises." at bounding box center [777, 475] width 138 height 86
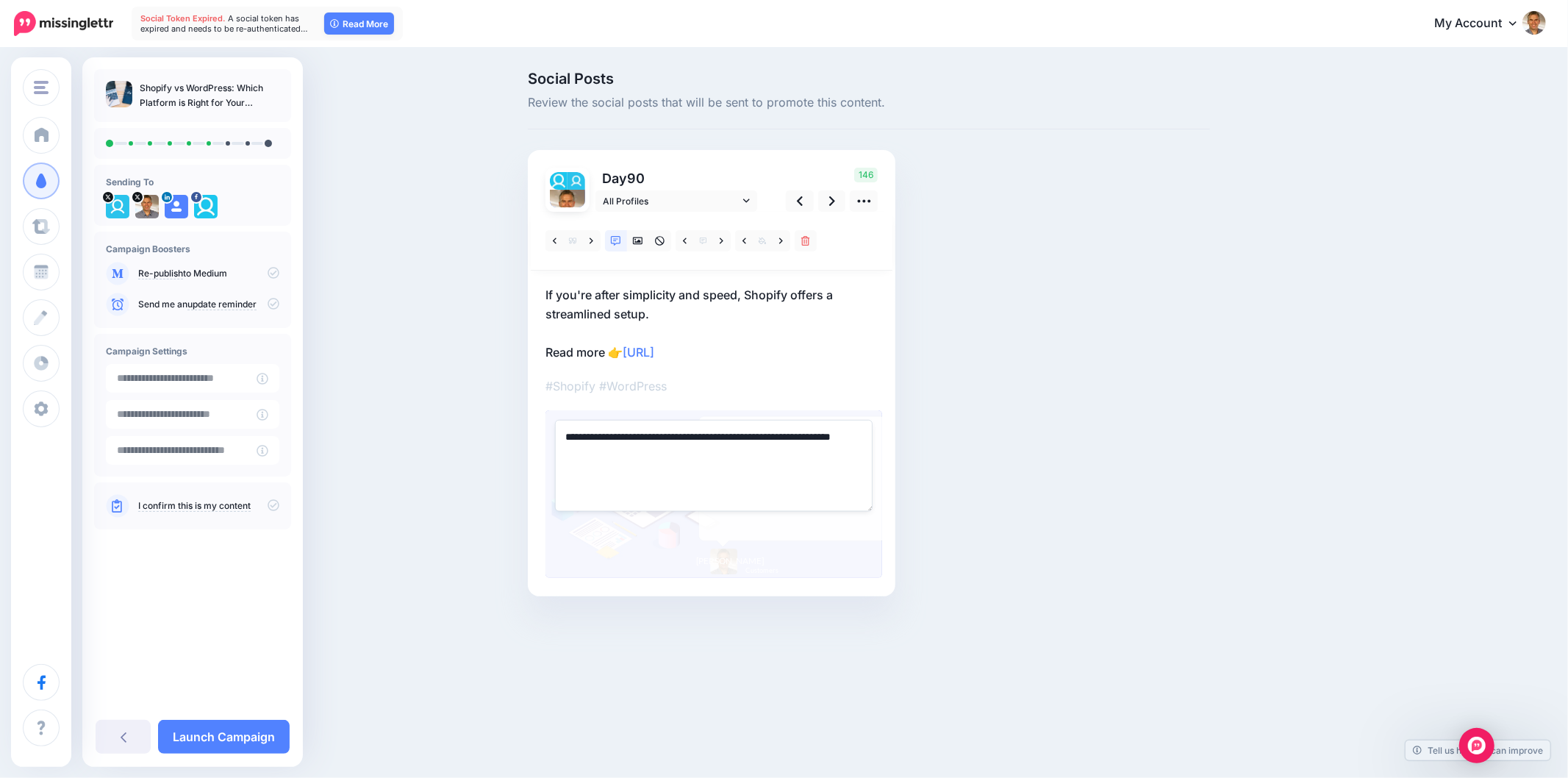
click at [726, 468] on textarea "**********" at bounding box center [713, 465] width 318 height 91
paste textarea "**********"
click at [782, 245] on link at bounding box center [781, 241] width 18 height 22
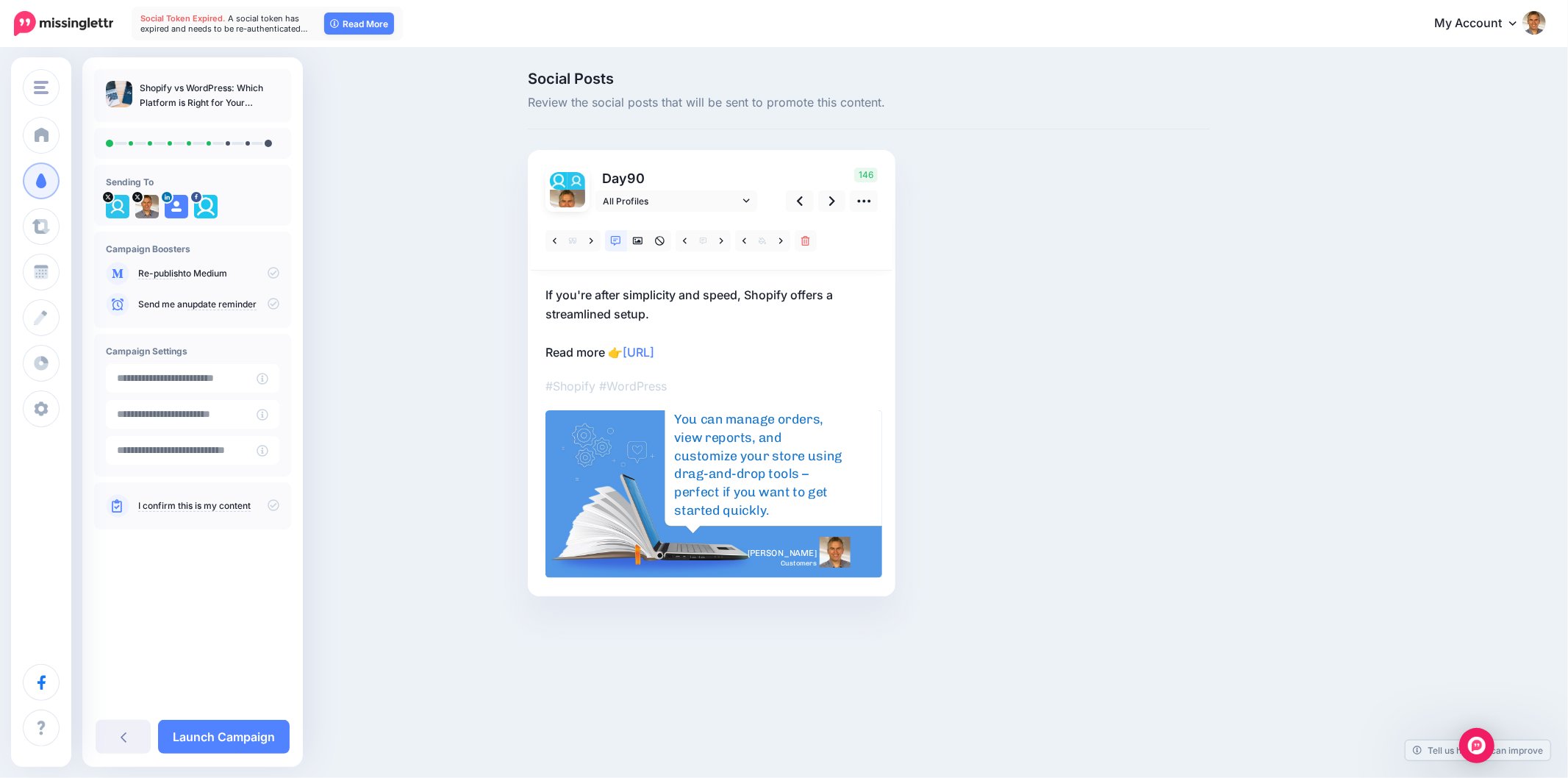
click at [1284, 348] on div "Social Posts Review the social posts that will be sent to promote this content.…" at bounding box center [940, 356] width 846 height 570
drag, startPoint x: 1266, startPoint y: 380, endPoint x: 1187, endPoint y: 353, distance: 83.5
click at [1251, 377] on div "Social Posts Review the social posts that will be sent to promote this content.…" at bounding box center [940, 356] width 846 height 570
click at [827, 204] on link at bounding box center [832, 201] width 28 height 22
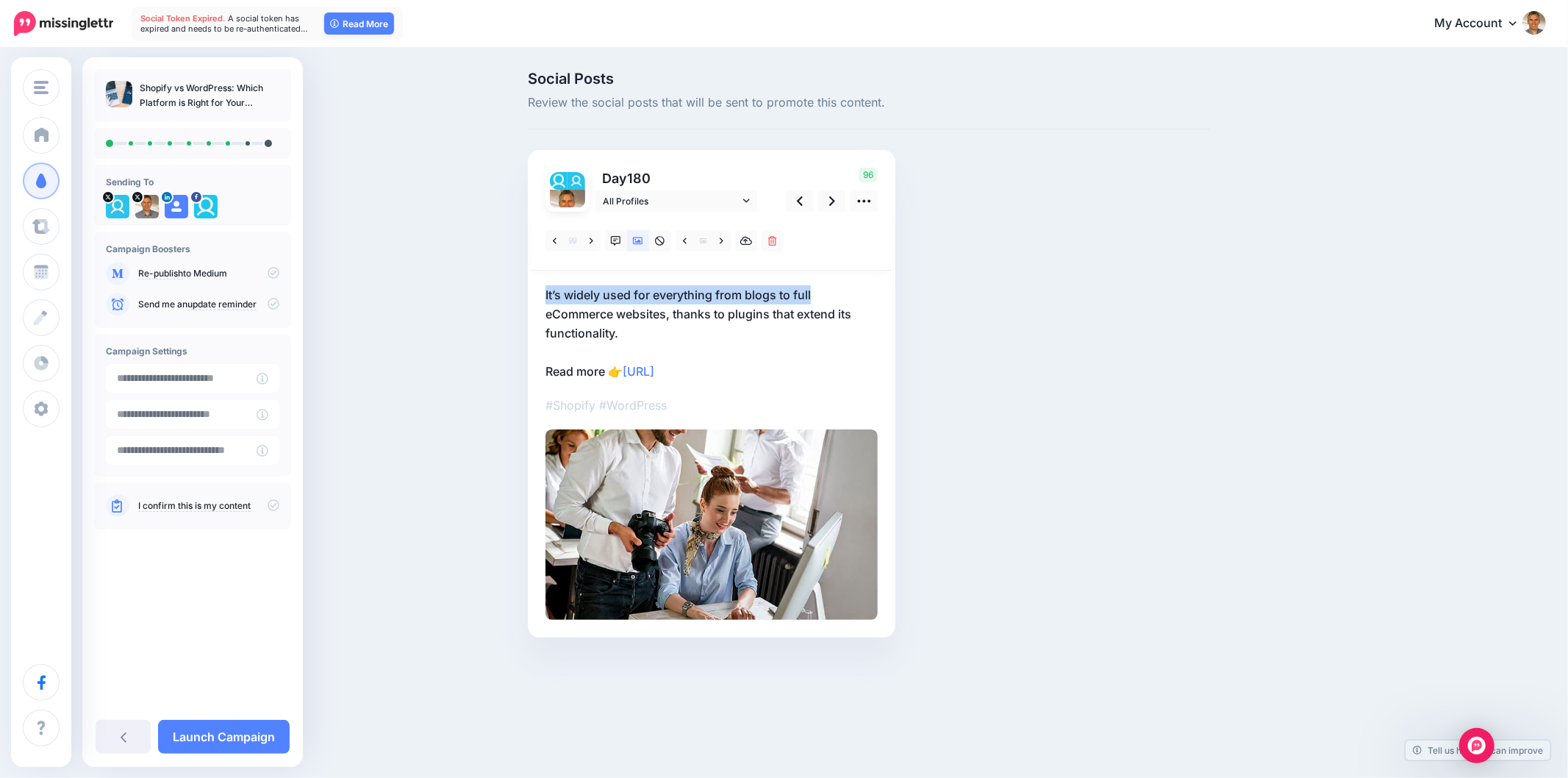
drag, startPoint x: 538, startPoint y: 298, endPoint x: 903, endPoint y: 298, distance: 365.0
click at [903, 298] on div "Social Posts Review the social posts that will be sent to promote this content.…" at bounding box center [869, 377] width 704 height 611
copy p "It’s widely used for everything from blogs to full"
click at [1132, 374] on div "Social Posts Review the social posts that will be sent to promote this content.…" at bounding box center [869, 377] width 704 height 611
click at [590, 238] on icon at bounding box center [591, 241] width 4 height 10
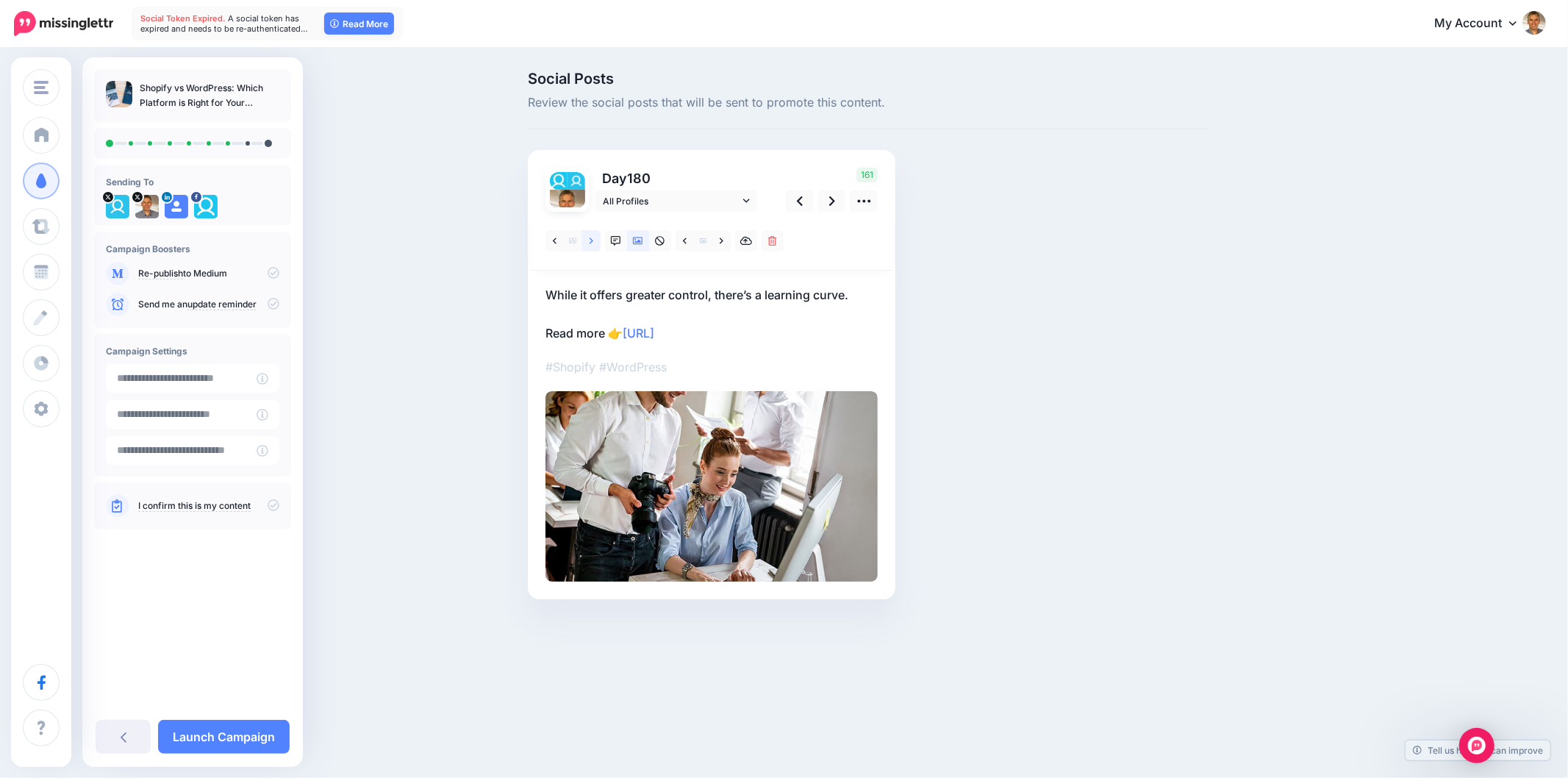
click at [590, 245] on link at bounding box center [591, 241] width 18 height 22
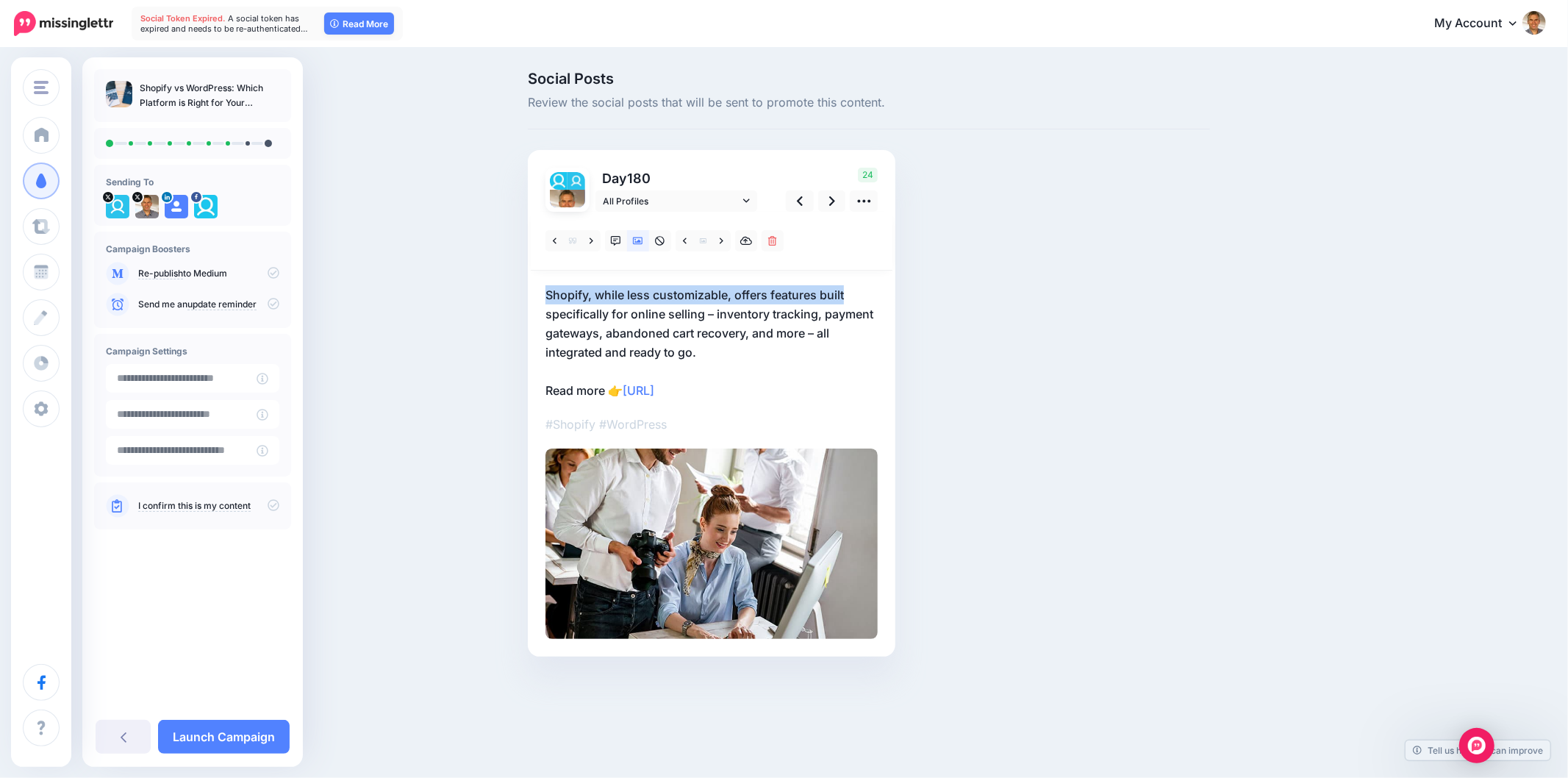
drag, startPoint x: 527, startPoint y: 298, endPoint x: 920, endPoint y: 298, distance: 393.0
click at [920, 298] on div "Social Posts Review the social posts that will be sent to promote this content.…" at bounding box center [869, 386] width 704 height 630
copy p "Shopify, while less customizable, offers features built"
drag, startPoint x: 1424, startPoint y: 509, endPoint x: 1562, endPoint y: 508, distance: 138.0
click at [1424, 509] on div "Social Posts Review the social posts that will be sent to promote this content.…" at bounding box center [784, 386] width 1568 height 674
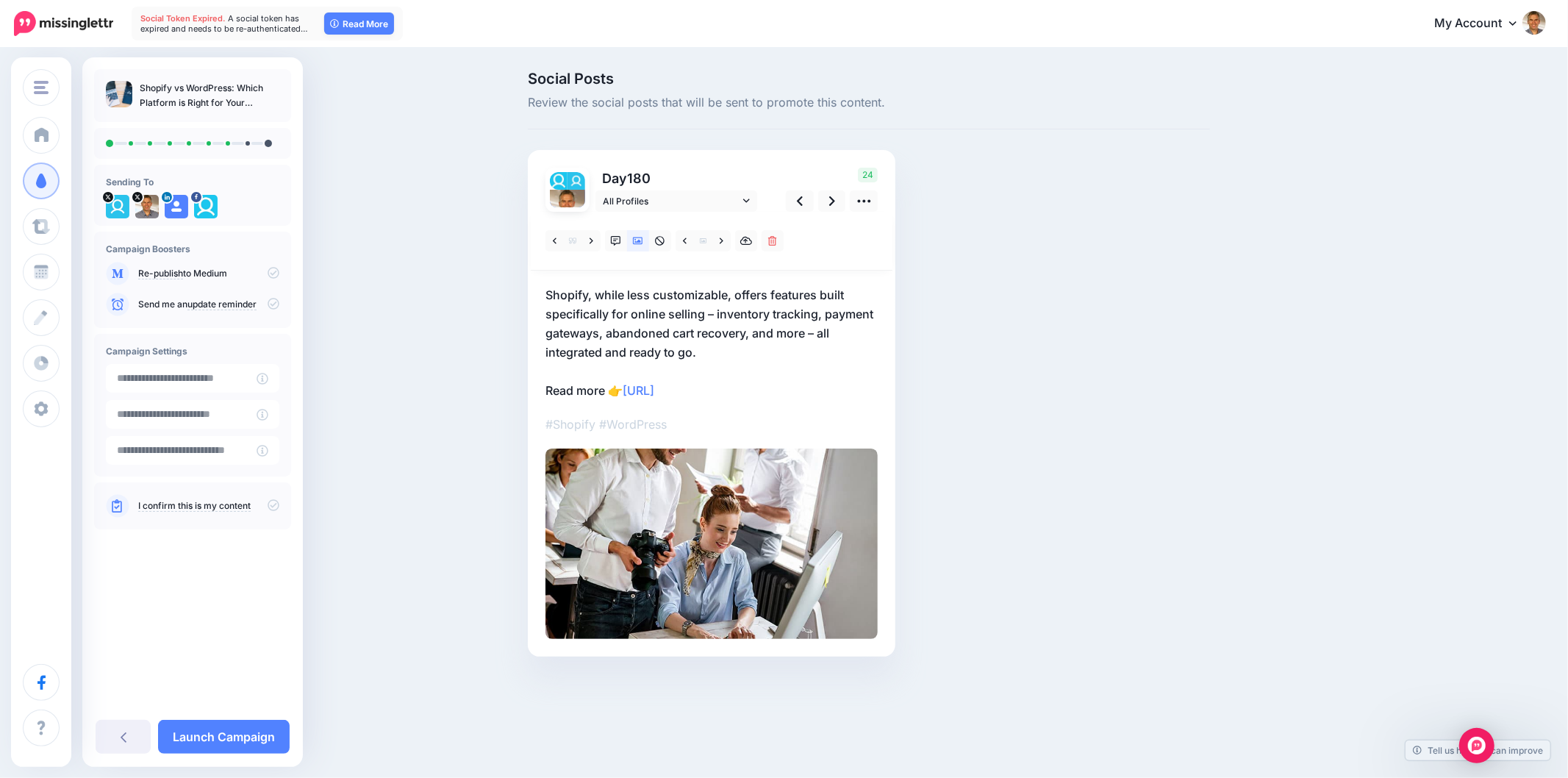
click at [513, 288] on div "Social Posts Review the social posts that will be sent to promote this content.…" at bounding box center [784, 386] width 1568 height 674
drag, startPoint x: 557, startPoint y: 289, endPoint x: 909, endPoint y: 288, distance: 352.0
click at [907, 275] on div "Social Posts Review the social posts that will be sent to promote this content.…" at bounding box center [869, 386] width 704 height 630
copy p "Shopify, while less customizable, offers features built"
click at [620, 245] on icon at bounding box center [616, 241] width 10 height 10
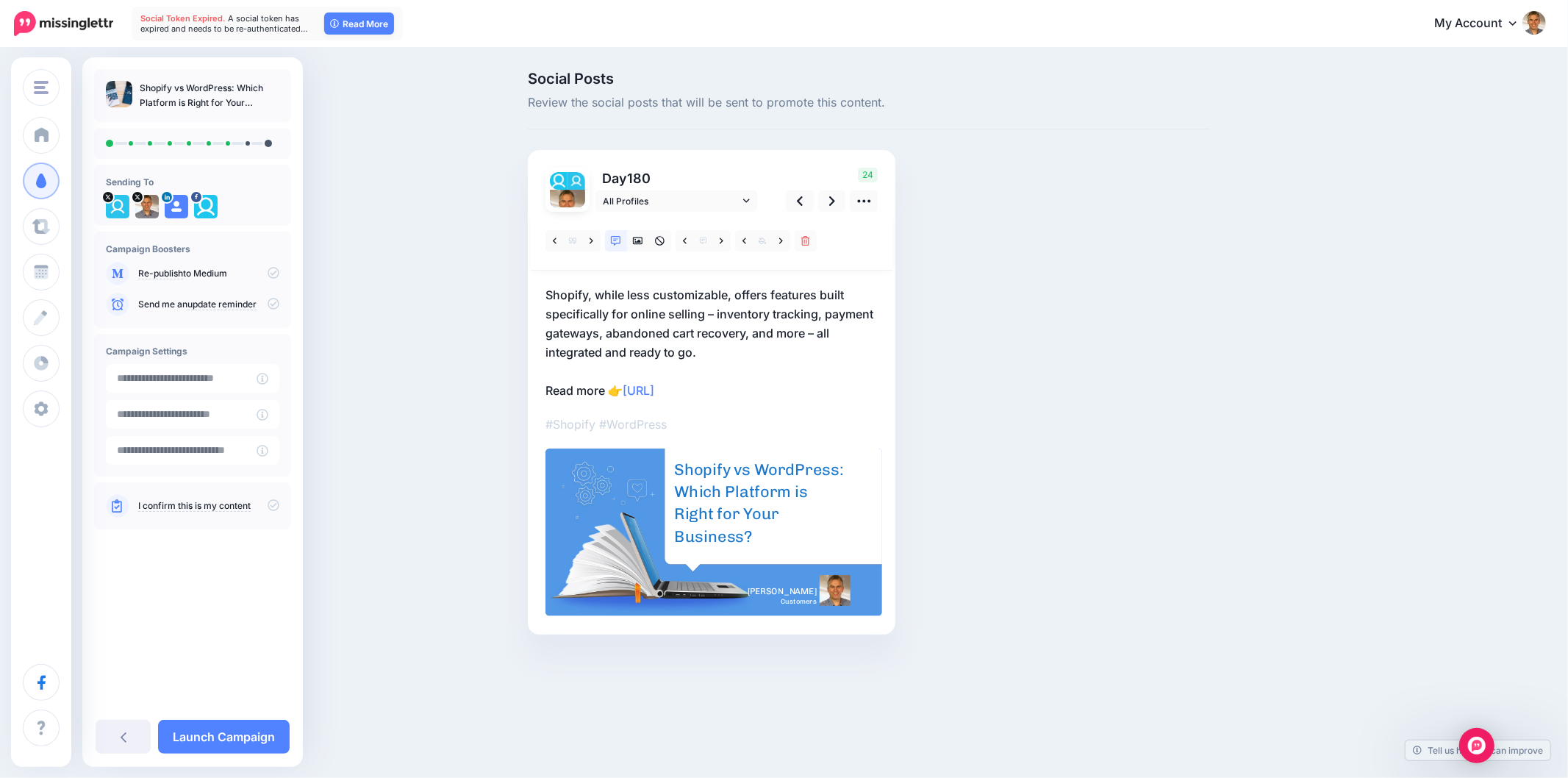
click at [725, 494] on div "Shopify vs WordPress: Which Platform is Right for Your Business?" at bounding box center [760, 504] width 171 height 89
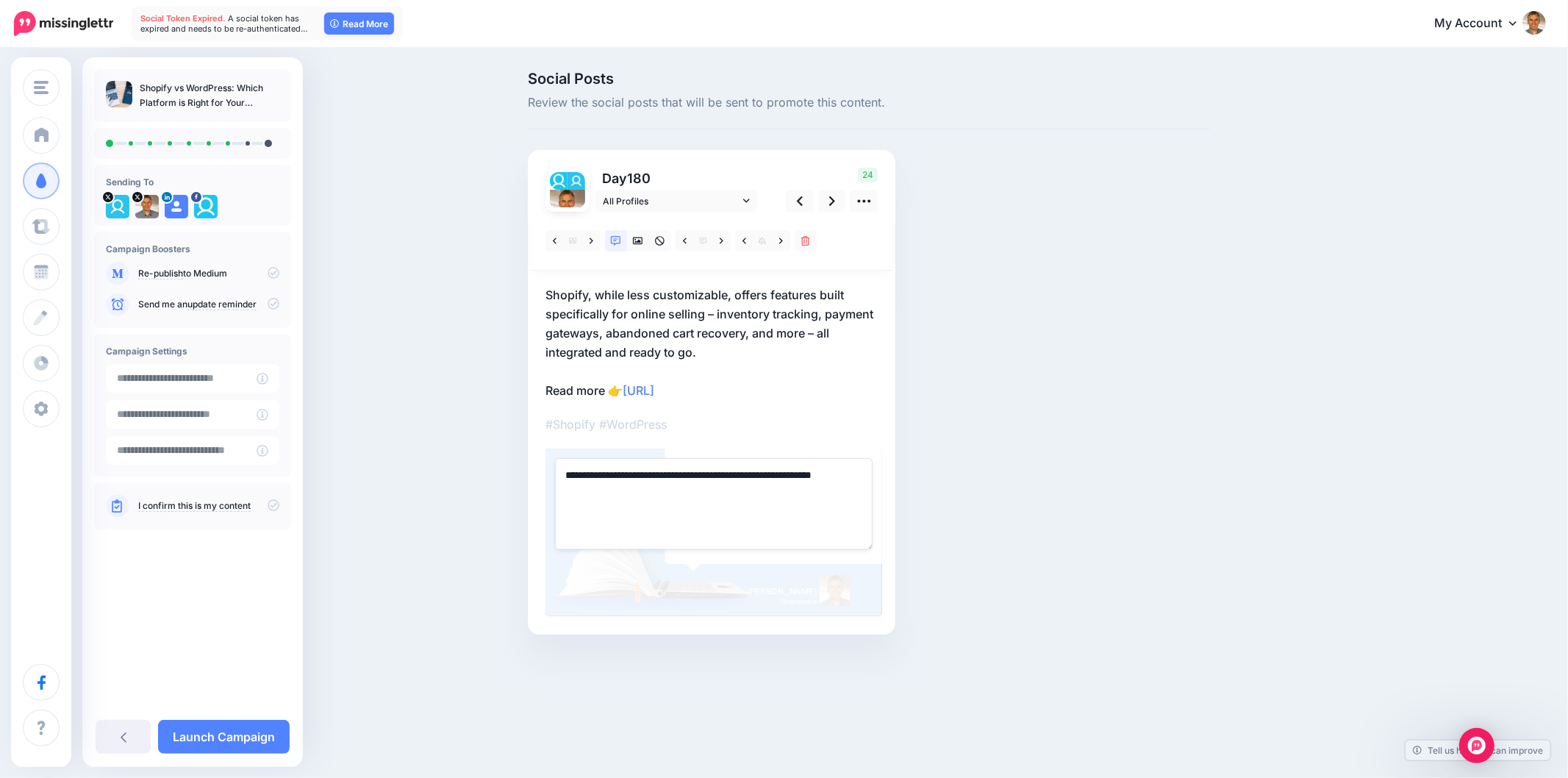
click at [725, 494] on textarea "**********" at bounding box center [713, 504] width 318 height 91
paste textarea "**********"
type textarea "**********"
click at [1032, 480] on div "Social Posts Review the social posts that will be sent to promote this content.…" at bounding box center [869, 375] width 704 height 607
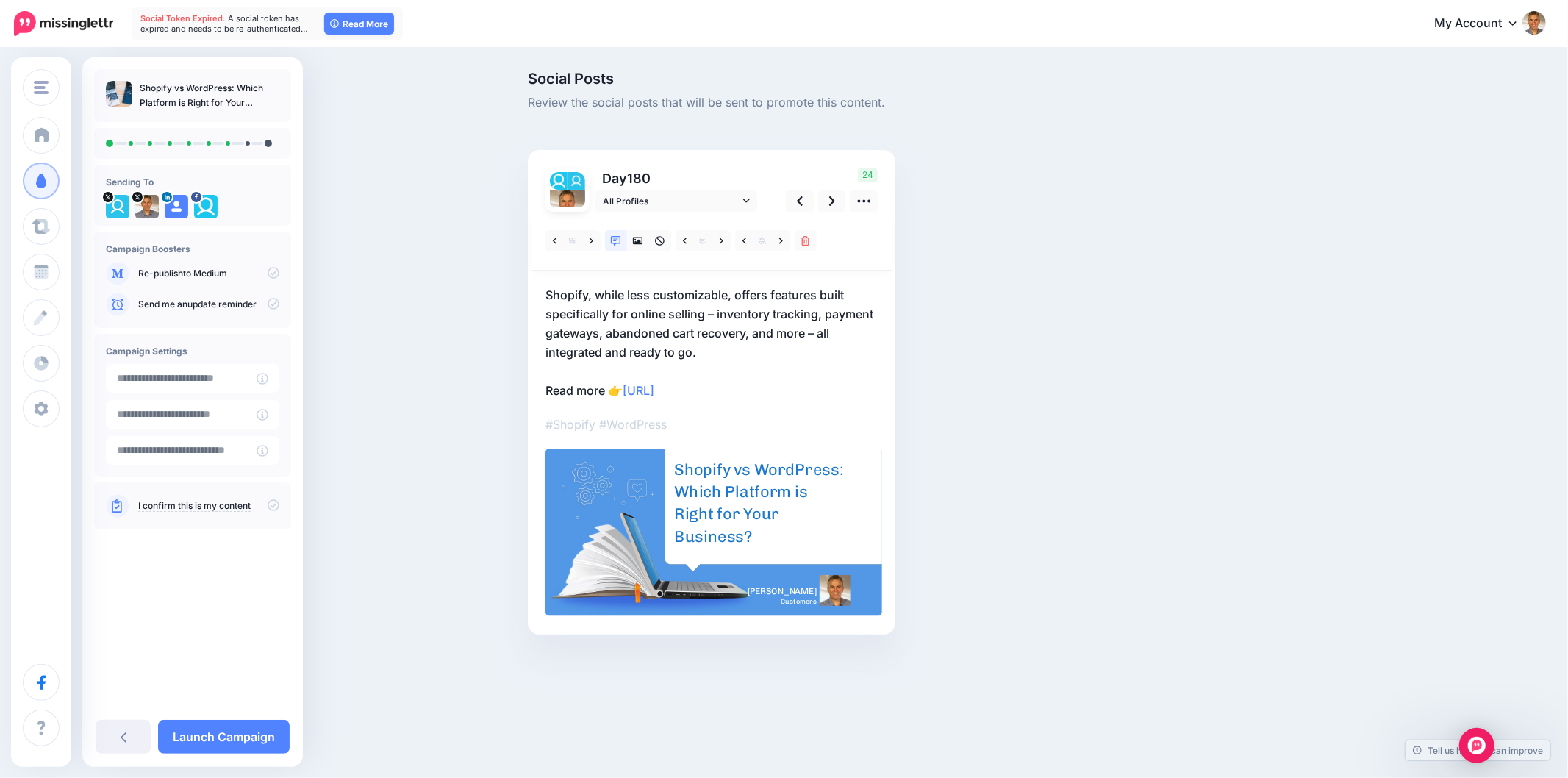
click at [1032, 480] on div "Social Posts Review the social posts that will be sent to promote this content.…" at bounding box center [869, 375] width 704 height 607
click at [1046, 451] on div "Social Posts Review the social posts that will be sent to promote this content.…" at bounding box center [869, 375] width 704 height 607
click at [1445, 428] on div "Social Posts Review the social posts that will be sent to promote this content.…" at bounding box center [784, 375] width 1568 height 652
click at [781, 244] on icon at bounding box center [781, 241] width 4 height 10
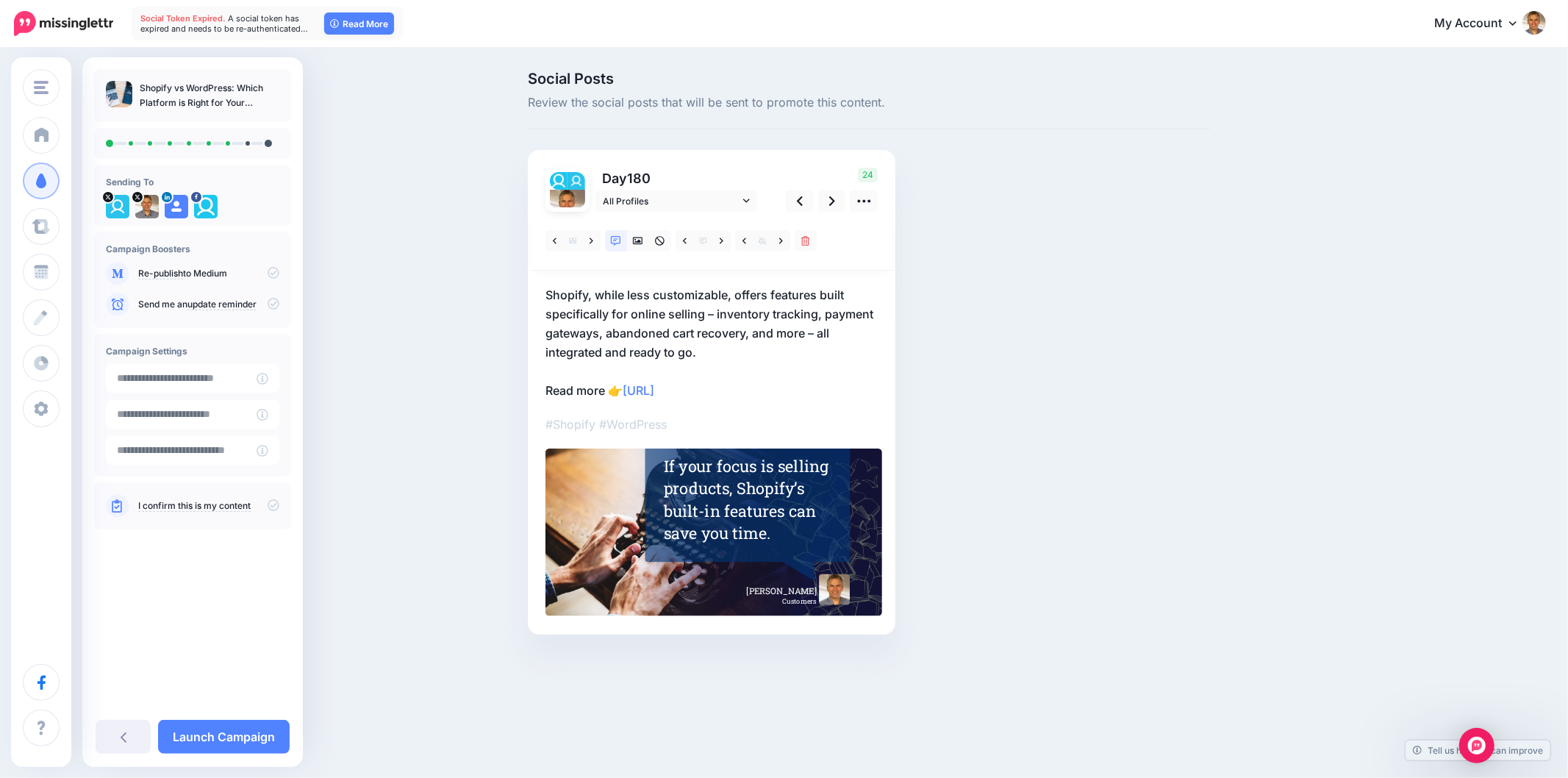
click at [1133, 346] on div "Social Posts Review the social posts that will be sent to promote this content.…" at bounding box center [869, 375] width 704 height 607
drag, startPoint x: 1438, startPoint y: 460, endPoint x: 975, endPoint y: 340, distance: 478.3
click at [1435, 459] on div "Social Posts Review the social posts that will be sent to promote this content.…" at bounding box center [784, 375] width 1568 height 652
drag, startPoint x: 832, startPoint y: 197, endPoint x: 898, endPoint y: 216, distance: 68.7
click at [831, 197] on icon at bounding box center [831, 200] width 6 height 15
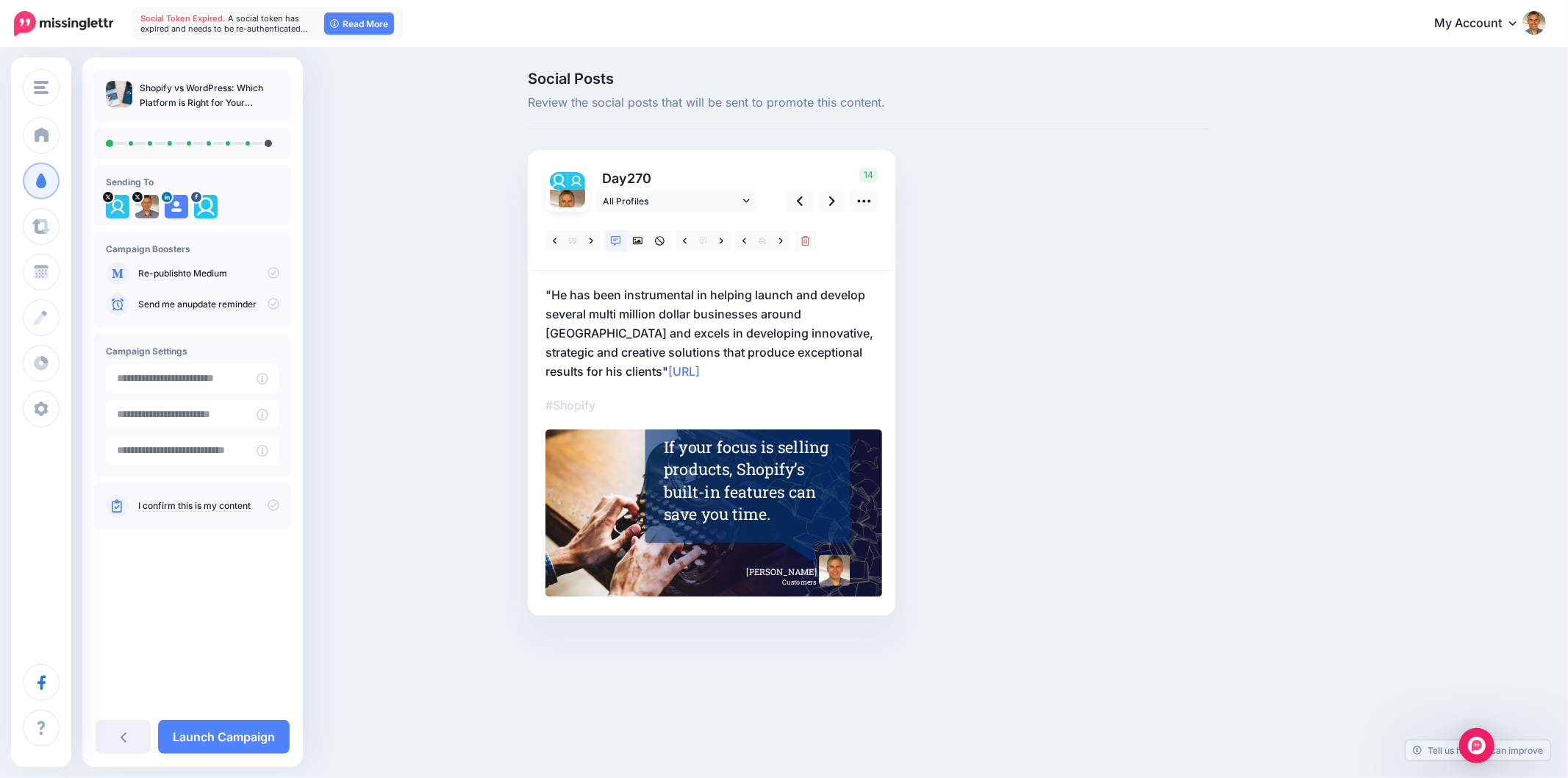
click at [1303, 327] on div "Social Posts Review the social posts that will be sent to promote this content.…" at bounding box center [940, 366] width 846 height 589
click at [925, 290] on div "Social Posts Review the social posts that will be sent to promote this content.…" at bounding box center [869, 366] width 704 height 589
click at [591, 240] on icon at bounding box center [591, 240] width 4 height 6
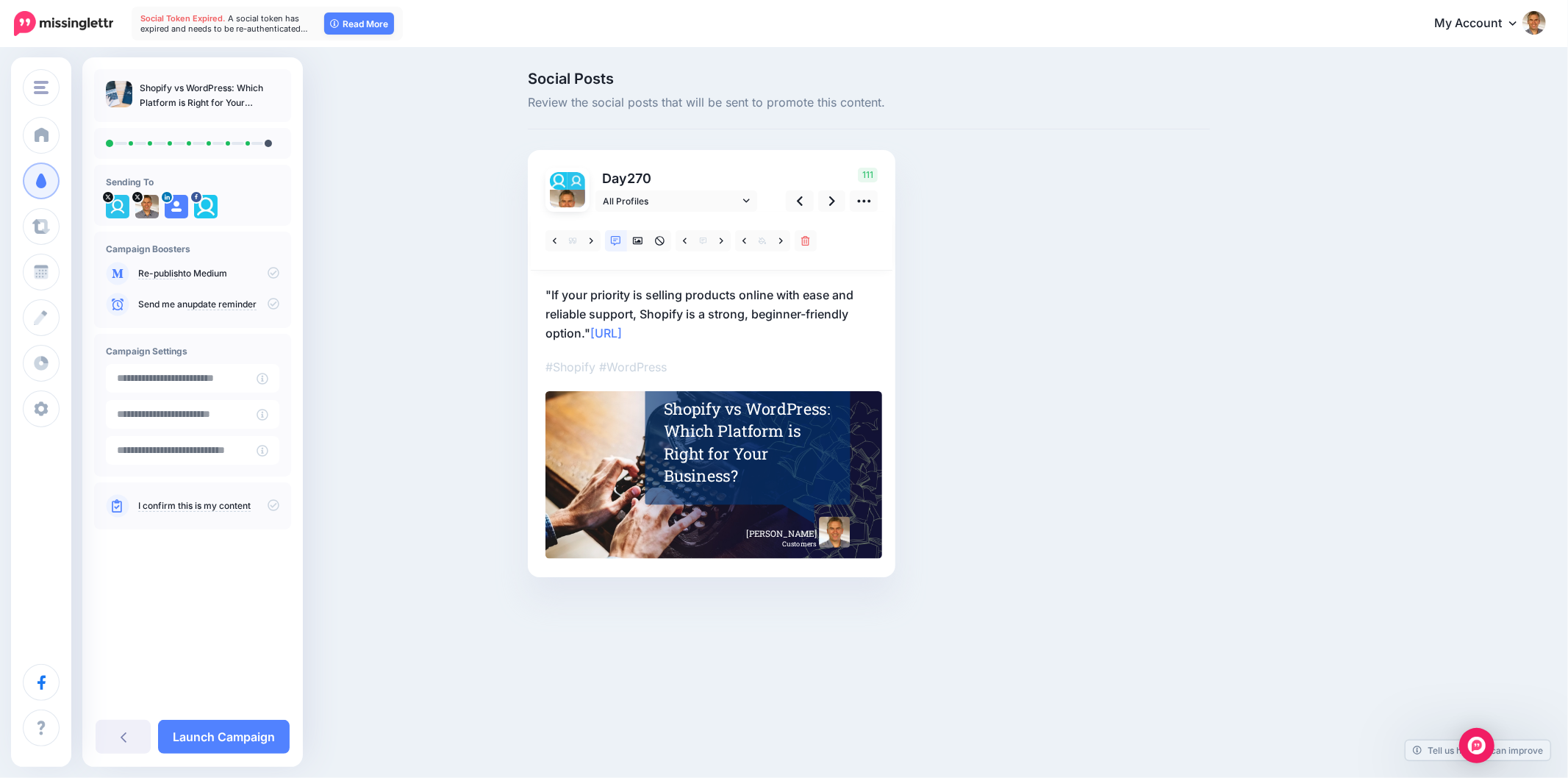
click at [1261, 263] on div "Social Posts Review the social posts that will be sent to promote this content.…" at bounding box center [940, 347] width 846 height 550
drag, startPoint x: 1406, startPoint y: 438, endPoint x: 1424, endPoint y: 427, distance: 21.1
click at [1406, 436] on div "Social Posts Review the social posts that will be sent to promote this content.…" at bounding box center [784, 346] width 1568 height 595
click at [671, 297] on p ""If your priority is selling products online with ease and reliable support, Sh…" at bounding box center [711, 314] width 332 height 57
drag, startPoint x: 552, startPoint y: 294, endPoint x: 893, endPoint y: 292, distance: 341.0
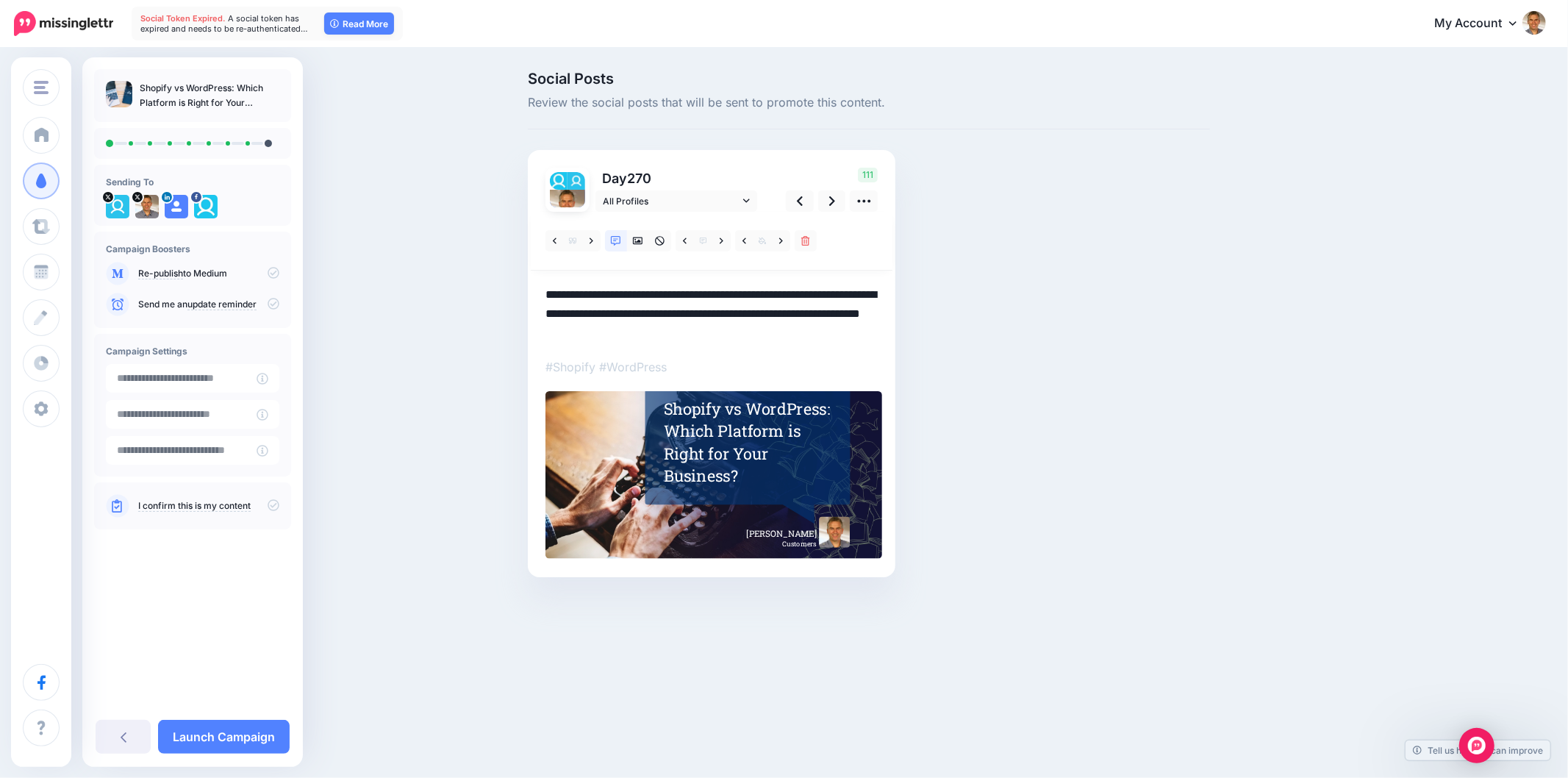
click at [893, 292] on div "Day 270 All Profiles" at bounding box center [712, 364] width 367 height 427
click at [883, 325] on div "Day 270 All Profiles" at bounding box center [712, 364] width 367 height 427
drag, startPoint x: 552, startPoint y: 292, endPoint x: 593, endPoint y: 299, distance: 41.6
click at [552, 293] on textarea "**********" at bounding box center [711, 314] width 332 height 57
click at [864, 318] on textarea "**********" at bounding box center [711, 314] width 332 height 57
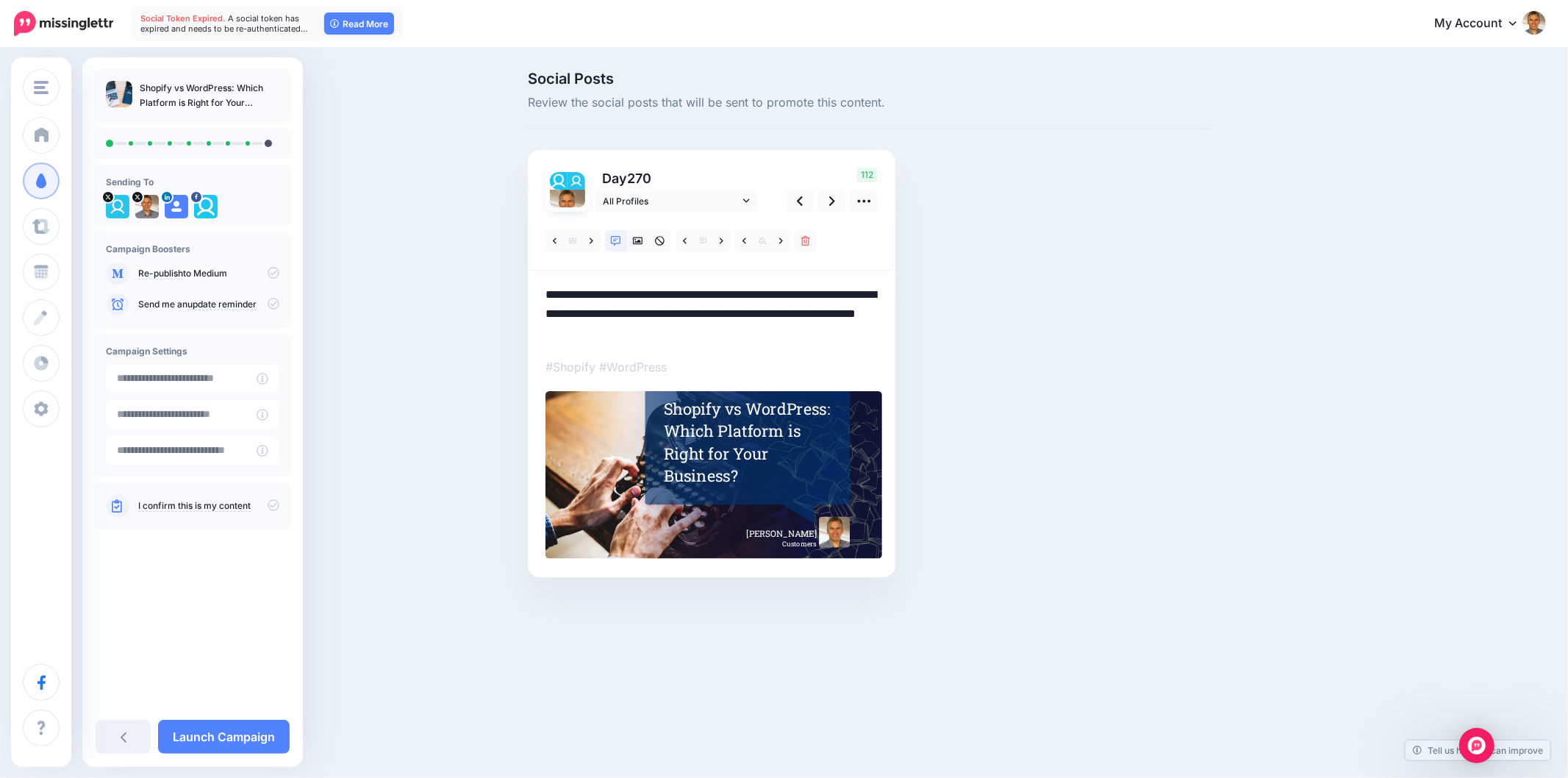
click at [589, 333] on textarea "**********" at bounding box center [711, 314] width 332 height 57
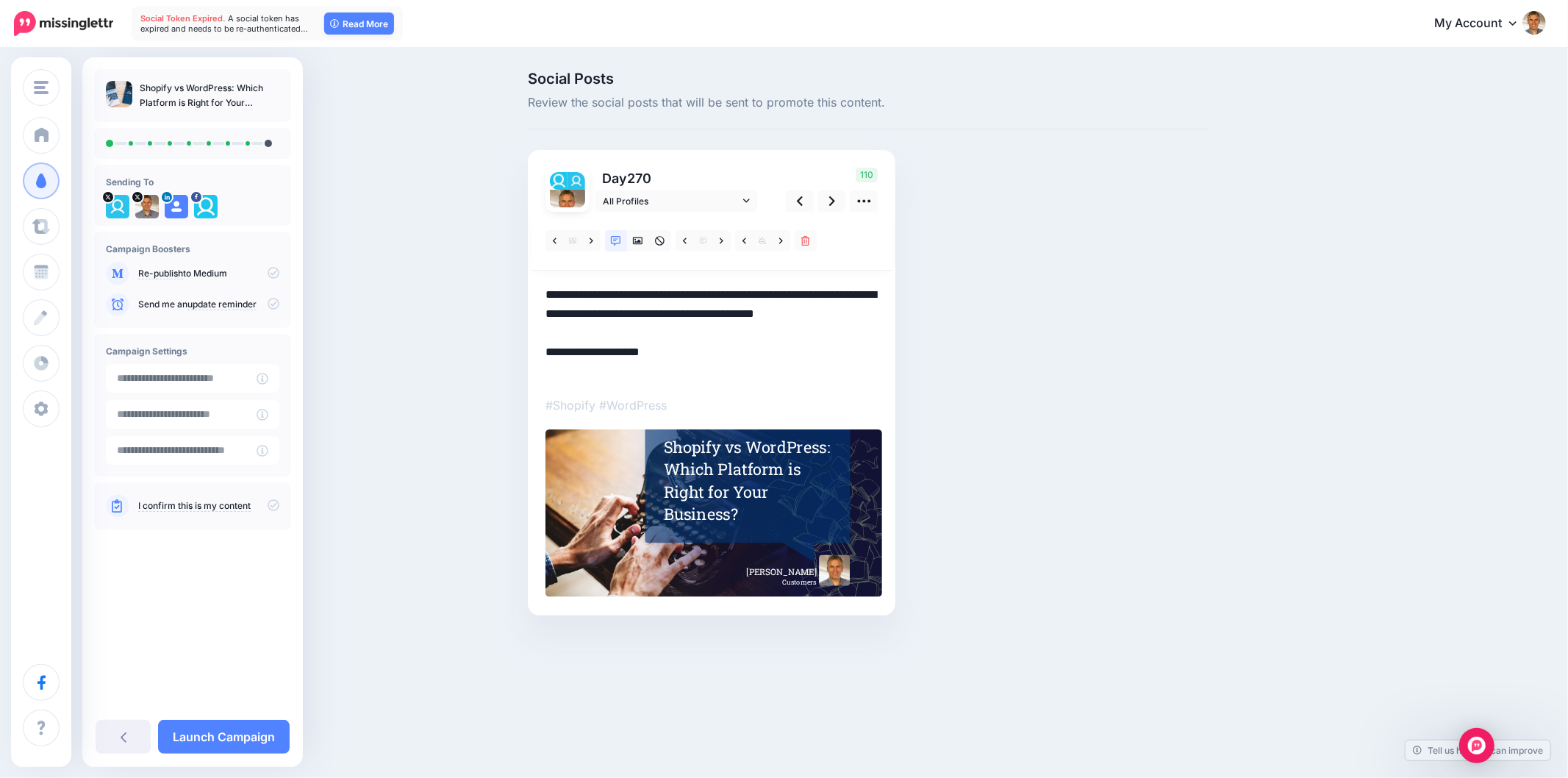
type textarea "**********"
drag, startPoint x: 689, startPoint y: 475, endPoint x: 712, endPoint y: 469, distance: 23.8
click at [690, 472] on div "Shopify vs WordPress: Which Platform is Right for Your Business?" at bounding box center [749, 480] width 171 height 89
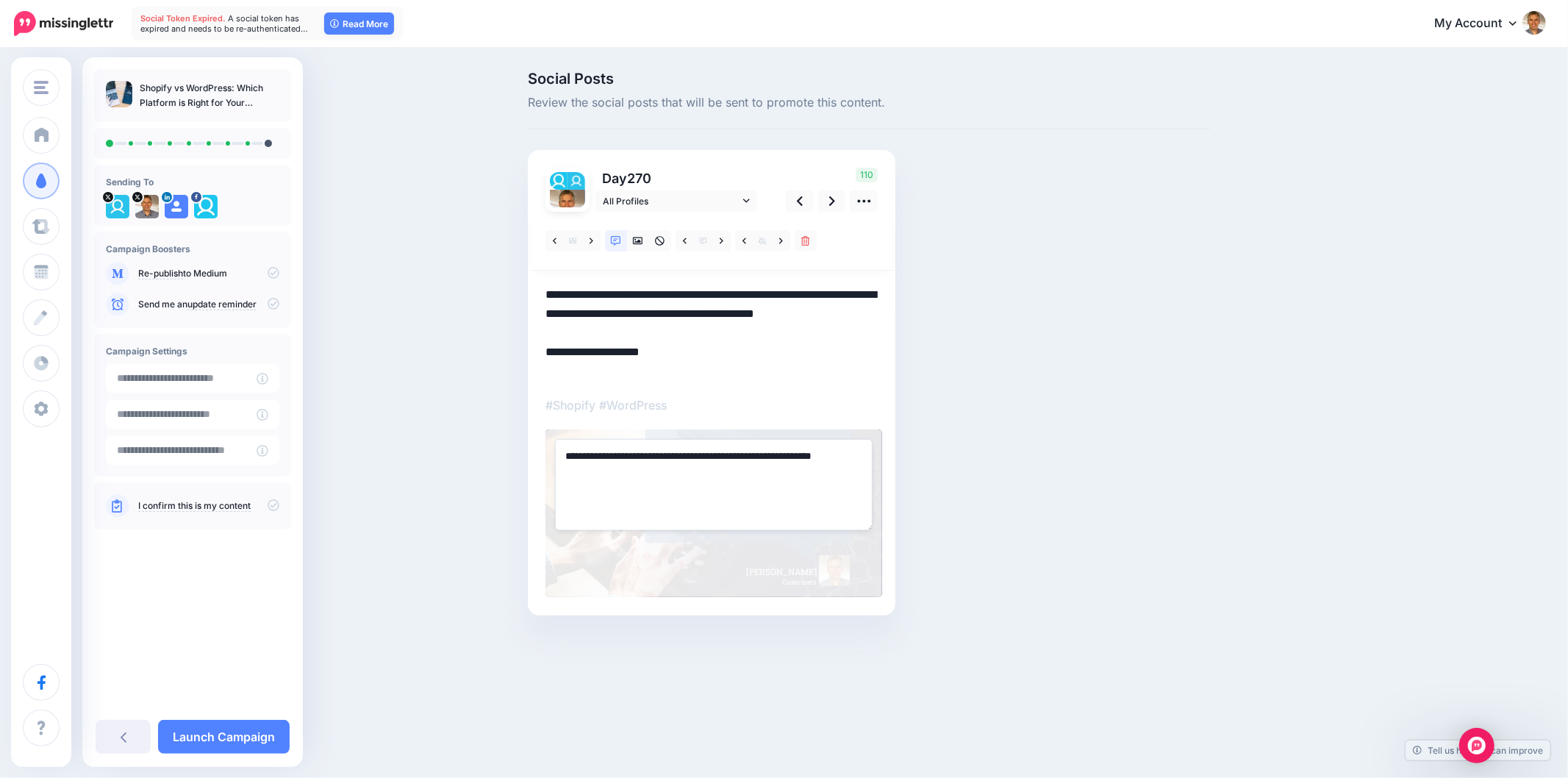
click at [749, 467] on textarea "**********" at bounding box center [713, 484] width 318 height 91
click at [749, 467] on textarea "**********" at bounding box center [713, 484] width 318 height 91
paste textarea "**********"
type textarea "**********"
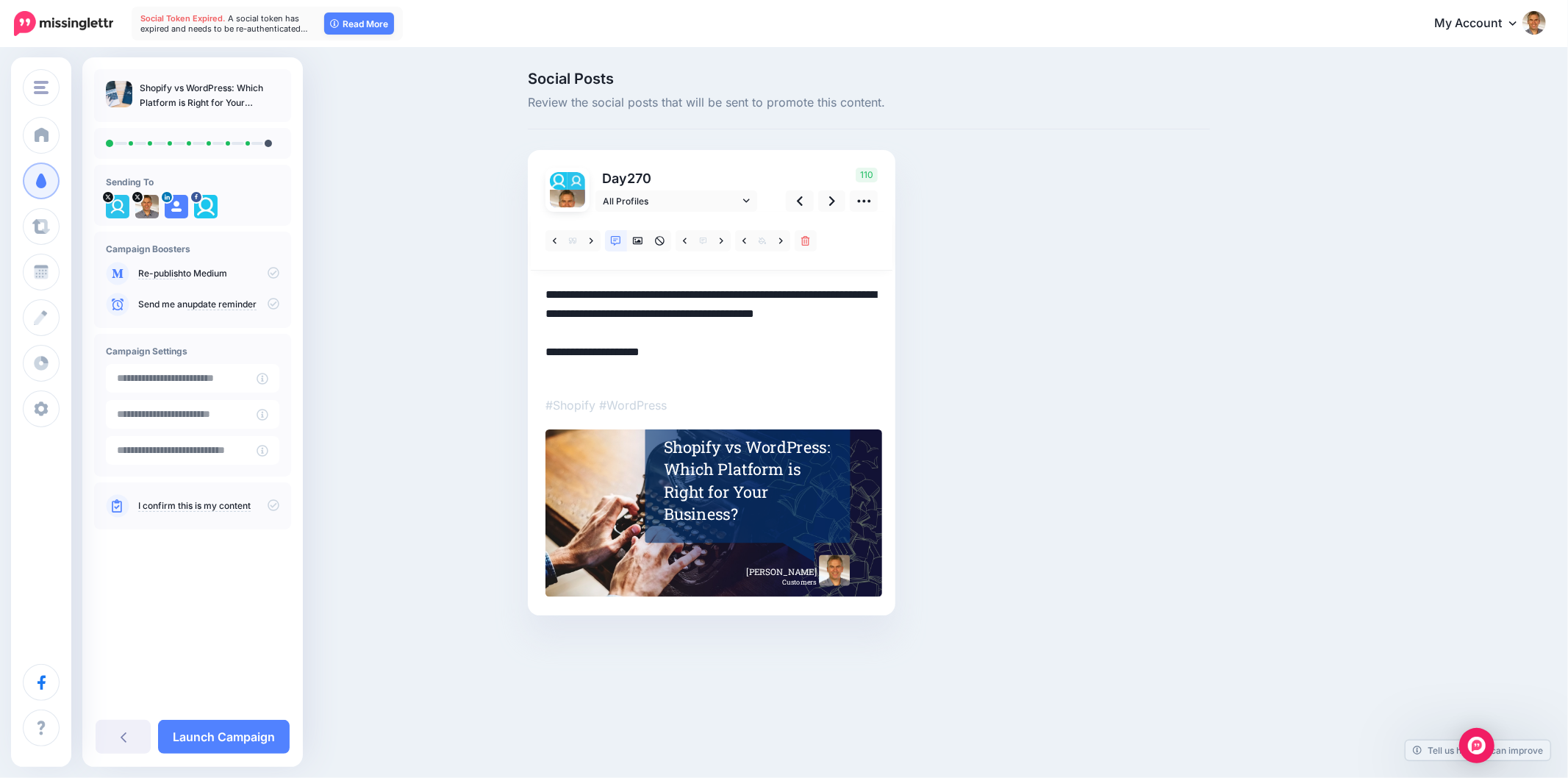
click at [1107, 457] on div "Social Posts Review the social posts that will be sent to promote this content.…" at bounding box center [869, 366] width 704 height 589
click at [780, 240] on icon at bounding box center [781, 241] width 4 height 10
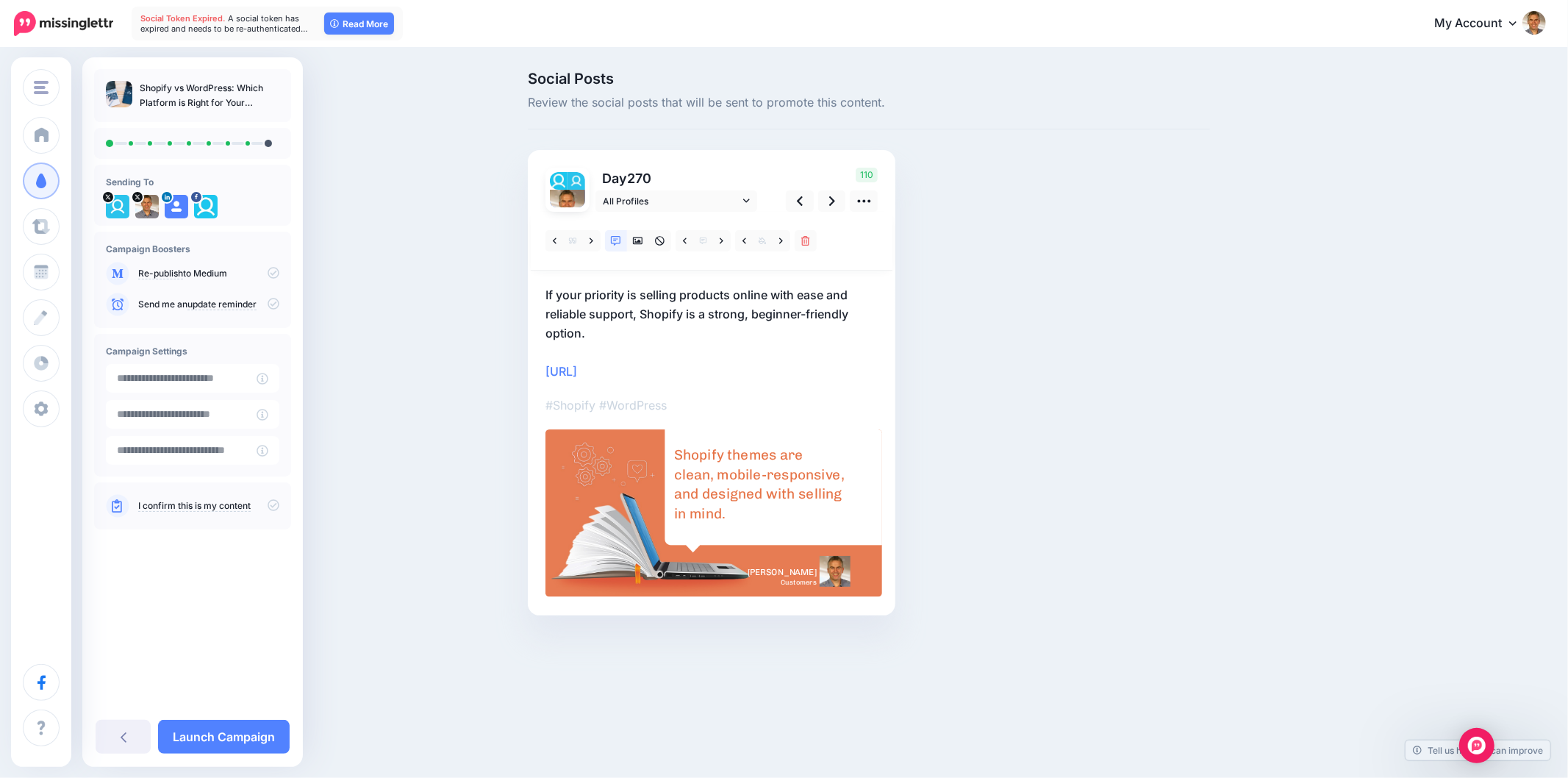
drag, startPoint x: 1040, startPoint y: 296, endPoint x: 1048, endPoint y: 288, distance: 11.3
click at [1041, 296] on div "Social Posts Review the social posts that will be sent to promote this content.…" at bounding box center [869, 366] width 704 height 589
drag, startPoint x: 1263, startPoint y: 365, endPoint x: 1281, endPoint y: 366, distance: 18.0
click at [1265, 364] on div "Social Posts Review the social posts that will be sent to promote this content.…" at bounding box center [940, 366] width 846 height 589
click at [1199, 408] on div "Social Posts Review the social posts that will be sent to promote this content.…" at bounding box center [869, 366] width 704 height 589
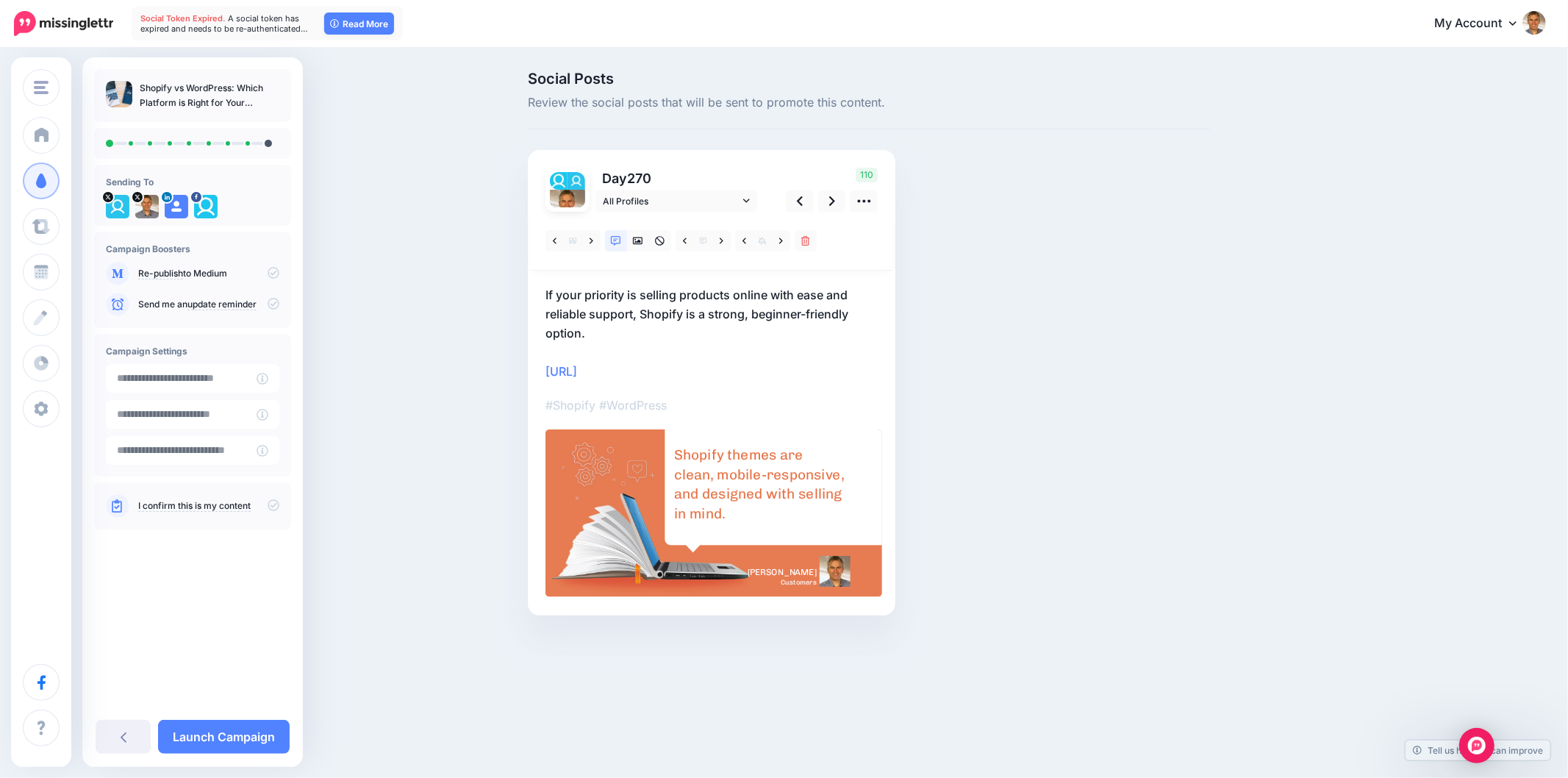
click at [1070, 443] on div "Social Posts Review the social posts that will be sent to promote this content.…" at bounding box center [869, 366] width 704 height 589
click at [820, 204] on link at bounding box center [832, 201] width 28 height 22
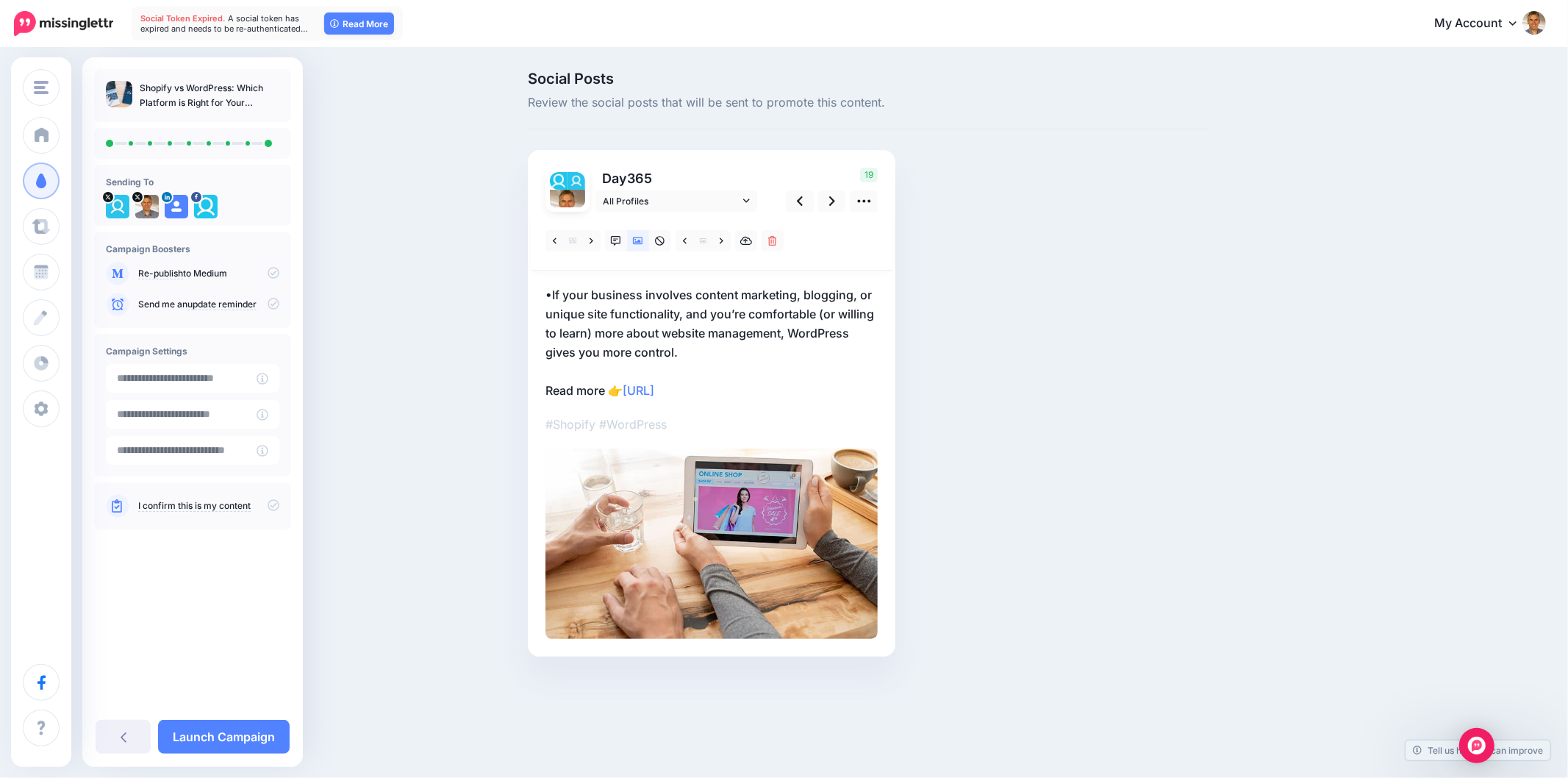
click at [1029, 335] on div "Social Posts Review the social posts that will be sent to promote this content.…" at bounding box center [869, 386] width 704 height 630
drag, startPoint x: 589, startPoint y: 239, endPoint x: 891, endPoint y: 330, distance: 315.4
click at [589, 238] on icon at bounding box center [591, 241] width 4 height 10
click at [683, 322] on p "Whether you’re setting up an online store or building a content-focused site, t…" at bounding box center [711, 343] width 332 height 115
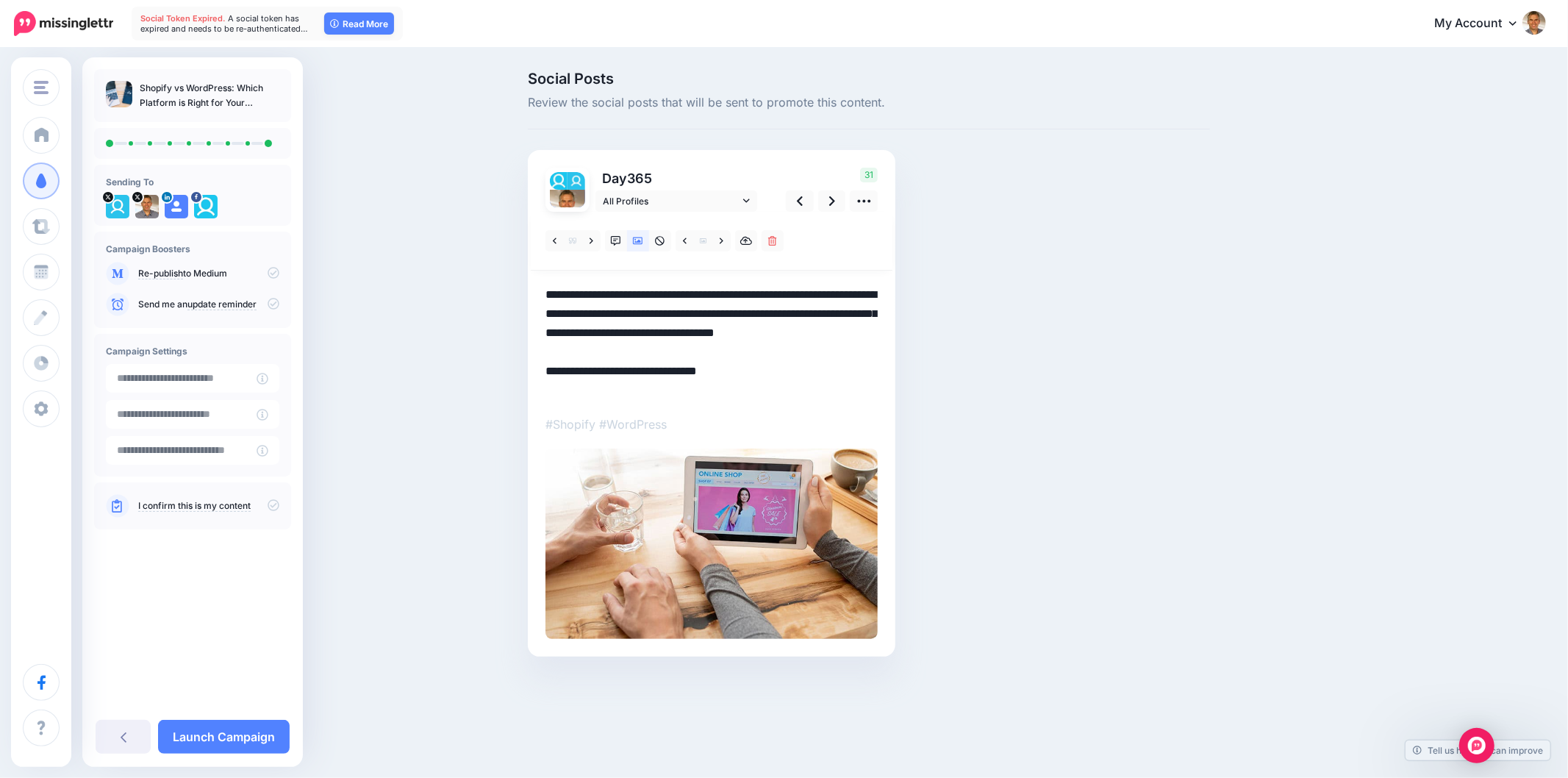
drag, startPoint x: 672, startPoint y: 348, endPoint x: 515, endPoint y: 278, distance: 171.9
click at [515, 278] on div "Social Posts Review the social posts that will be sent to promote this content.…" at bounding box center [784, 386] width 1568 height 674
click at [554, 281] on div at bounding box center [711, 425] width 332 height 427
drag, startPoint x: 540, startPoint y: 289, endPoint x: 855, endPoint y: 293, distance: 315.0
click at [855, 293] on div "Day 365 All Profiles" at bounding box center [712, 404] width 367 height 507
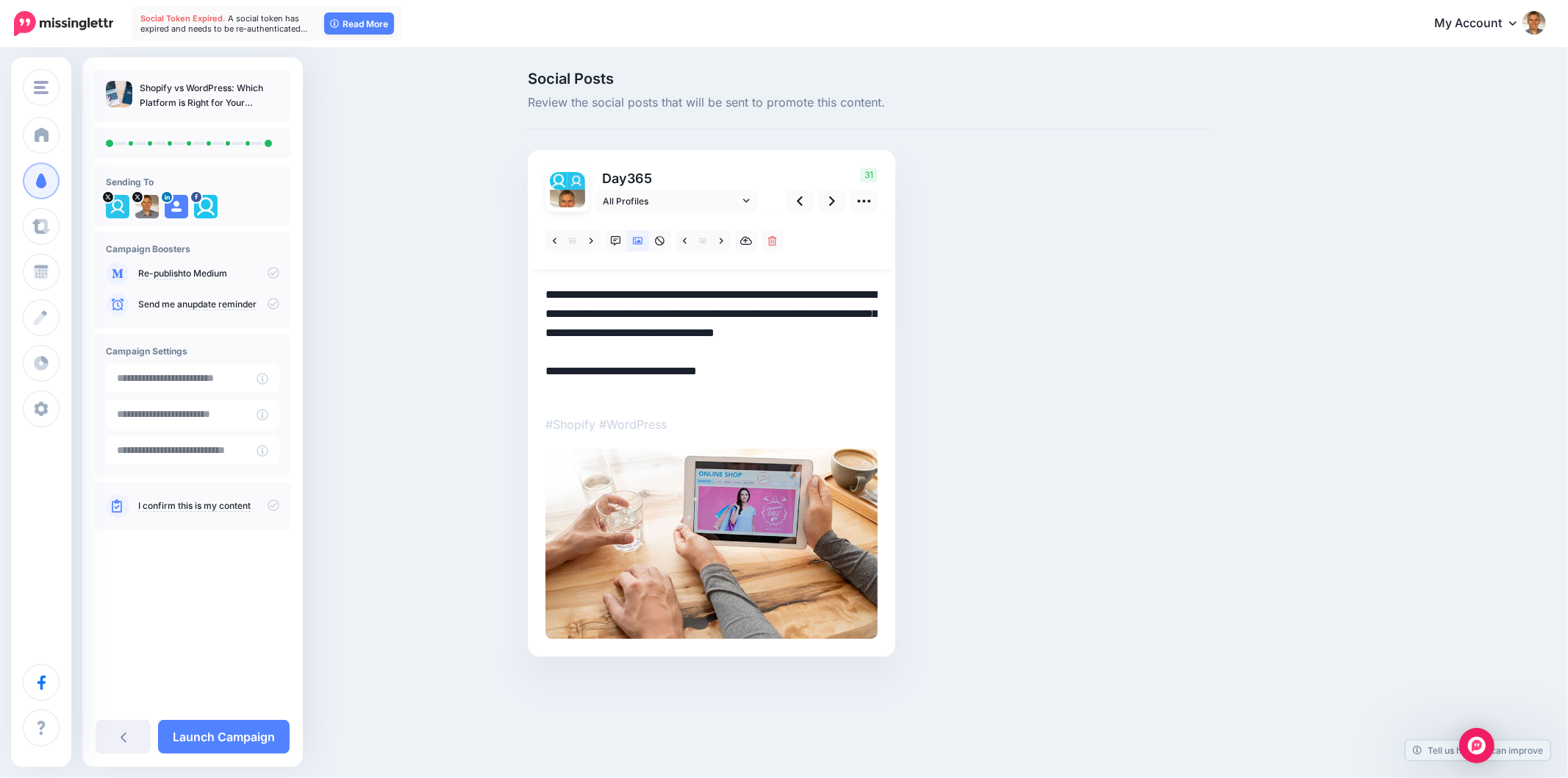
drag, startPoint x: 828, startPoint y: 294, endPoint x: 495, endPoint y: 284, distance: 333.2
click at [495, 284] on div "Social Posts Review the social posts that will be sent to promote this content.…" at bounding box center [784, 386] width 1568 height 674
click at [582, 237] on link at bounding box center [591, 241] width 18 height 22
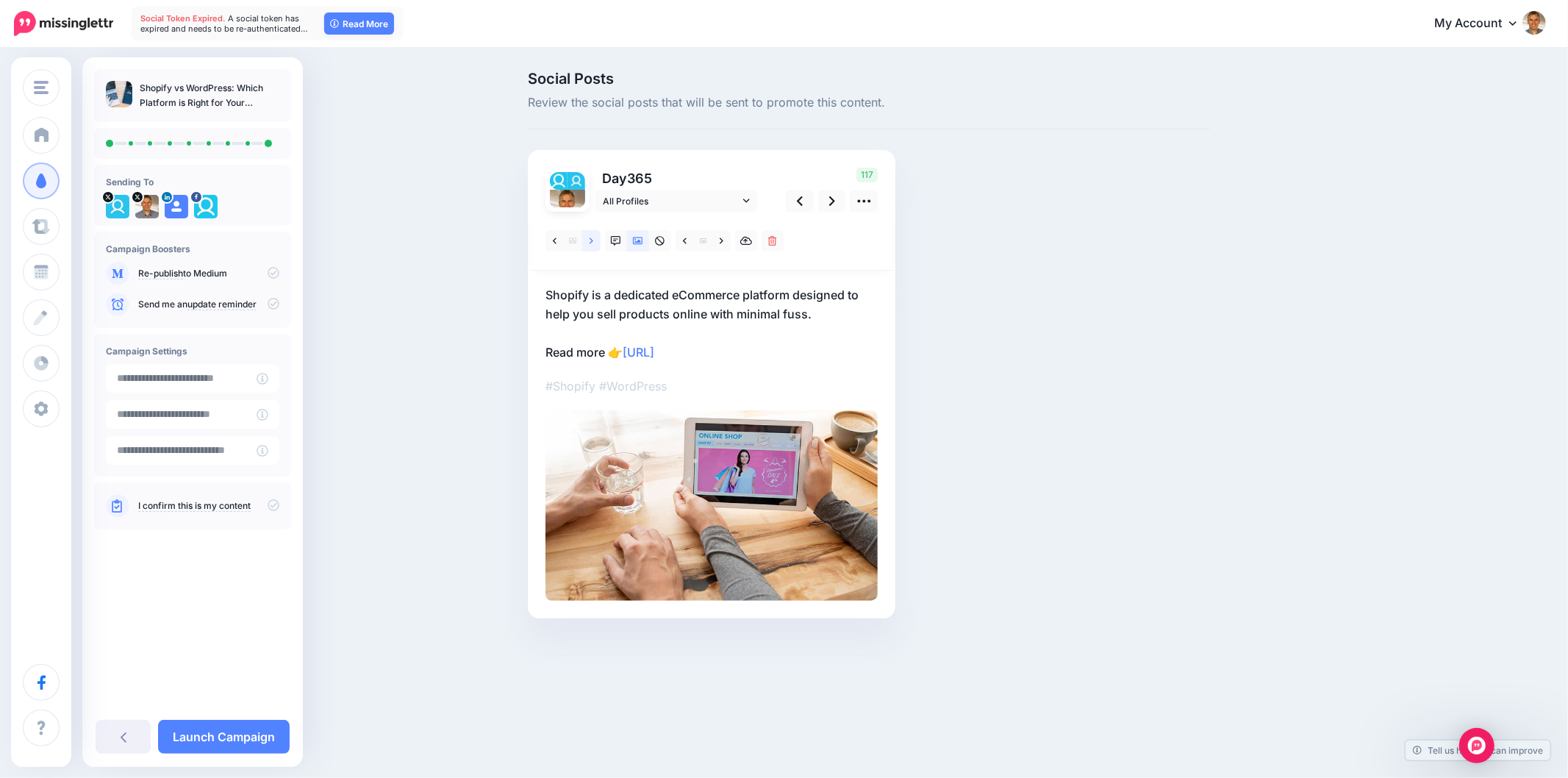
click at [592, 240] on icon at bounding box center [591, 240] width 4 height 6
click at [593, 240] on icon at bounding box center [591, 241] width 4 height 10
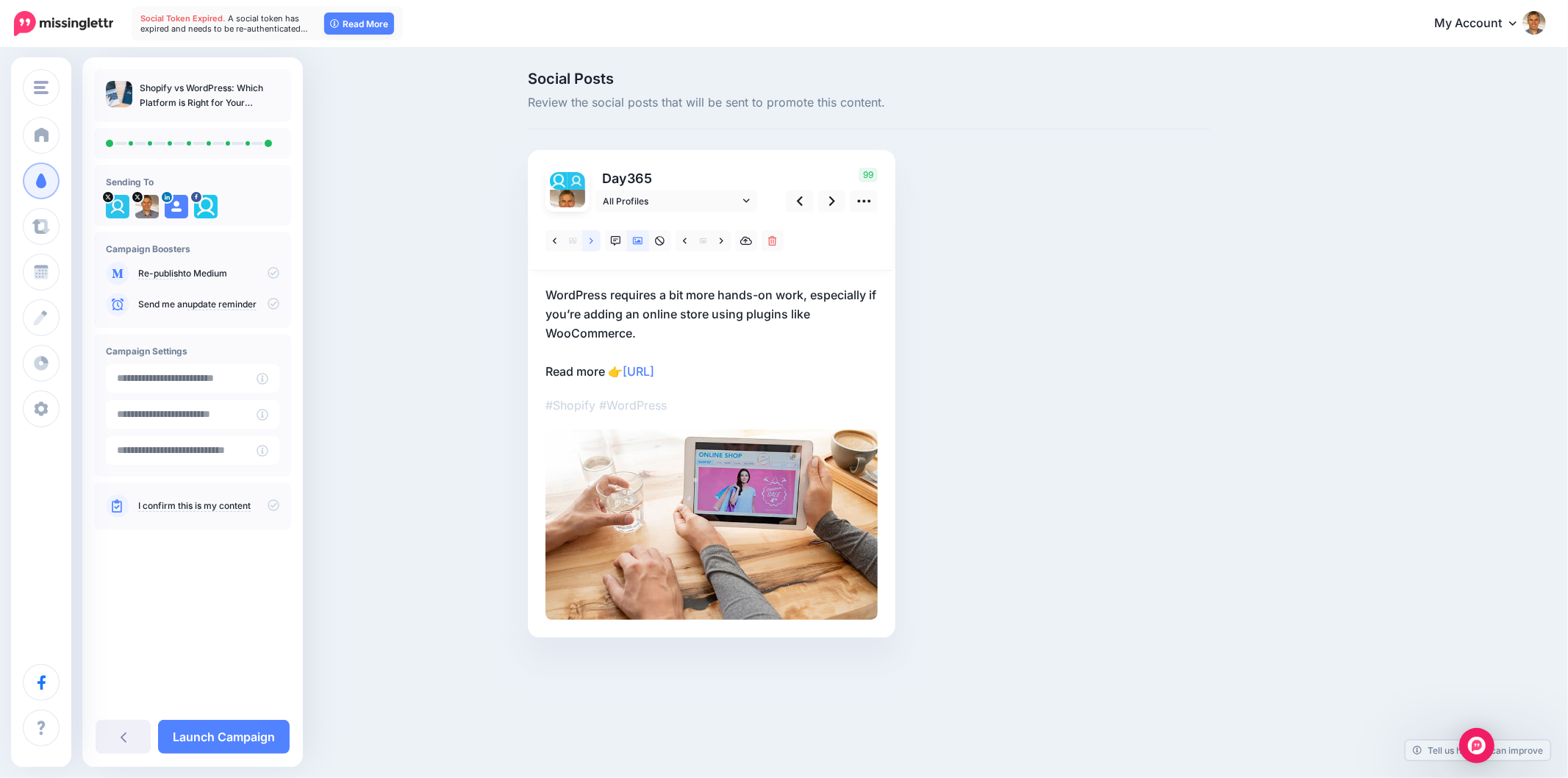
click at [593, 240] on icon at bounding box center [591, 241] width 4 height 10
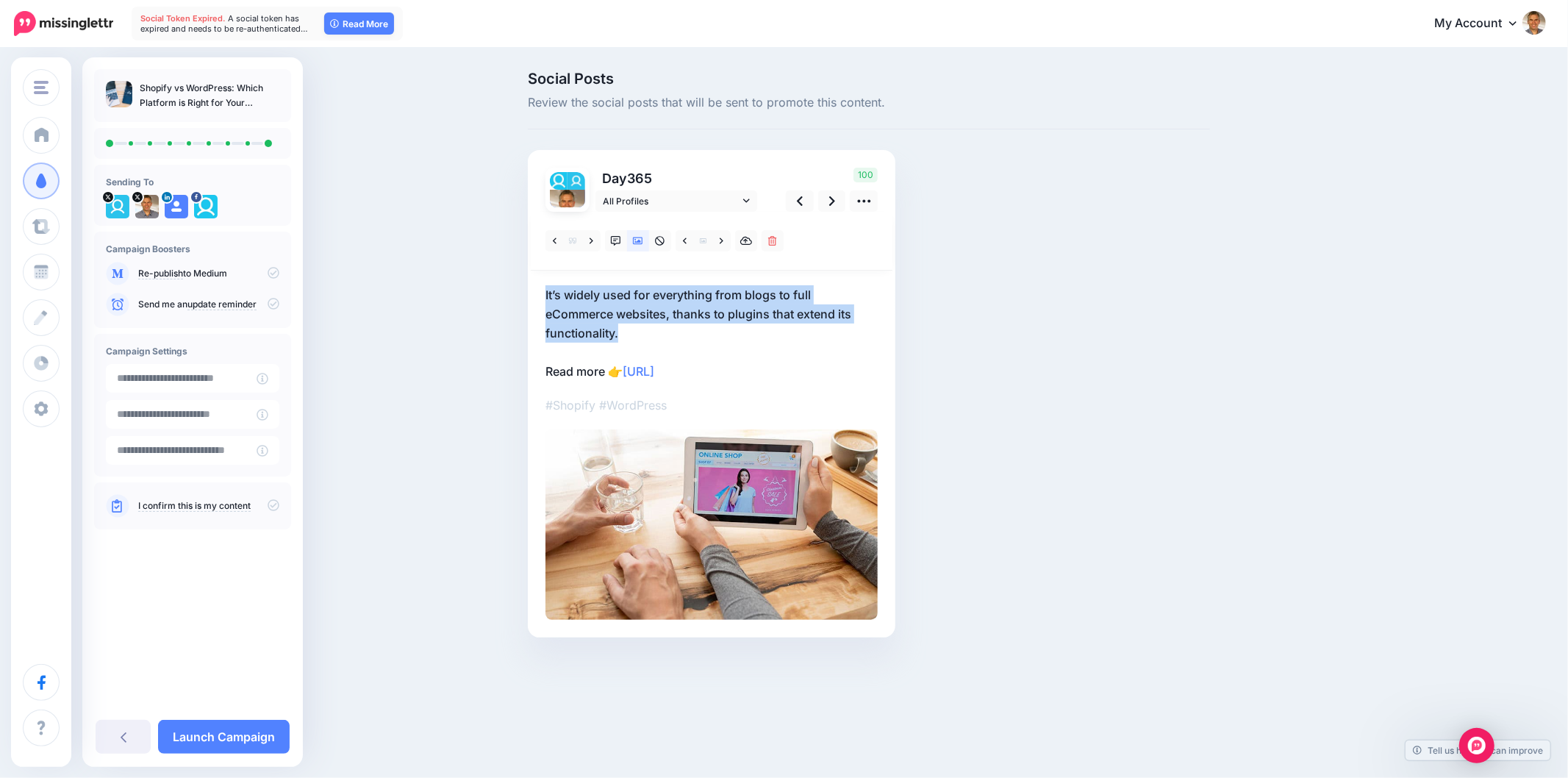
drag, startPoint x: 663, startPoint y: 331, endPoint x: 503, endPoint y: 280, distance: 167.9
click at [503, 280] on div "Social Posts Review the social posts that will be sent to promote this content.…" at bounding box center [784, 377] width 1568 height 655
click at [708, 318] on p "It’s widely used for everything from blogs to full eCommerce websites, thanks t…" at bounding box center [711, 333] width 332 height 96
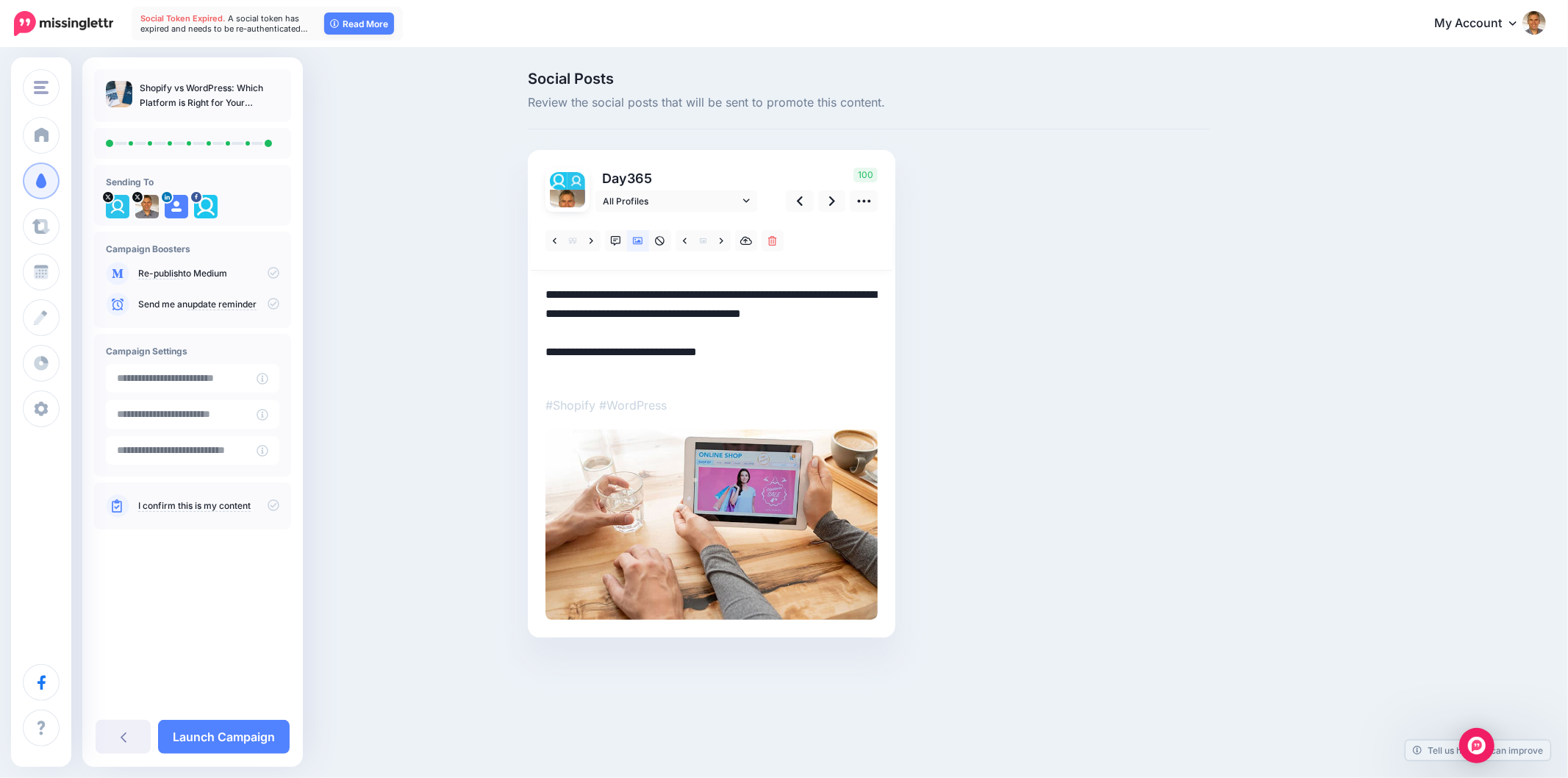
drag, startPoint x: 563, startPoint y: 310, endPoint x: 510, endPoint y: 290, distance: 56.6
click at [510, 290] on div "Social Posts Review the social posts that will be sent to promote this content.…" at bounding box center [784, 377] width 1568 height 655
paste textarea "******"
type textarea "**********"
click at [1467, 387] on div "Social Posts Review the social posts that will be sent to promote this content.…" at bounding box center [784, 377] width 1568 height 655
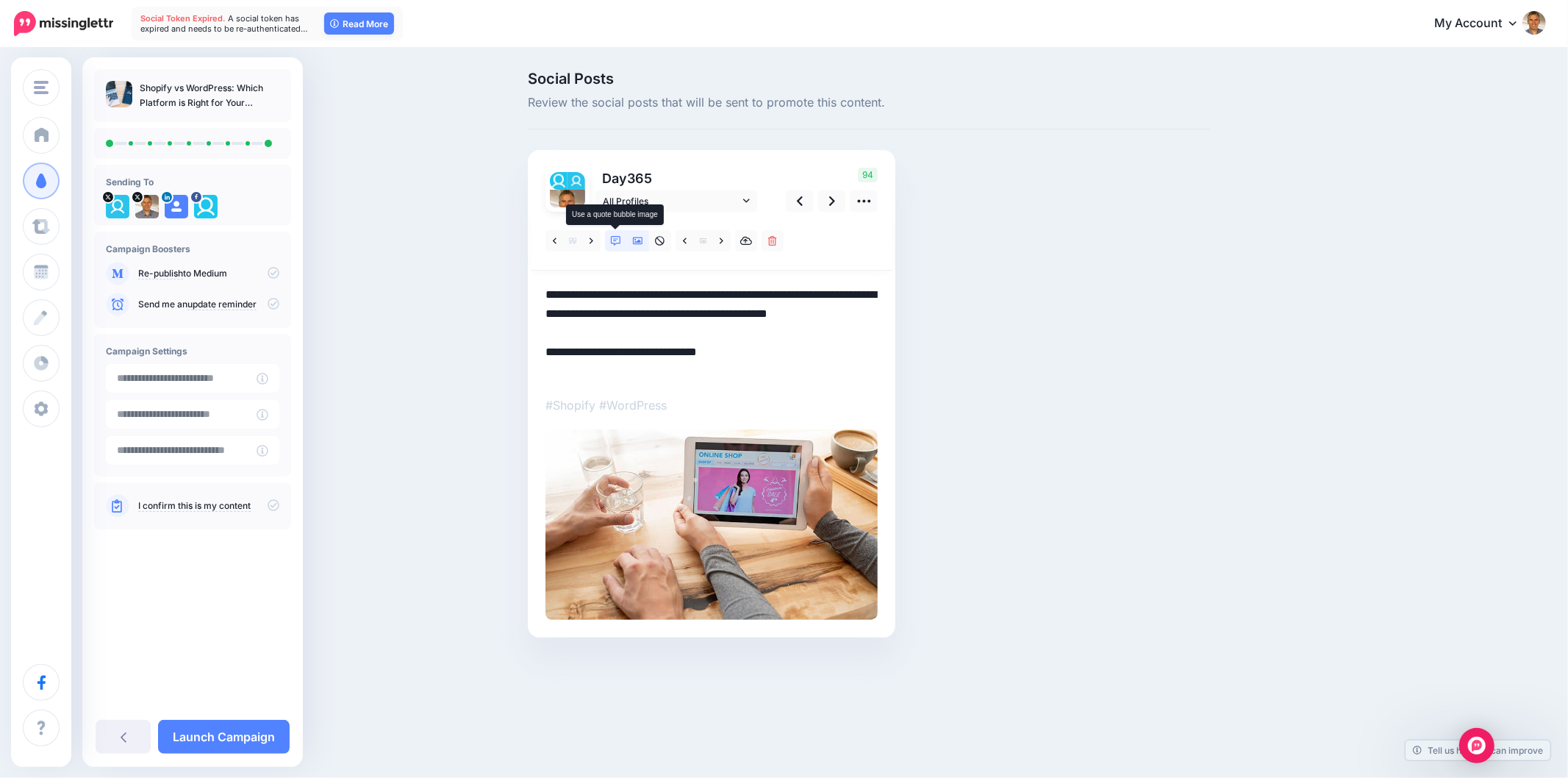
click at [607, 241] on link at bounding box center [616, 241] width 22 height 22
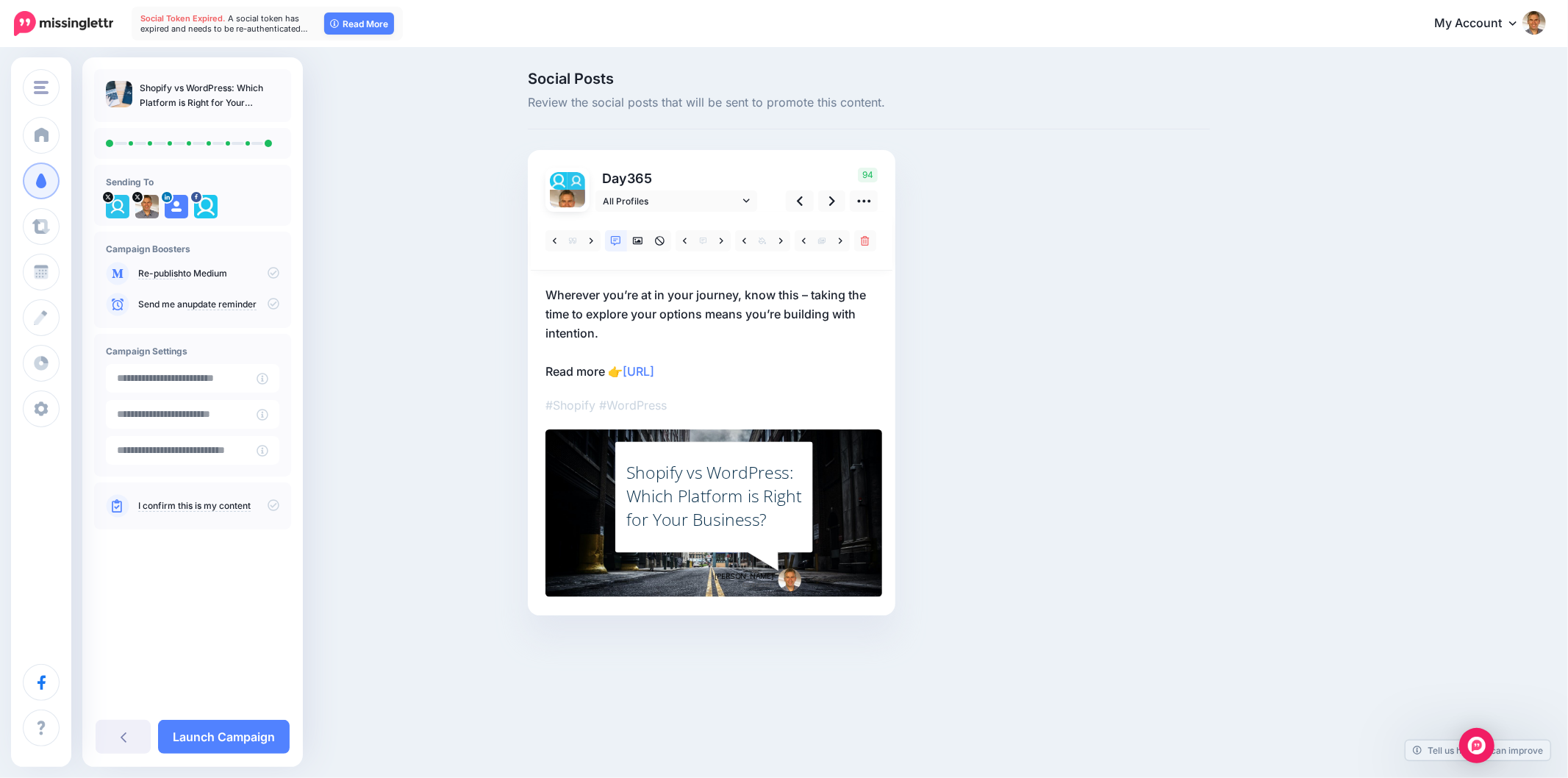
click at [1338, 466] on div "Social Posts Review the social posts that will be sent to promote this content.…" at bounding box center [940, 366] width 846 height 589
click at [1121, 427] on div "Social Posts Review the social posts that will be sent to promote this content.…" at bounding box center [869, 366] width 704 height 589
click at [1038, 417] on div "Social Posts Review the social posts that will be sent to promote this content.…" at bounding box center [869, 366] width 704 height 589
drag, startPoint x: 721, startPoint y: 519, endPoint x: 708, endPoint y: 497, distance: 25.6
click at [721, 519] on div "Shopify vs WordPress: Which Platform is Right for Your Business?" at bounding box center [714, 496] width 176 height 71
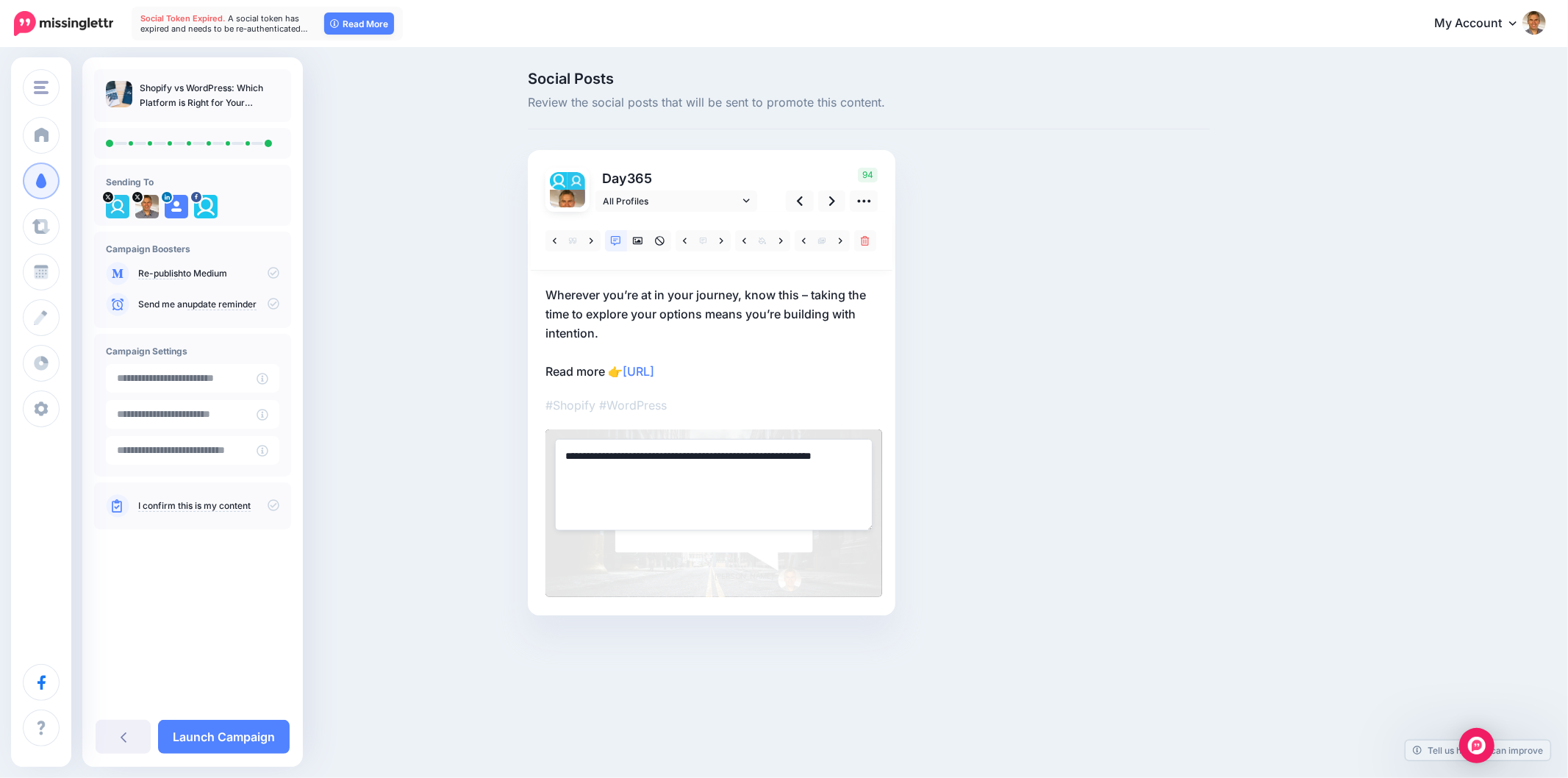
click at [683, 469] on textarea "**********" at bounding box center [713, 484] width 318 height 91
click at [683, 468] on textarea "**********" at bounding box center [713, 484] width 318 height 91
paste textarea "**********"
drag, startPoint x: 571, startPoint y: 451, endPoint x: 524, endPoint y: 446, distance: 47.3
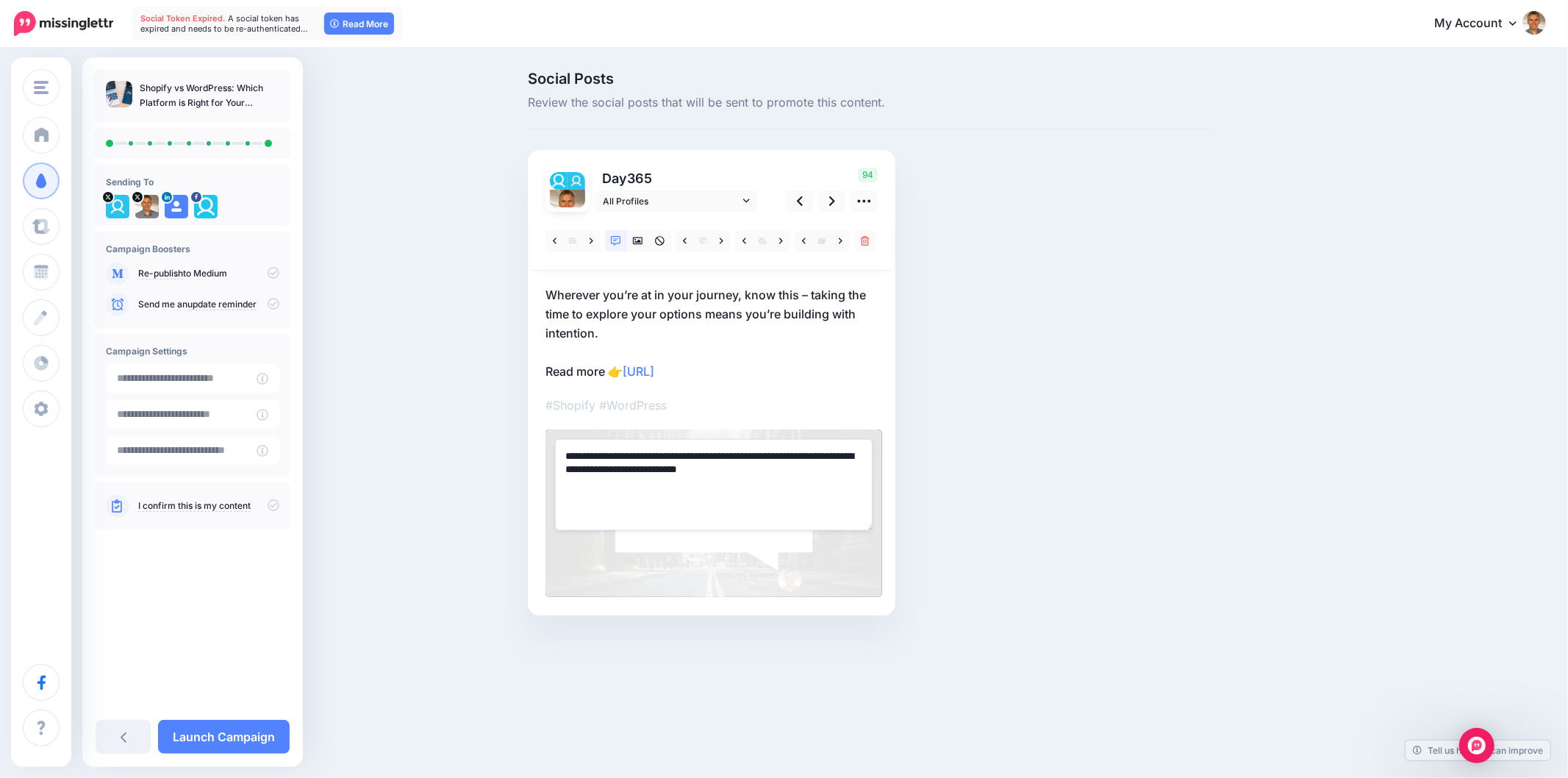
click at [527, 446] on div "Social Posts Review the social posts that will be sent to promote this content.…" at bounding box center [869, 366] width 704 height 589
type textarea "**********"
click at [1200, 420] on div "Social Posts Review the social posts that will be sent to promote this content.…" at bounding box center [869, 366] width 704 height 589
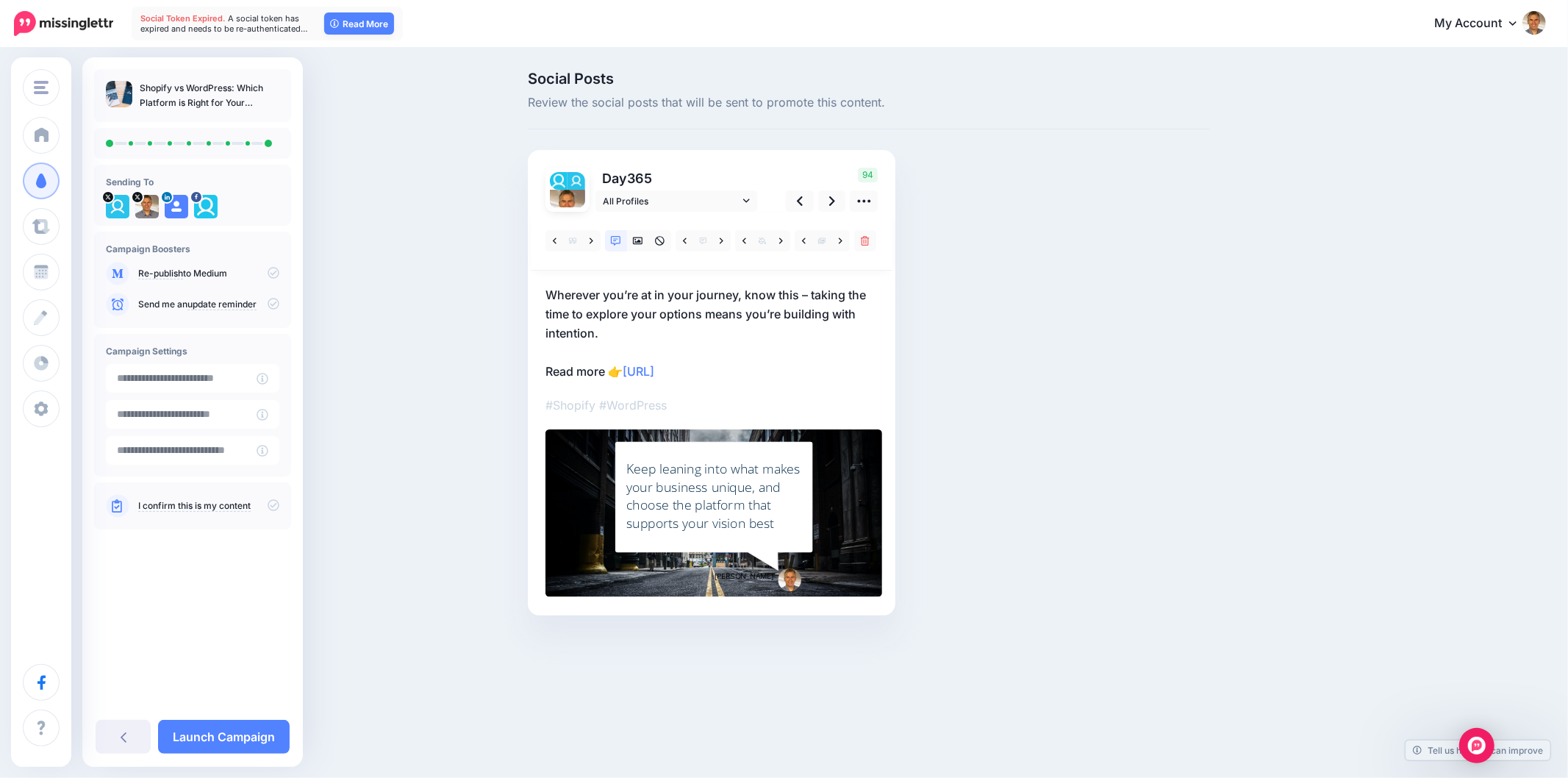
click at [1063, 492] on div "Social Posts Review the social posts that will be sent to promote this content.…" at bounding box center [869, 366] width 704 height 589
click at [1130, 425] on div "Social Posts Review the social posts that will be sent to promote this content.…" at bounding box center [869, 366] width 704 height 589
click at [1020, 511] on div "Social Posts Review the social posts that will be sent to promote this content.…" at bounding box center [869, 366] width 704 height 589
drag, startPoint x: 1258, startPoint y: 434, endPoint x: 1115, endPoint y: 372, distance: 155.9
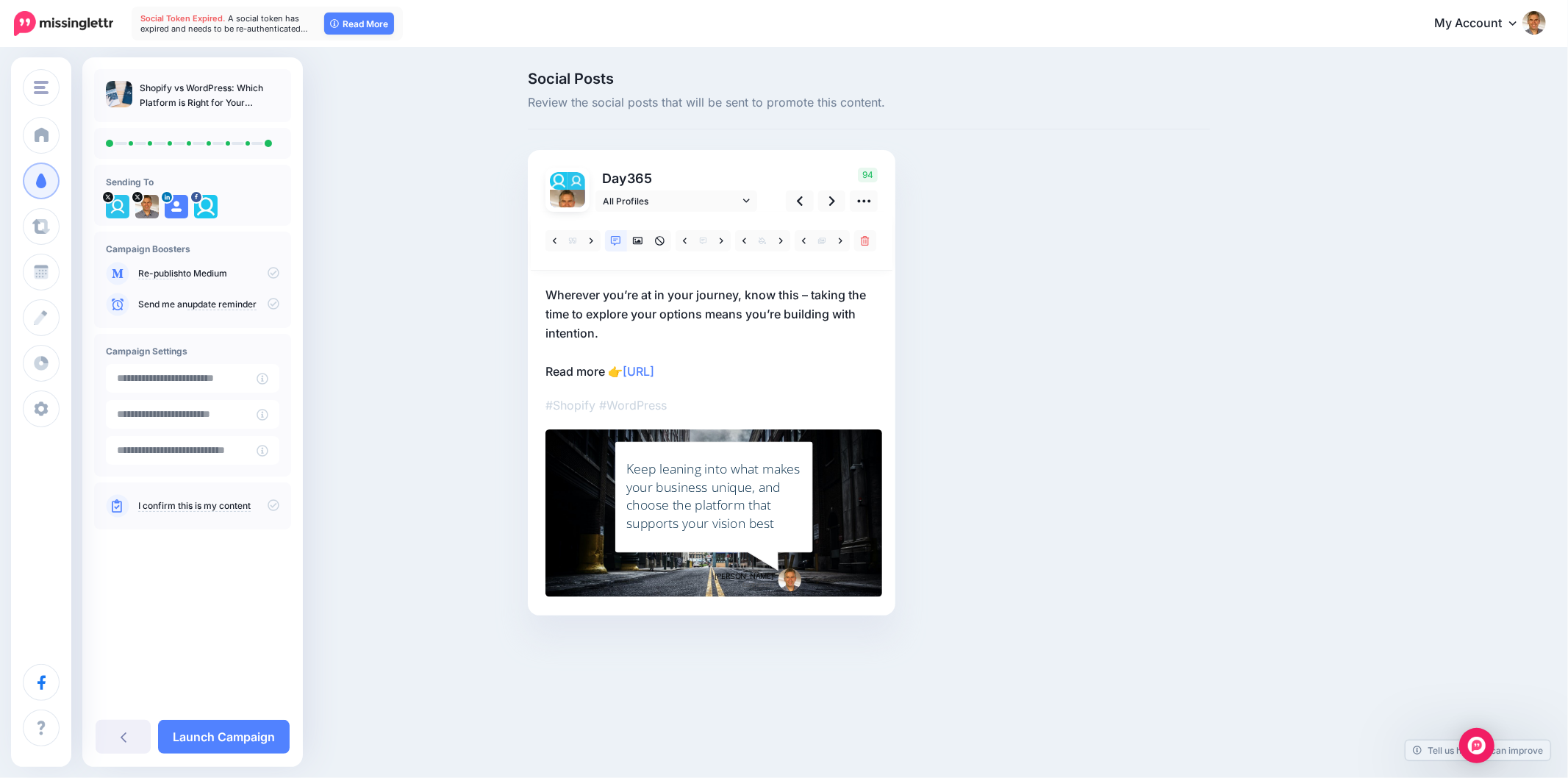
click at [1258, 433] on div "Social Posts Review the social posts that will be sent to promote this content.…" at bounding box center [940, 366] width 846 height 589
click at [833, 201] on icon at bounding box center [831, 201] width 6 height 10
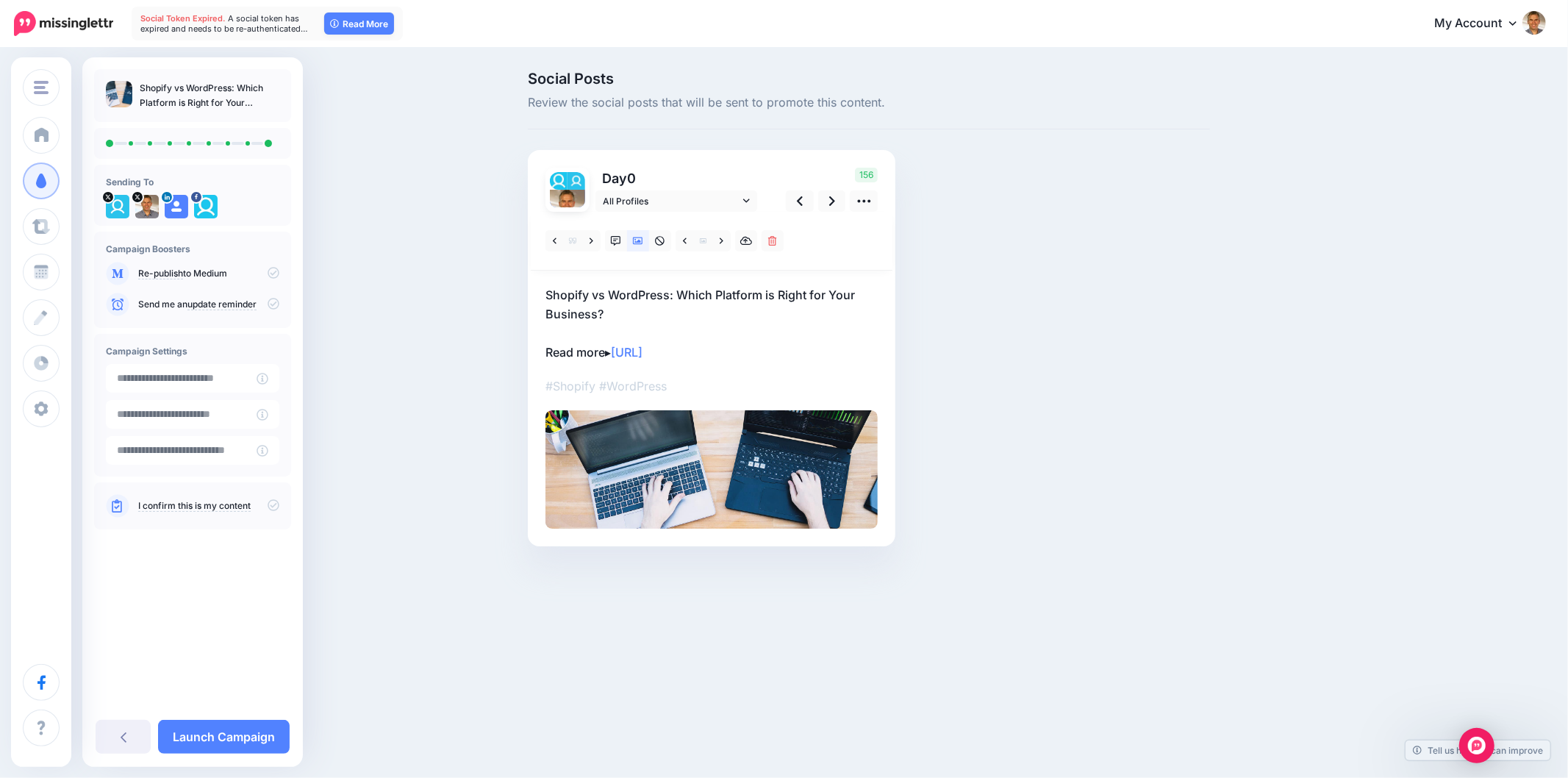
drag, startPoint x: 1164, startPoint y: 427, endPoint x: 1174, endPoint y: 426, distance: 10.0
click at [1164, 426] on div "Social Posts Review the social posts that will be sent to promote this content.…" at bounding box center [869, 331] width 704 height 520
click at [1147, 497] on div "Social Posts Review the social posts that will be sent to promote this content.…" at bounding box center [869, 331] width 704 height 520
click at [265, 742] on link "Launch Campaign" at bounding box center [224, 737] width 132 height 34
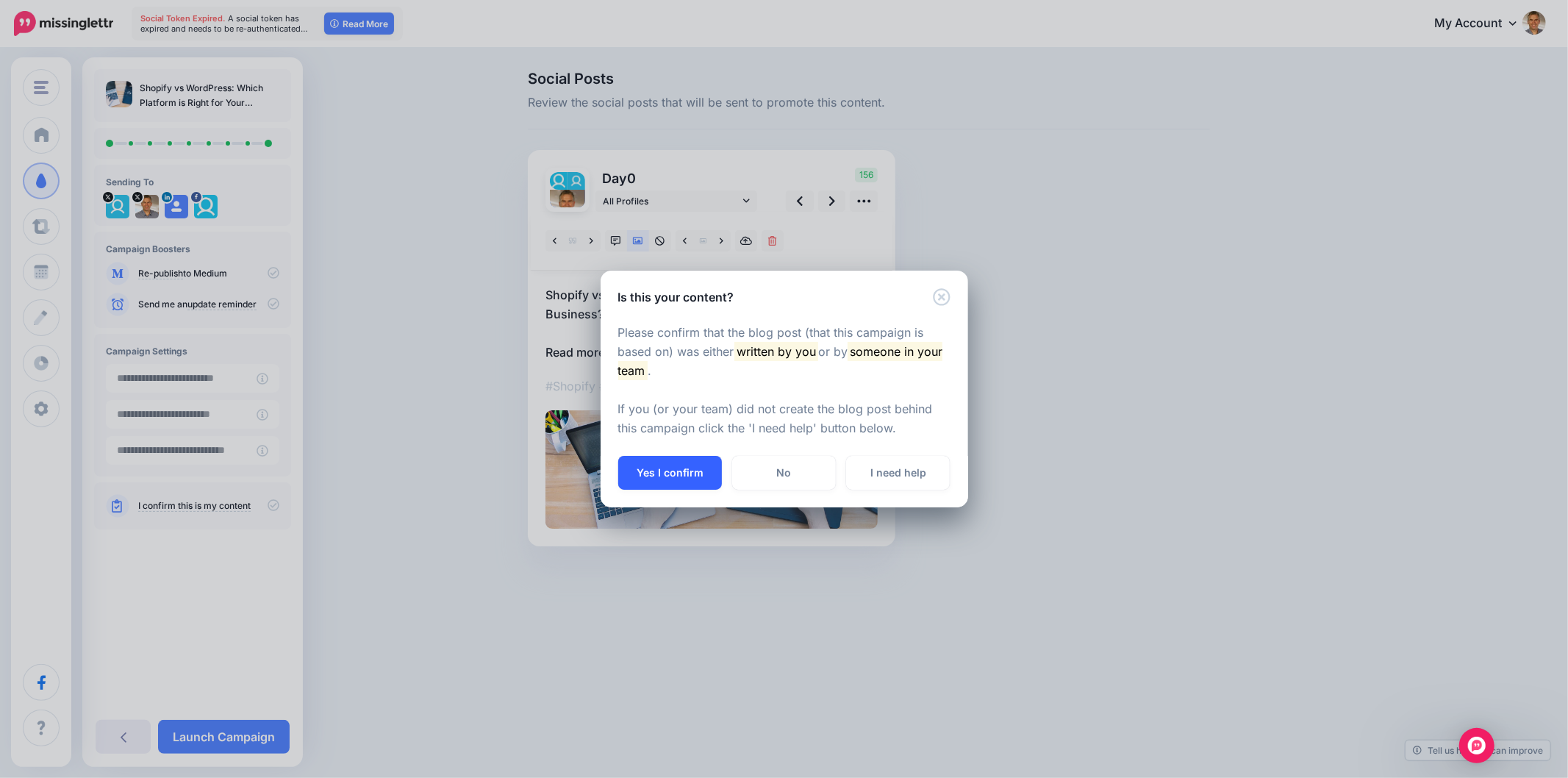
click at [684, 484] on button "Yes I confirm" at bounding box center [670, 473] width 104 height 34
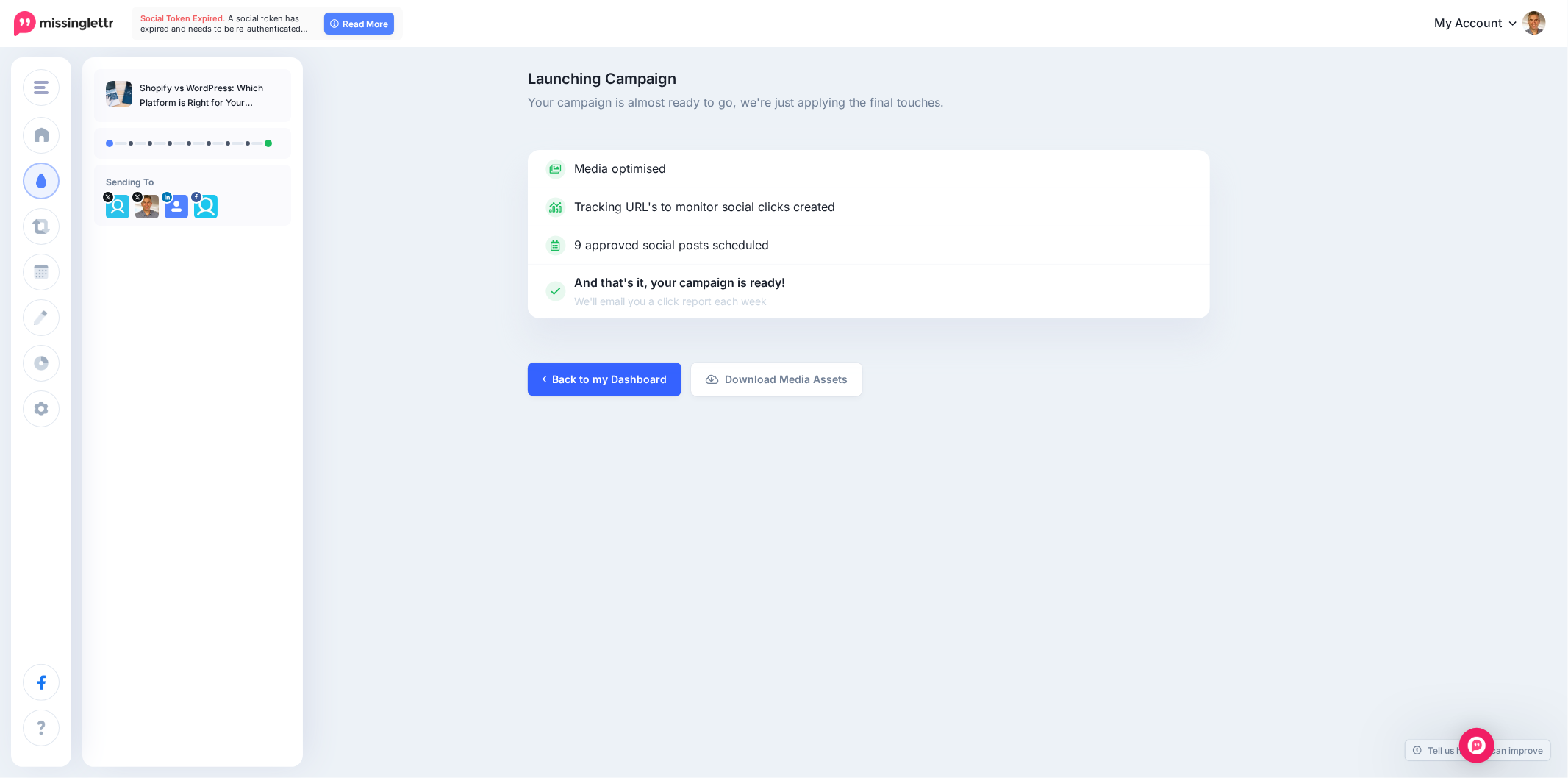
click at [605, 374] on link "Back to my Dashboard" at bounding box center [605, 380] width 154 height 34
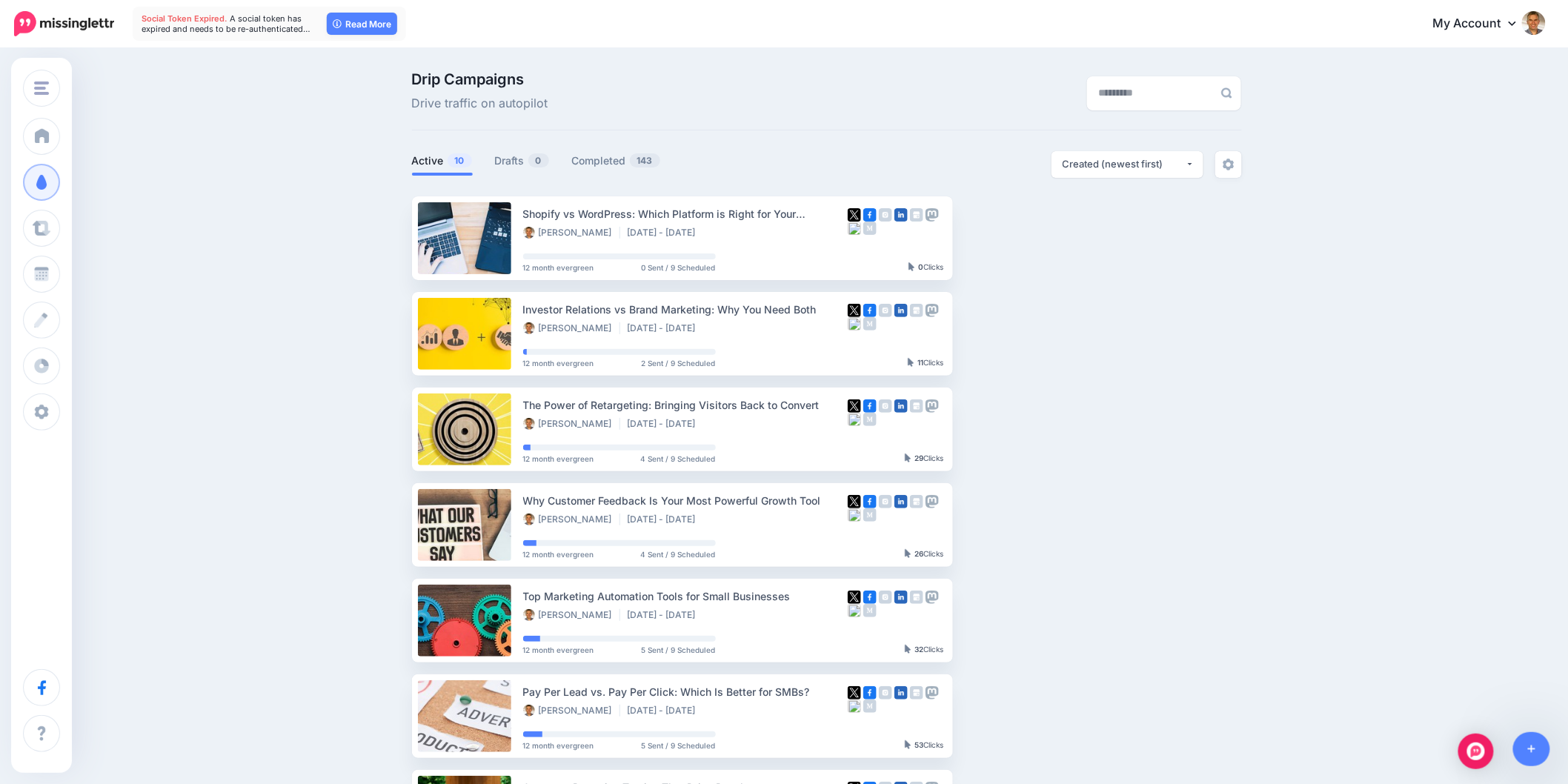
drag, startPoint x: 1376, startPoint y: 382, endPoint x: 1520, endPoint y: 378, distance: 144.1
click at [1376, 382] on div "Drip Campaigns Drive traffic on autopilot Active 10 0 143" at bounding box center [784, 611] width 1568 height 1125
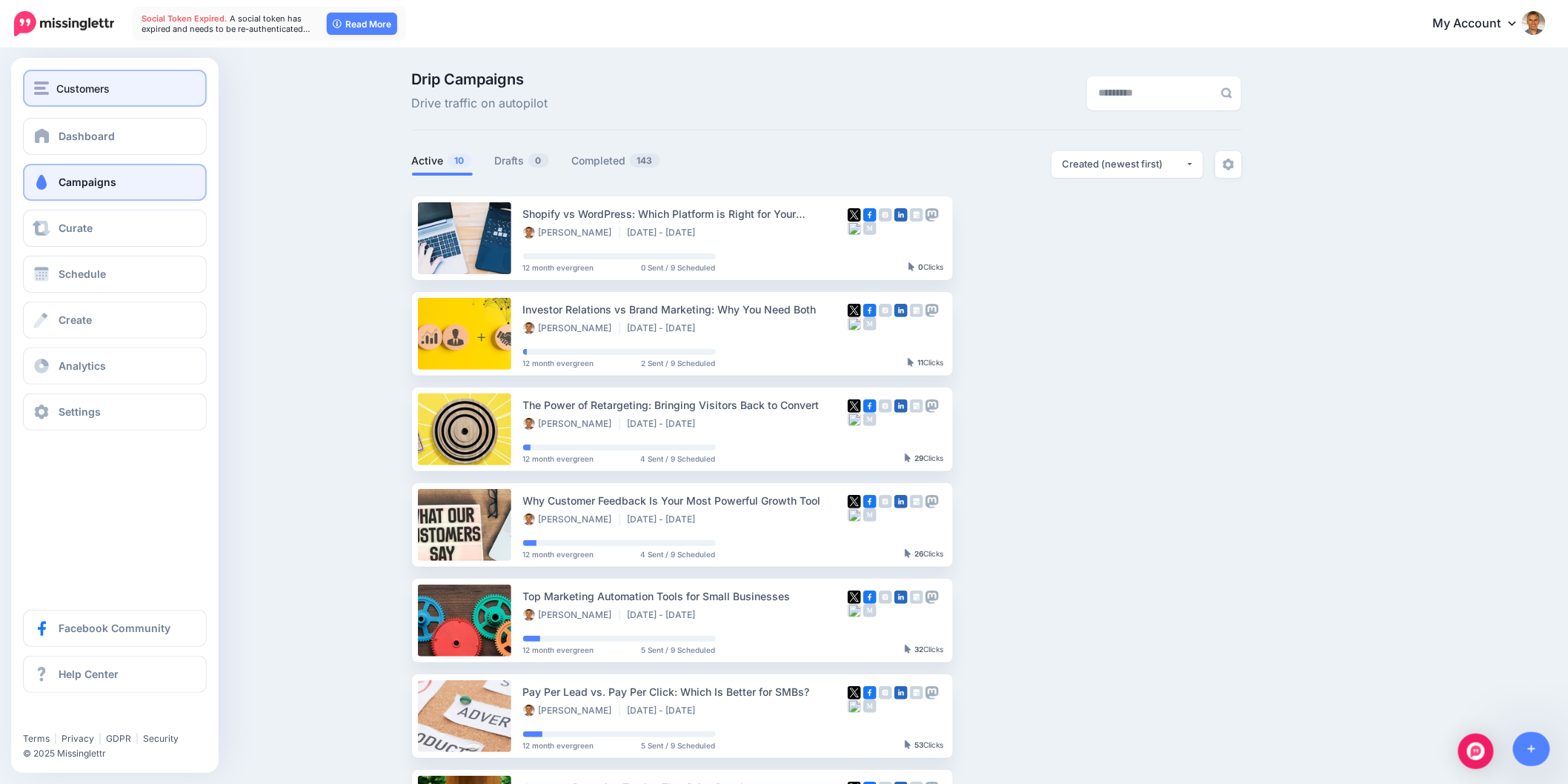
click at [38, 82] on img "button" at bounding box center [41, 88] width 15 height 13
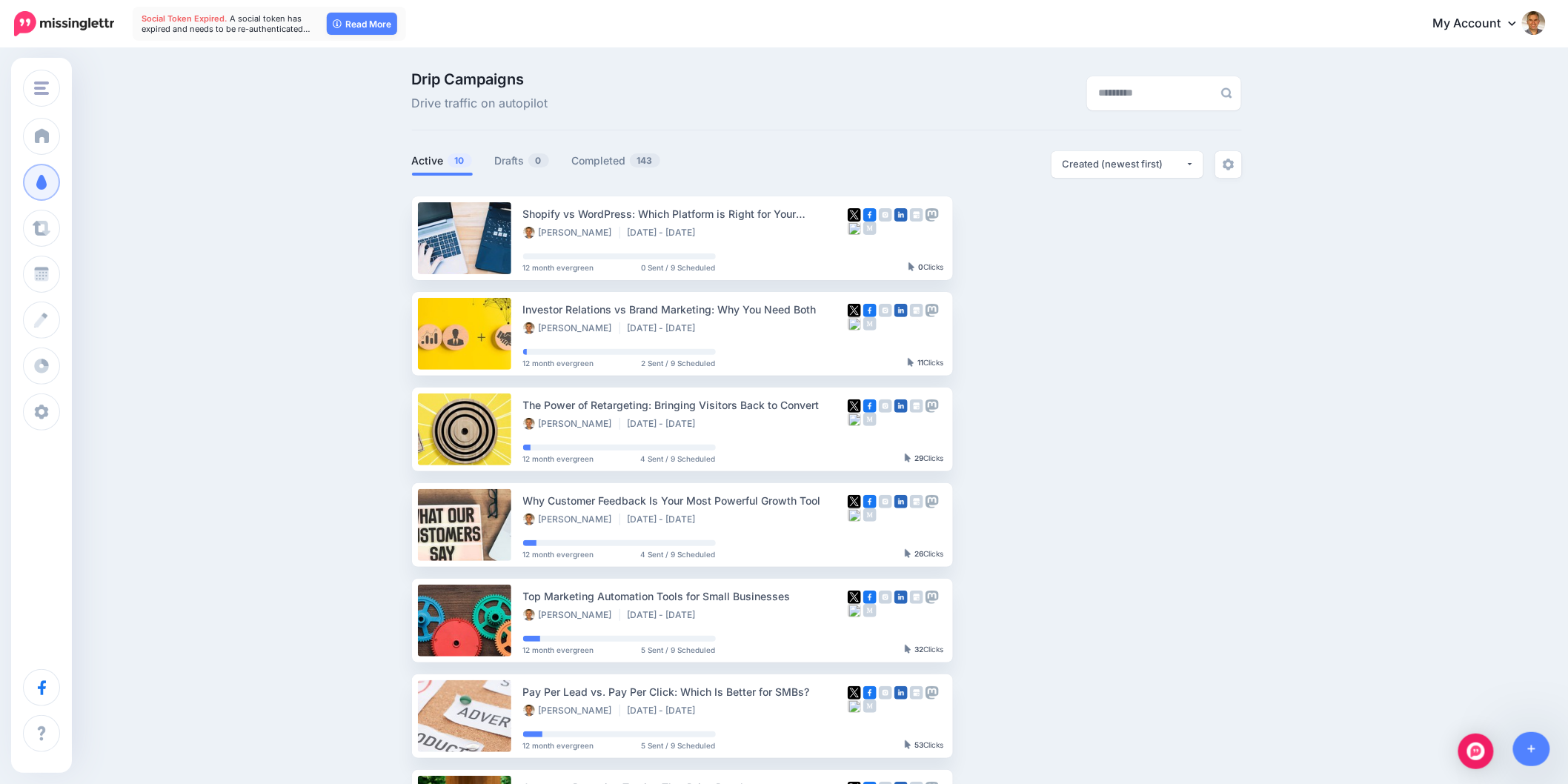
drag, startPoint x: 587, startPoint y: 20, endPoint x: 561, endPoint y: 3, distance: 31.1
click at [586, 20] on div "My Account Dashboard My Account Billing Facebook Community Help Center Logout" at bounding box center [976, 24] width 1139 height 36
